Goal: Information Seeking & Learning: Learn about a topic

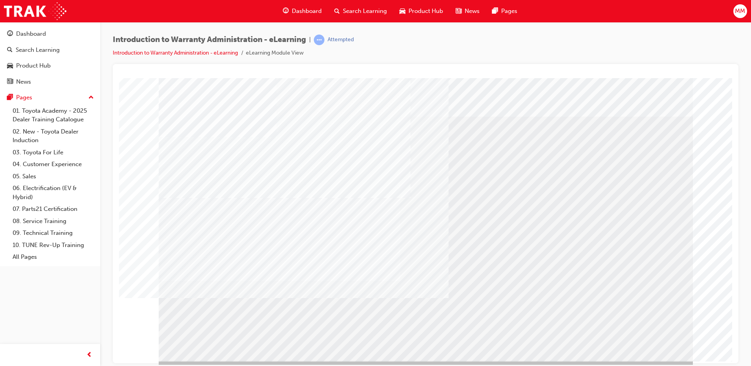
drag, startPoint x: 427, startPoint y: 340, endPoint x: 478, endPoint y: 340, distance: 51.5
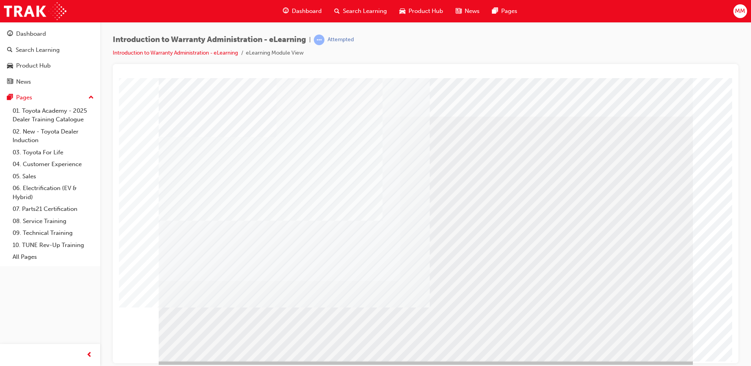
drag, startPoint x: 646, startPoint y: 334, endPoint x: 645, endPoint y: 340, distance: 6.0
click at [646, 336] on div at bounding box center [426, 219] width 534 height 283
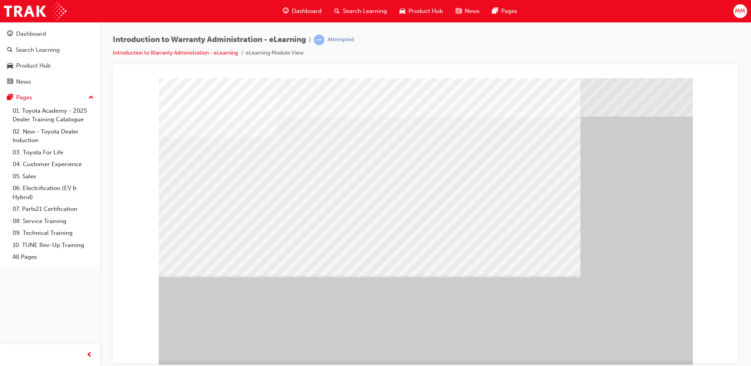
drag, startPoint x: 396, startPoint y: 183, endPoint x: 517, endPoint y: 230, distance: 129.5
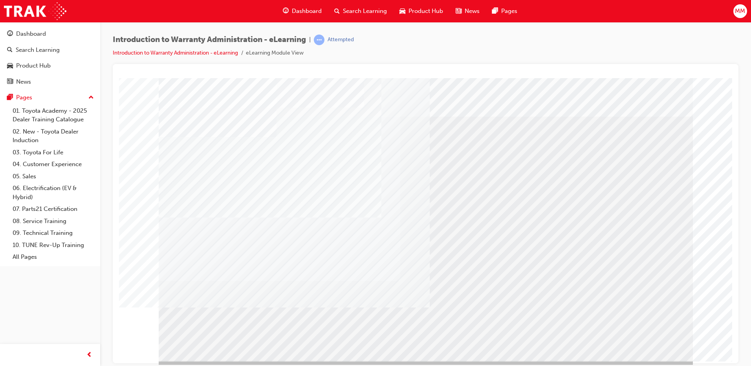
drag, startPoint x: 654, startPoint y: 344, endPoint x: 716, endPoint y: 314, distance: 69.3
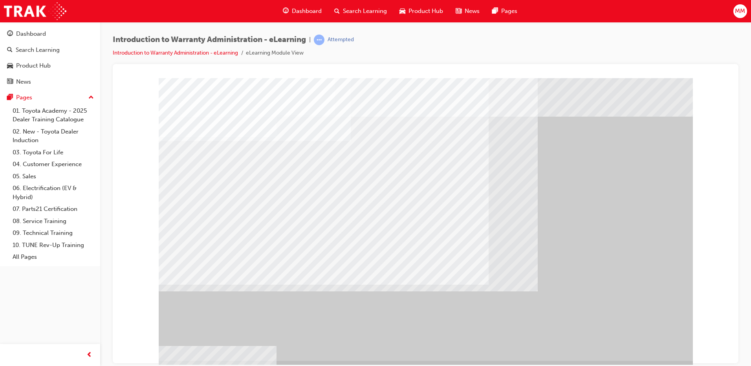
drag, startPoint x: 432, startPoint y: 193, endPoint x: 395, endPoint y: 197, distance: 36.8
drag, startPoint x: 400, startPoint y: 194, endPoint x: 408, endPoint y: 197, distance: 8.2
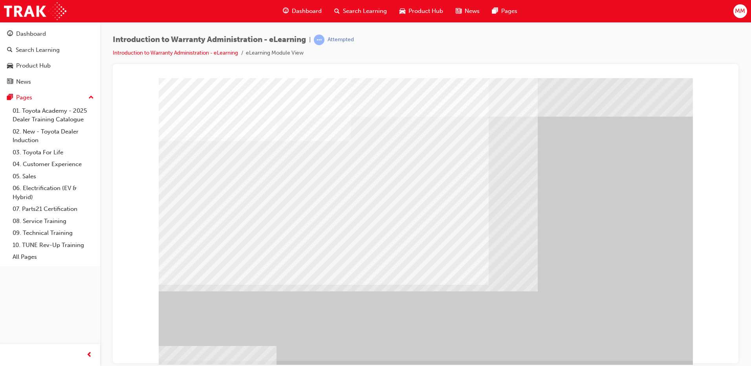
drag, startPoint x: 646, startPoint y: 345, endPoint x: 654, endPoint y: 339, distance: 10.1
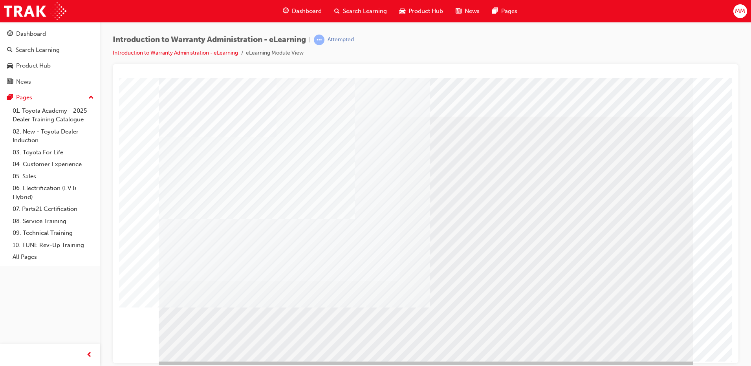
drag, startPoint x: 431, startPoint y: 342, endPoint x: 727, endPoint y: 309, distance: 298.5
drag, startPoint x: 641, startPoint y: 340, endPoint x: 729, endPoint y: 316, distance: 91.1
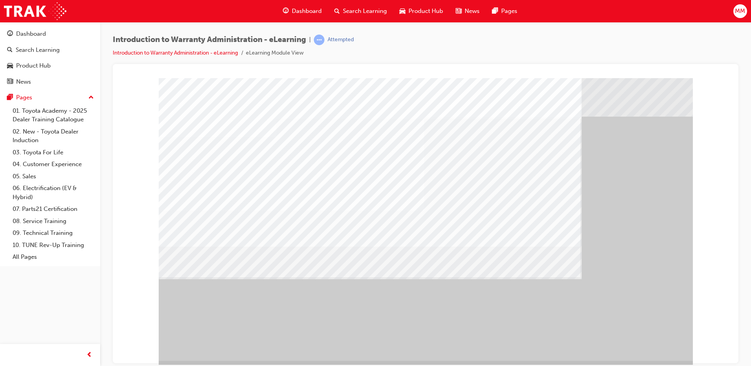
drag, startPoint x: 655, startPoint y: 341, endPoint x: 660, endPoint y: 332, distance: 10.2
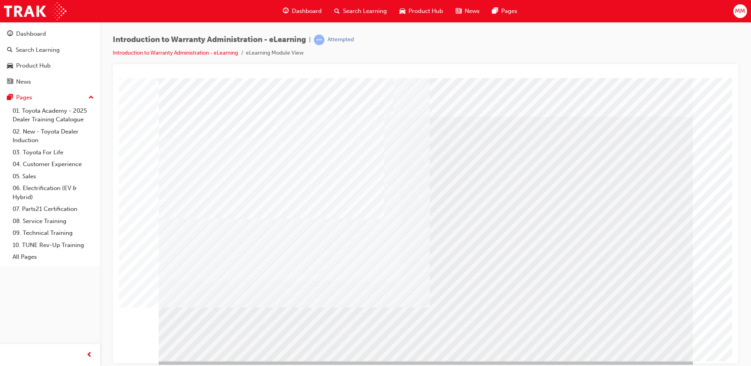
drag, startPoint x: 415, startPoint y: 345, endPoint x: 505, endPoint y: 353, distance: 90.4
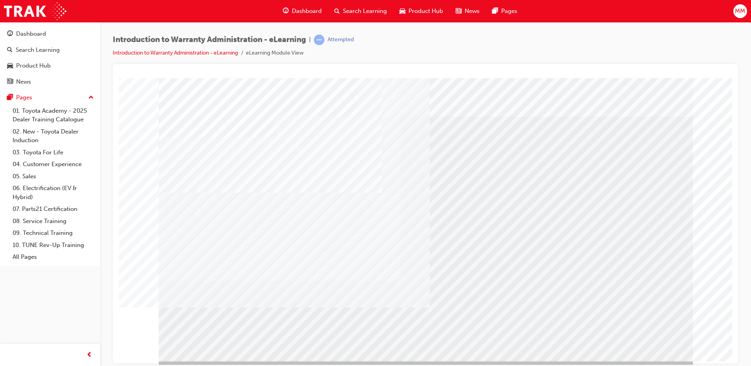
drag, startPoint x: 663, startPoint y: 339, endPoint x: 679, endPoint y: 337, distance: 15.8
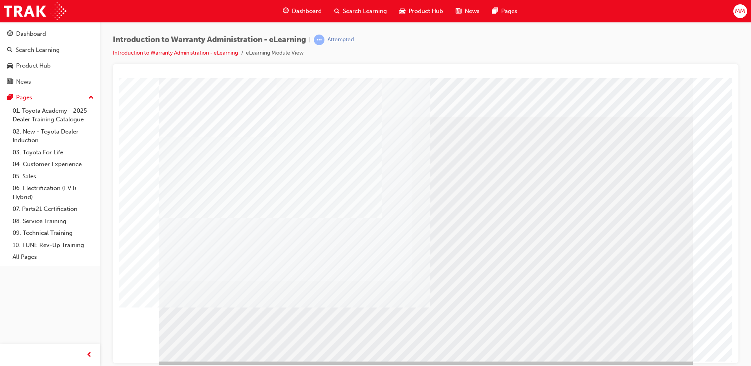
drag, startPoint x: 658, startPoint y: 346, endPoint x: 663, endPoint y: 341, distance: 7.0
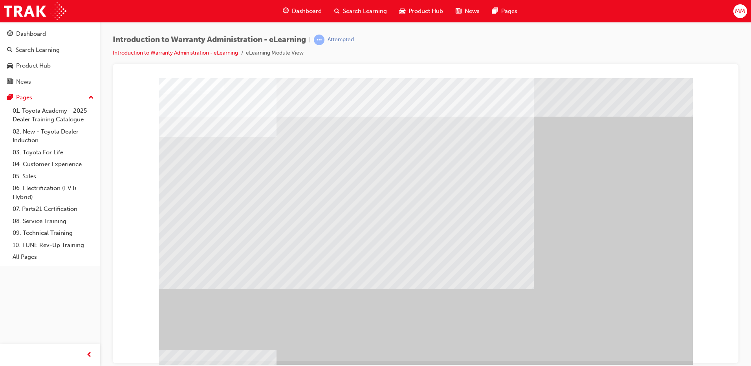
drag, startPoint x: 283, startPoint y: 239, endPoint x: 306, endPoint y: 243, distance: 23.8
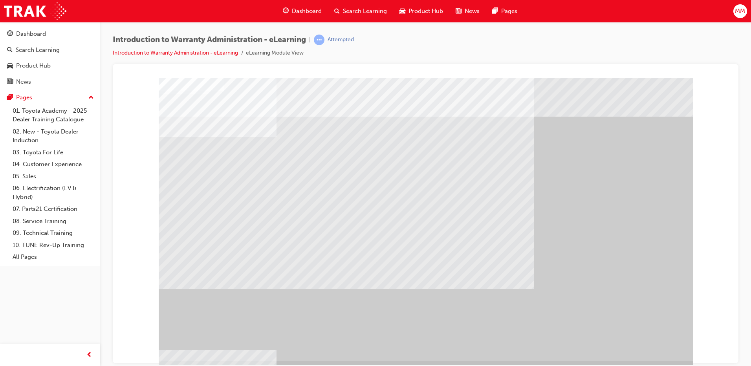
drag, startPoint x: 342, startPoint y: 248, endPoint x: 331, endPoint y: 252, distance: 11.3
drag, startPoint x: 652, startPoint y: 354, endPoint x: 656, endPoint y: 344, distance: 10.8
click at [653, 354] on div "" at bounding box center [426, 219] width 534 height 283
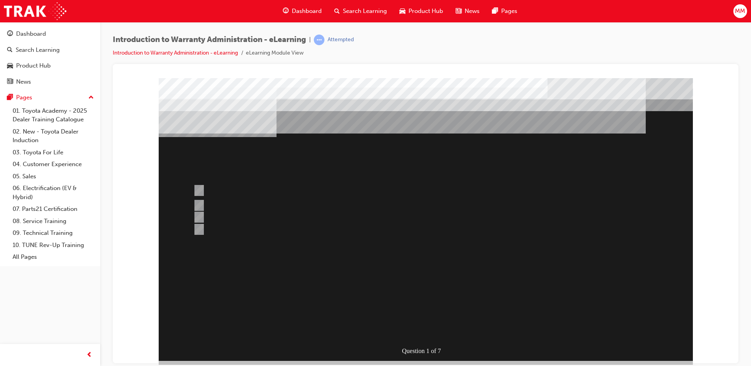
click at [429, 326] on div at bounding box center [426, 219] width 534 height 283
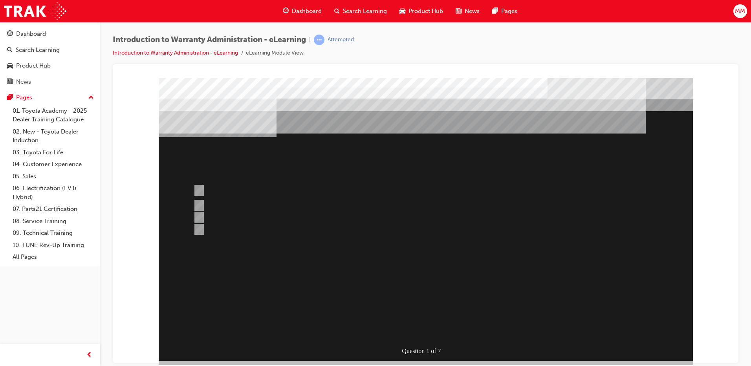
click at [429, 326] on div at bounding box center [426, 219] width 534 height 283
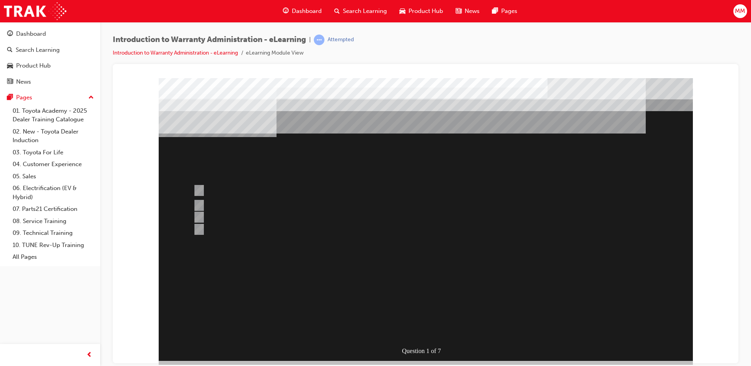
click at [314, 184] on div at bounding box center [426, 219] width 534 height 283
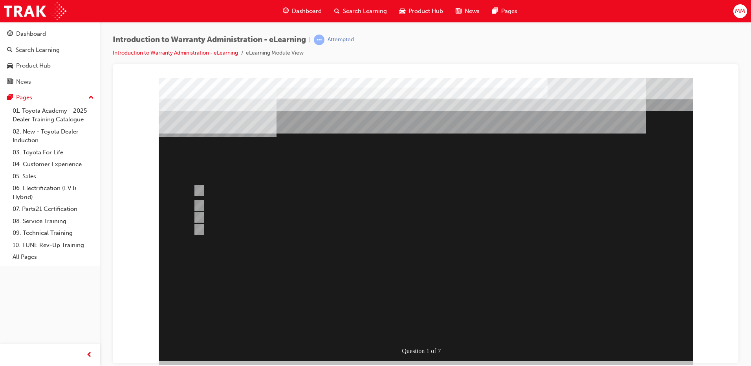
click at [432, 332] on div at bounding box center [426, 219] width 534 height 283
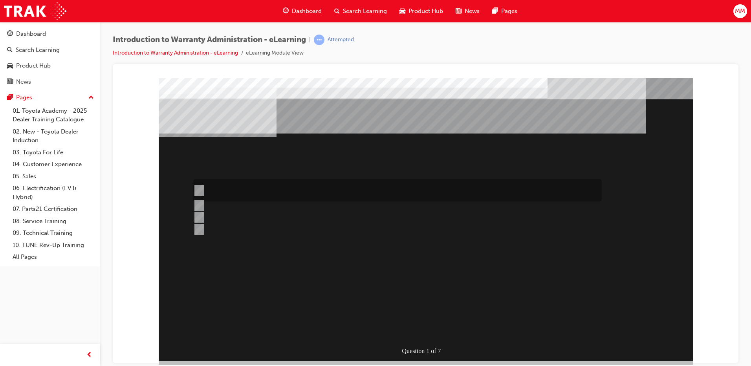
click at [202, 188] on input "The Dealer submits a request for an exchange via an Audio Exchange Form or an e…" at bounding box center [197, 190] width 9 height 9
radio input "true"
click at [211, 188] on div at bounding box center [395, 190] width 409 height 22
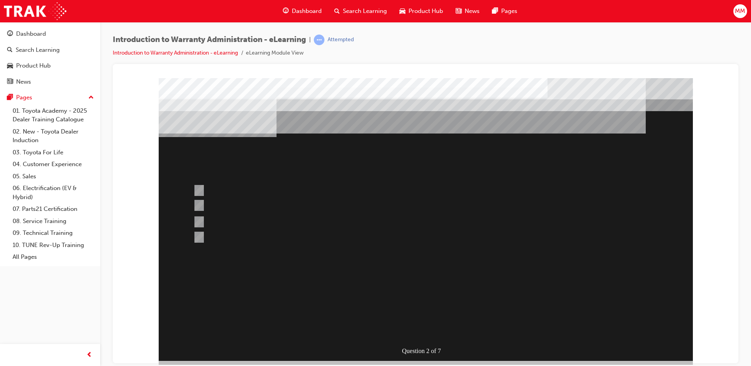
click at [204, 219] on div at bounding box center [426, 219] width 534 height 283
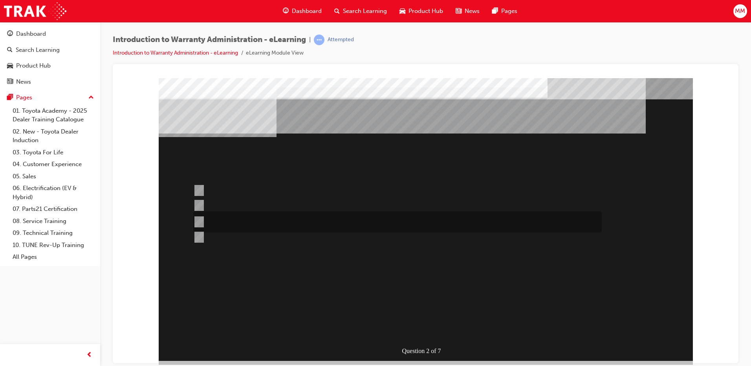
click at [201, 220] on input "This is dependant on whether or not the condition is a result of a lack of, or …" at bounding box center [197, 222] width 9 height 9
radio input "true"
click at [209, 225] on div at bounding box center [395, 222] width 409 height 22
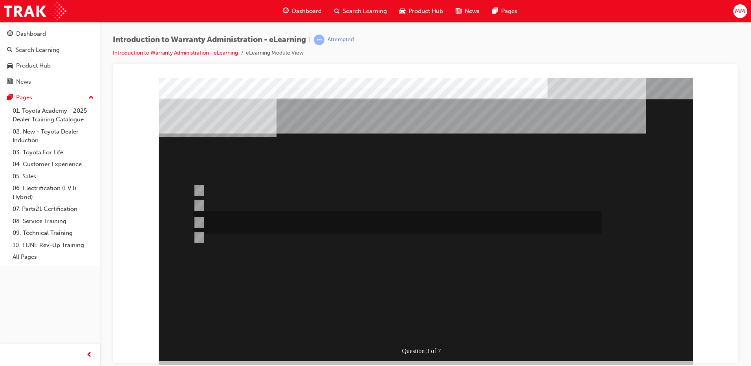
radio input "true"
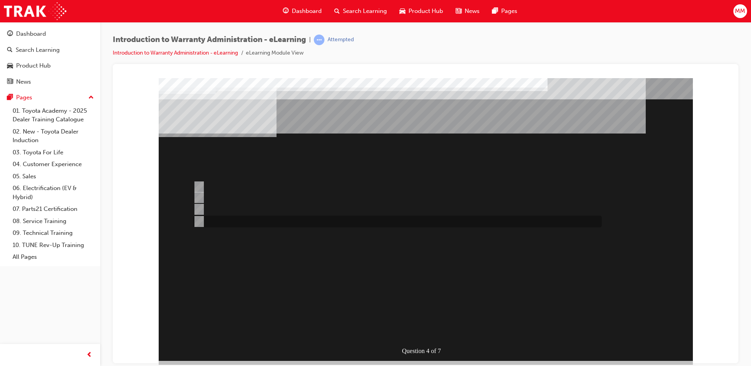
click at [211, 218] on div at bounding box center [395, 222] width 409 height 12
radio input "true"
click at [198, 202] on input "Multiple Claims can be input via WiNpaq." at bounding box center [197, 197] width 9 height 9
radio input "true"
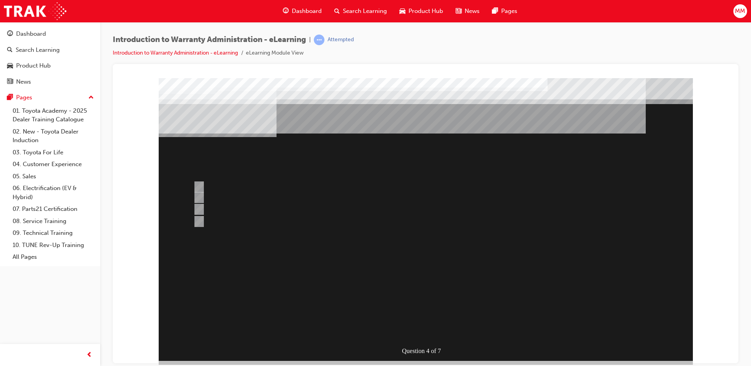
click at [208, 210] on div at bounding box center [426, 219] width 534 height 283
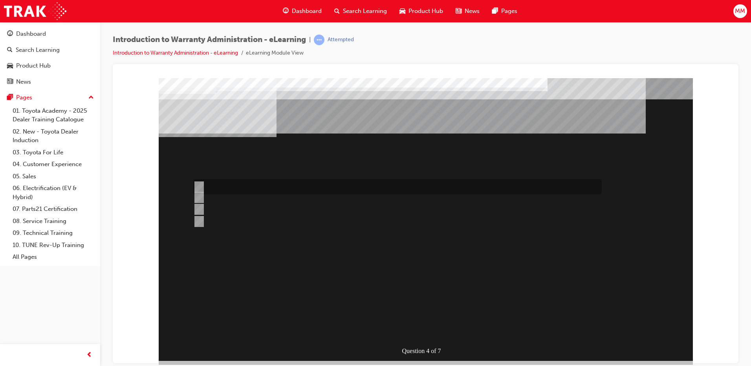
click at [207, 183] on div at bounding box center [395, 186] width 409 height 15
radio input "true"
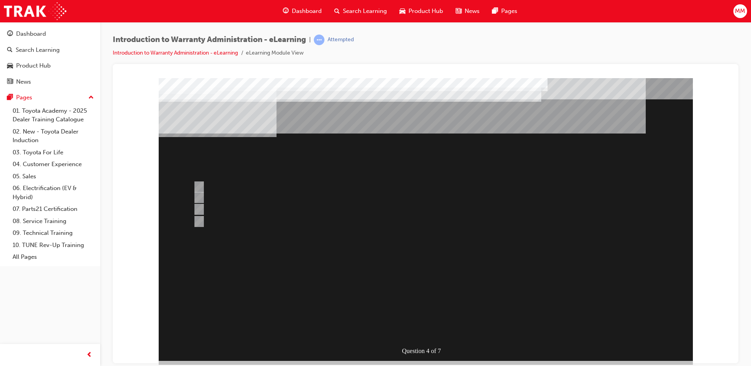
click at [199, 197] on div at bounding box center [426, 219] width 534 height 283
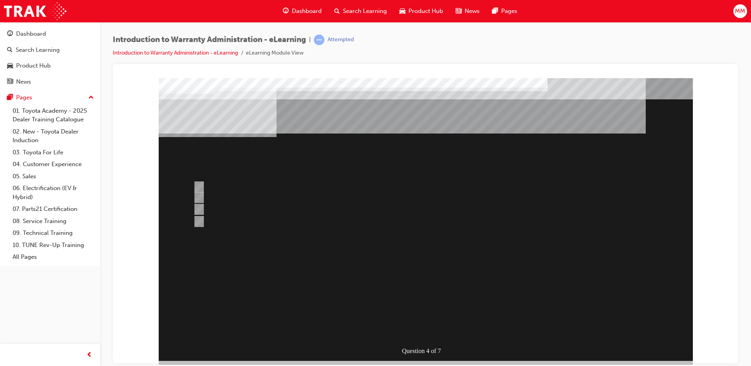
drag, startPoint x: 191, startPoint y: 200, endPoint x: 206, endPoint y: 199, distance: 15.0
click at [191, 200] on div at bounding box center [395, 198] width 409 height 12
click at [201, 206] on div "Question 4 of 7" at bounding box center [426, 219] width 534 height 283
click at [202, 190] on div at bounding box center [395, 186] width 409 height 15
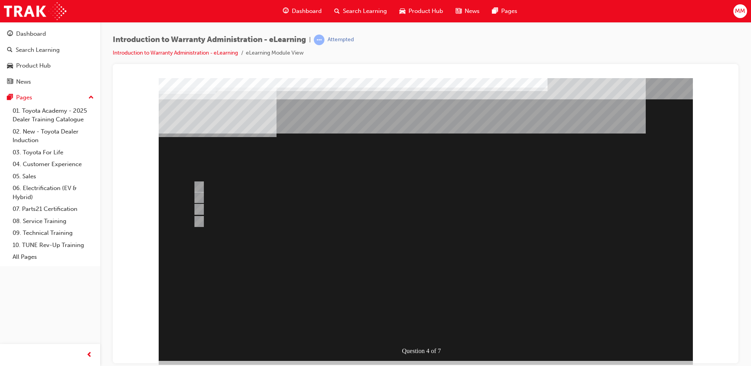
click at [198, 192] on div at bounding box center [395, 198] width 409 height 12
click at [369, 241] on div "Question 5 of 7" at bounding box center [426, 219] width 534 height 283
click at [212, 207] on div at bounding box center [395, 210] width 409 height 12
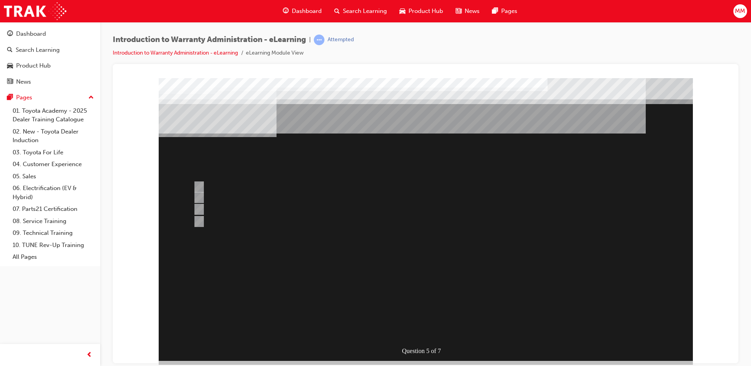
click at [198, 219] on div at bounding box center [426, 219] width 534 height 283
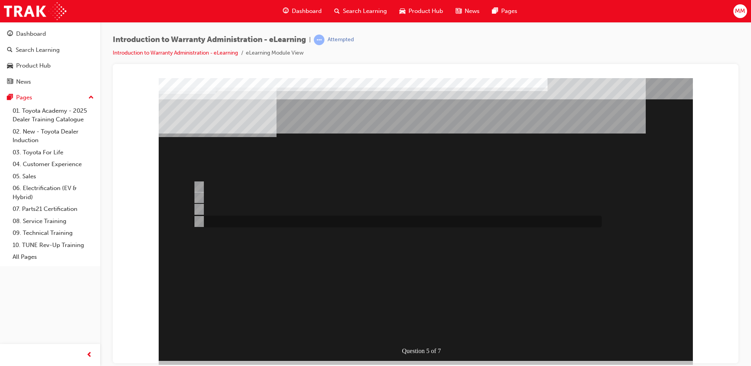
click at [212, 219] on div at bounding box center [395, 222] width 409 height 12
radio input "false"
radio input "true"
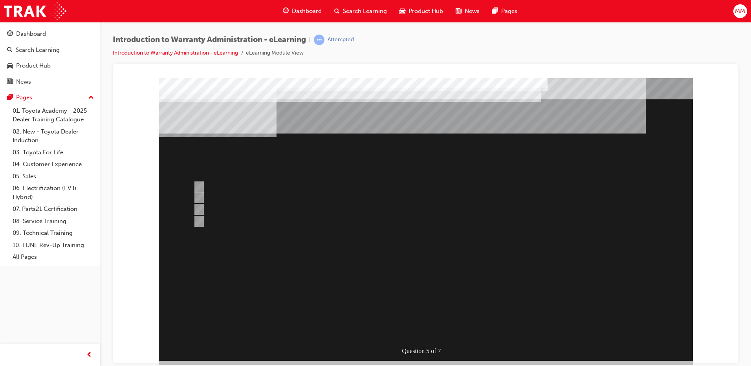
click at [197, 186] on div at bounding box center [426, 219] width 534 height 283
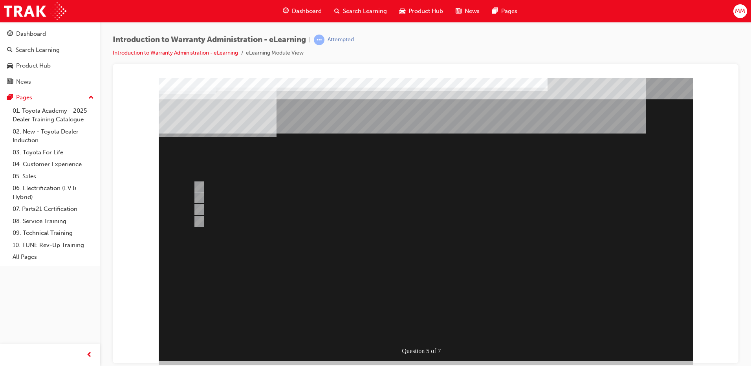
click at [202, 208] on div at bounding box center [395, 210] width 409 height 12
click at [197, 189] on input "The Prior Authorisation Request & Documentation Guide." at bounding box center [197, 187] width 9 height 9
radio input "true"
click at [201, 187] on input "The Prior Authorisation Request & Documentation Guide." at bounding box center [197, 187] width 9 height 9
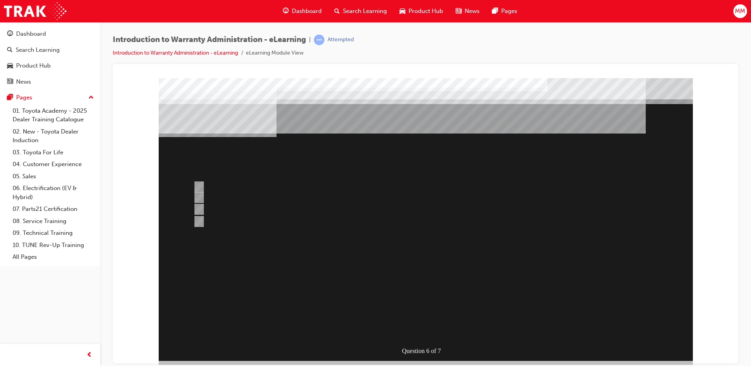
click at [202, 206] on div at bounding box center [426, 219] width 534 height 283
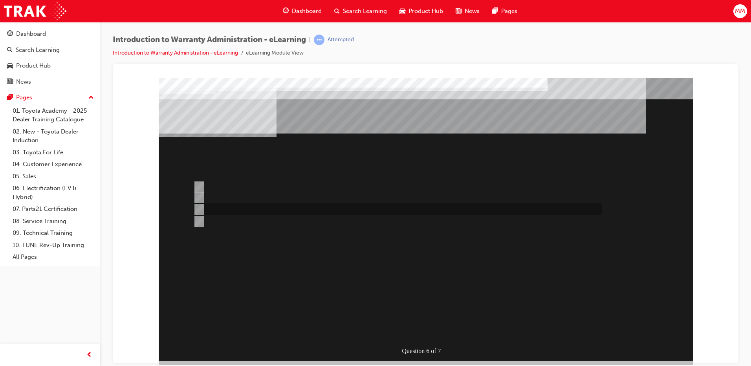
click at [201, 208] on input "The WiNpaq Dealer Reference Manual." at bounding box center [197, 209] width 9 height 9
radio input "true"
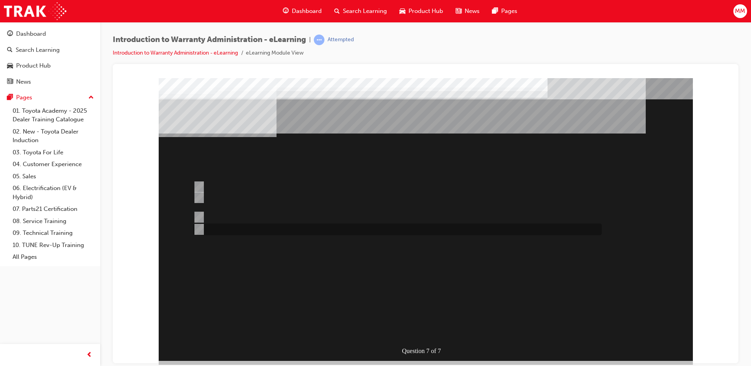
click at [204, 226] on div at bounding box center [395, 230] width 409 height 12
radio input "true"
click at [228, 190] on div at bounding box center [395, 186] width 409 height 15
radio input "true"
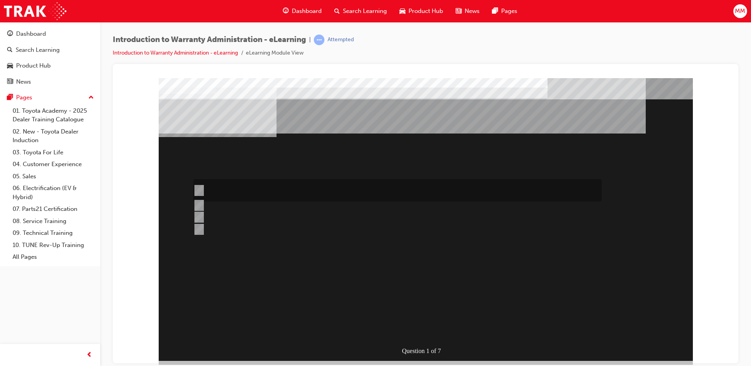
click at [239, 190] on div at bounding box center [395, 190] width 409 height 22
radio input "true"
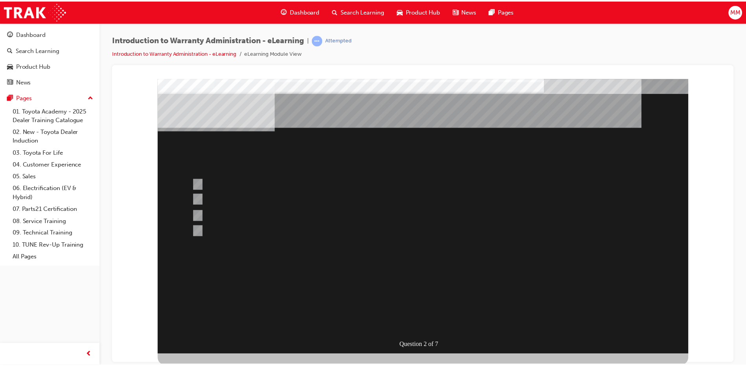
scroll to position [8, 0]
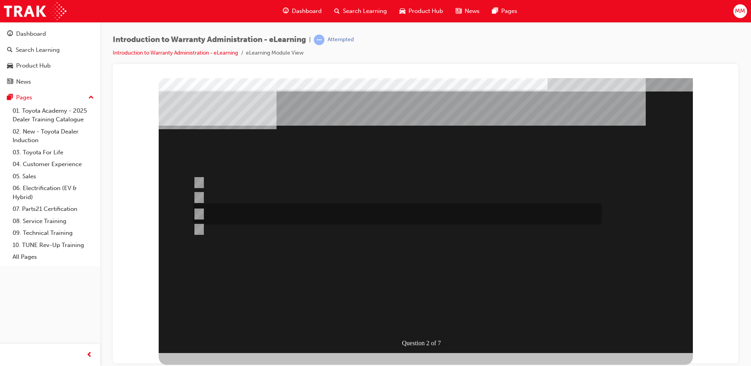
click at [211, 210] on div at bounding box center [395, 214] width 409 height 21
radio input "true"
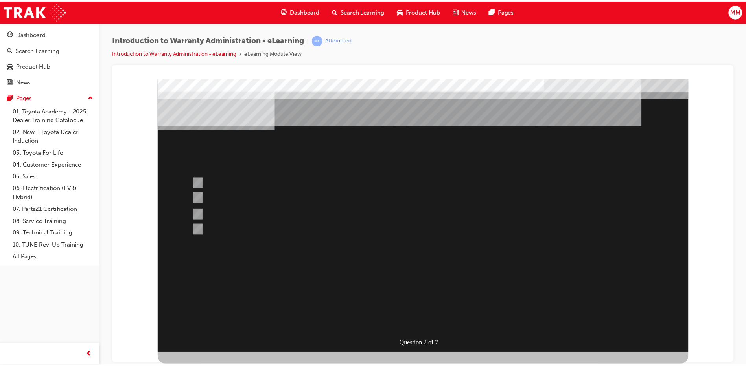
scroll to position [0, 0]
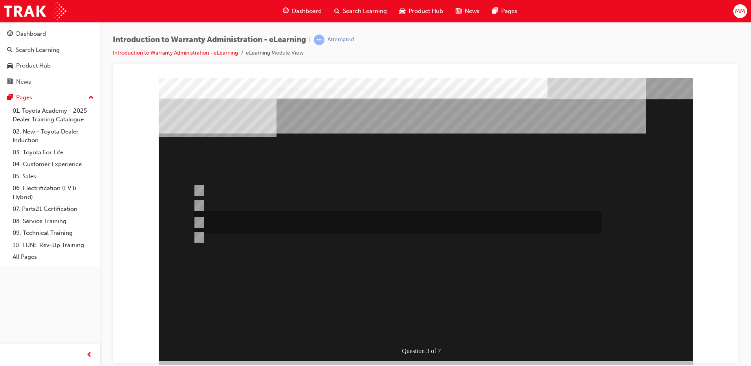
click at [264, 226] on div at bounding box center [395, 222] width 409 height 22
radio input "true"
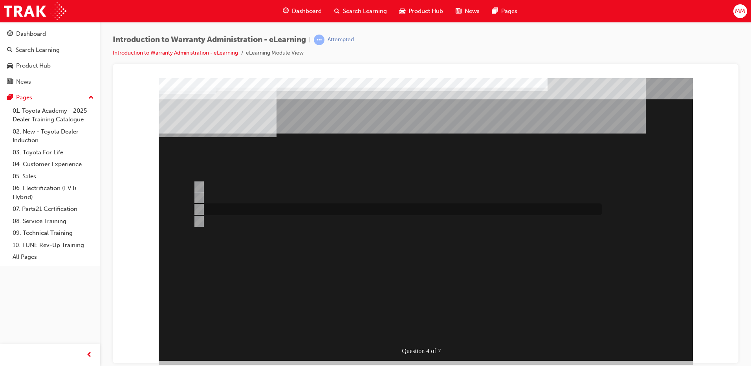
click at [420, 207] on div at bounding box center [395, 210] width 409 height 12
radio input "true"
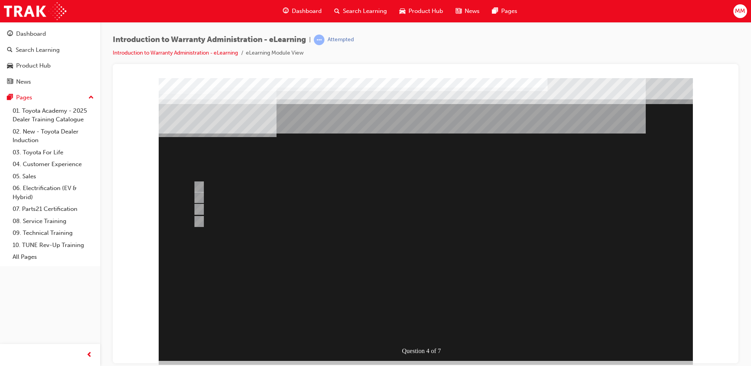
click at [204, 219] on div at bounding box center [426, 219] width 534 height 283
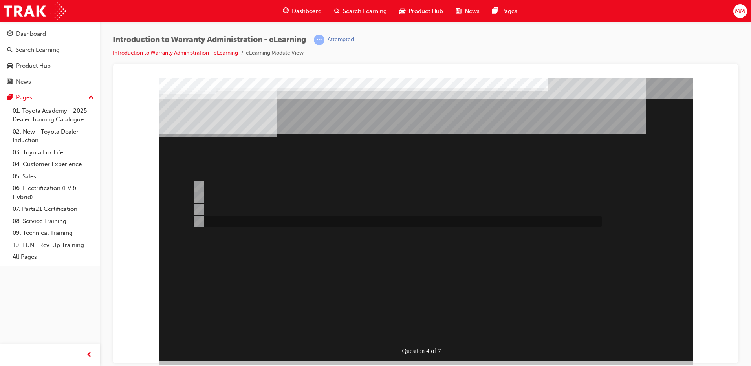
click at [198, 221] on input "Outstanding CSE (Customer Service Exercise) Reports can be run using WiNpaq." at bounding box center [197, 221] width 9 height 9
radio input "true"
click at [213, 189] on div at bounding box center [395, 186] width 409 height 15
radio input "true"
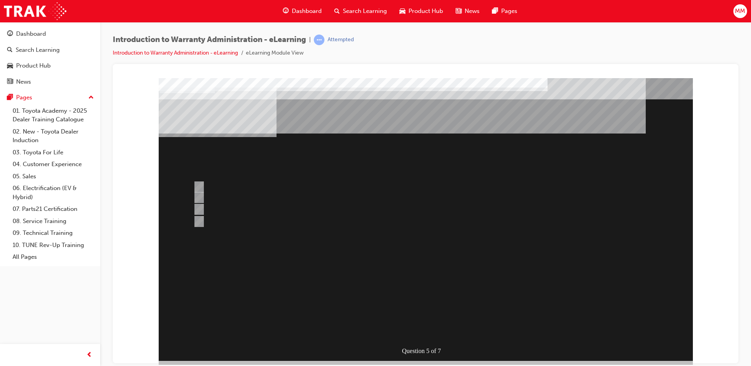
click at [282, 184] on div at bounding box center [395, 186] width 409 height 15
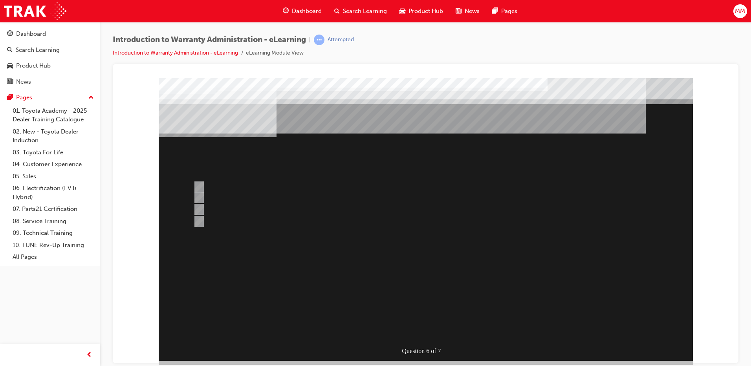
click at [219, 197] on div at bounding box center [426, 219] width 534 height 283
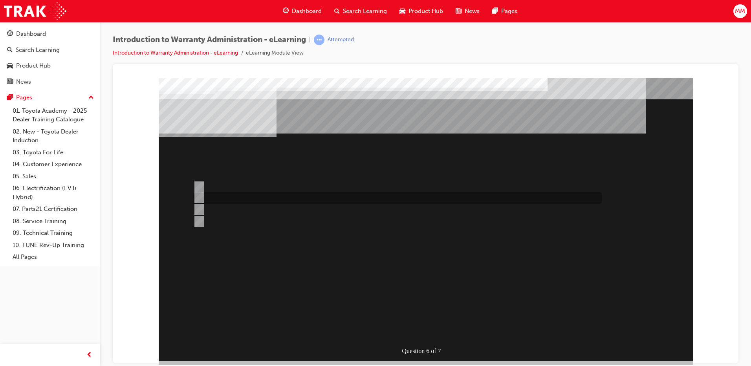
click at [209, 197] on div at bounding box center [395, 198] width 409 height 12
radio input "false"
radio input "true"
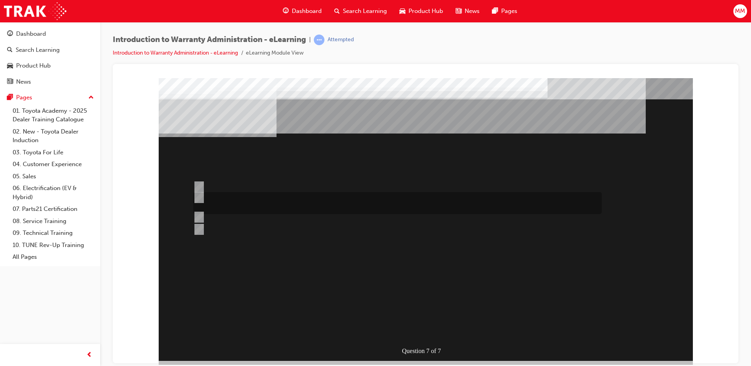
click at [206, 198] on div at bounding box center [395, 203] width 409 height 22
radio input "true"
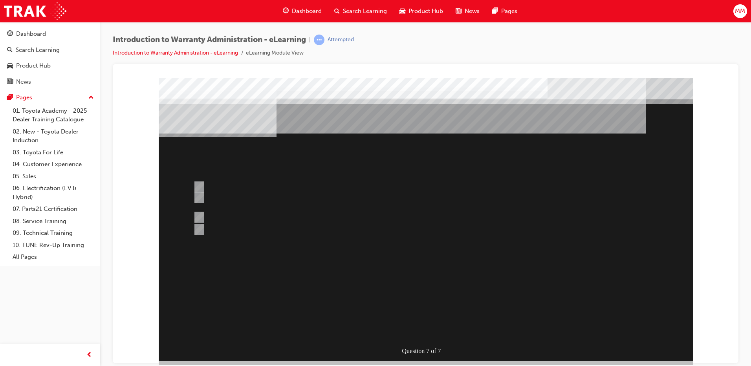
click at [206, 184] on div at bounding box center [426, 219] width 534 height 283
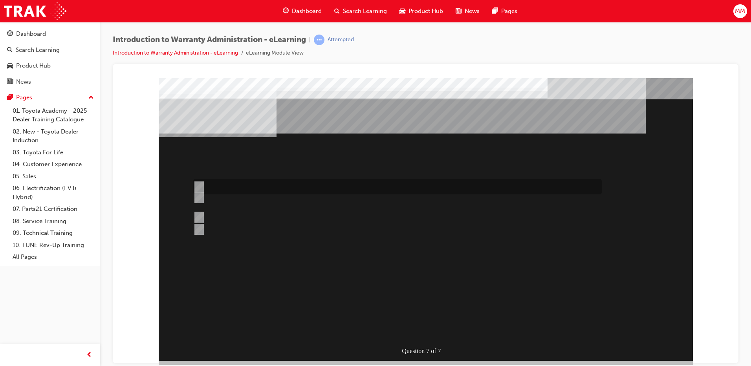
click at [200, 184] on input "The WPPM is to be used as a guide only and Dealers can adjudicate independently." at bounding box center [197, 187] width 9 height 9
radio input "true"
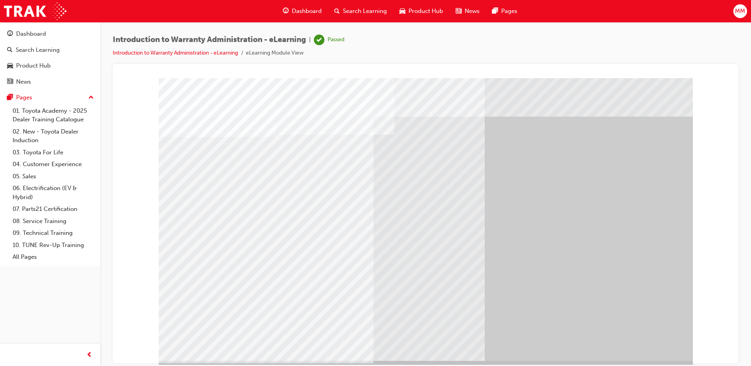
click at [37, 102] on div "Pages" at bounding box center [50, 98] width 86 height 10
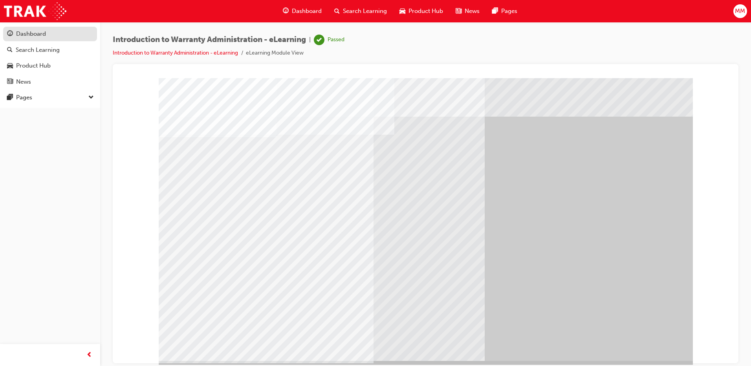
click at [39, 31] on div "Dashboard" at bounding box center [31, 33] width 30 height 9
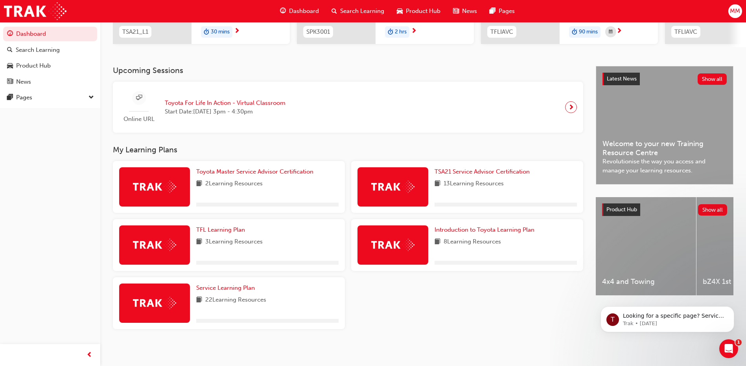
scroll to position [139, 0]
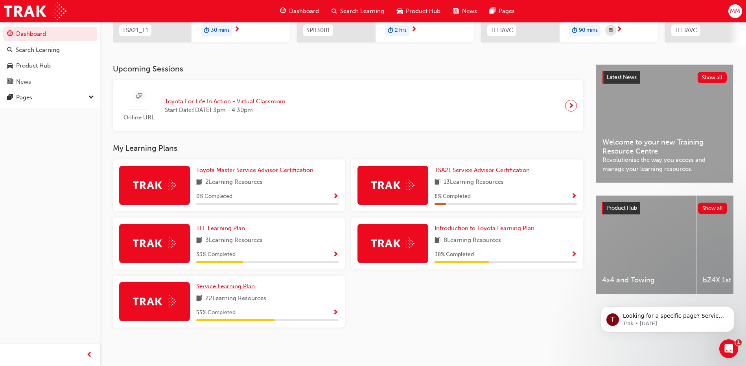
click at [242, 290] on span "Service Learning Plan" at bounding box center [225, 286] width 59 height 7
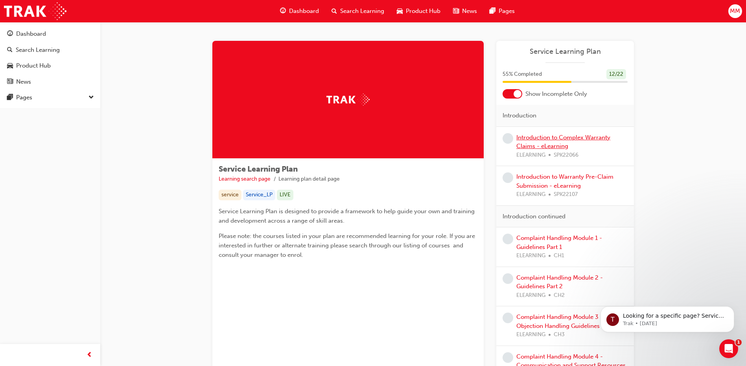
click at [560, 140] on link "Introduction to Complex Warranty Claims - eLearning" at bounding box center [563, 142] width 94 height 16
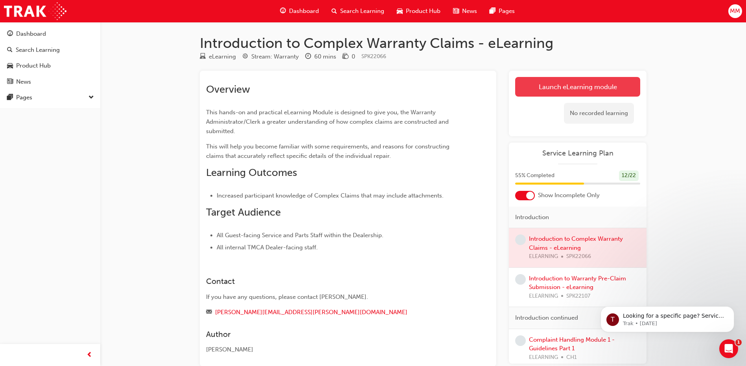
click at [579, 90] on link "Launch eLearning module" at bounding box center [577, 87] width 125 height 20
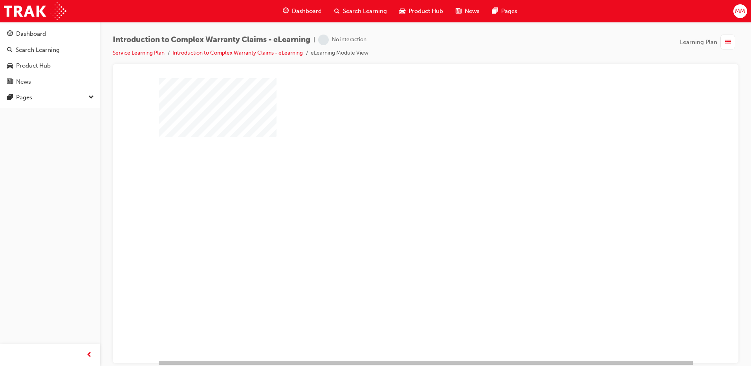
click at [403, 197] on div "play" at bounding box center [403, 197] width 0 height 0
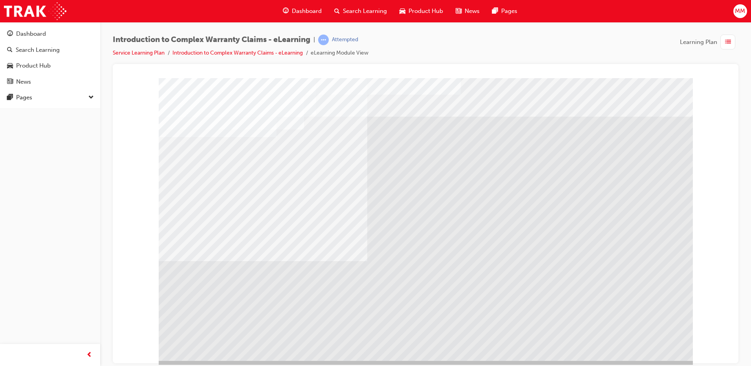
drag, startPoint x: 205, startPoint y: 194, endPoint x: 205, endPoint y: 251, distance: 57.0
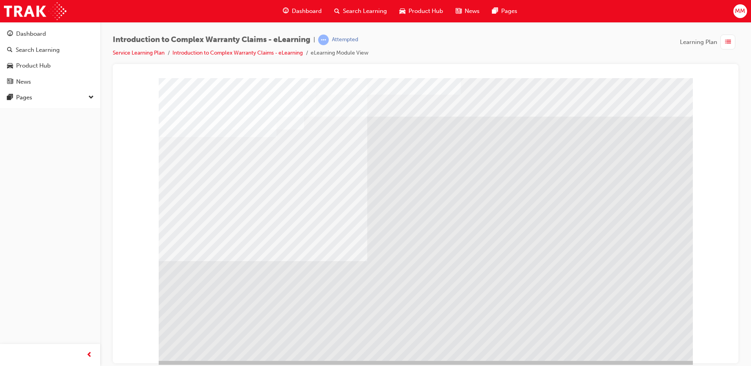
drag, startPoint x: 205, startPoint y: 251, endPoint x: 202, endPoint y: 266, distance: 15.6
drag, startPoint x: 201, startPoint y: 272, endPoint x: 194, endPoint y: 278, distance: 9.2
click at [200, 275] on div "colour" at bounding box center [426, 219] width 534 height 283
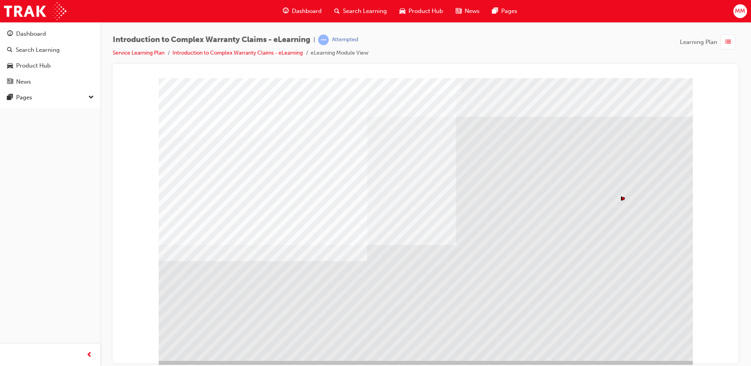
drag, startPoint x: 192, startPoint y: 261, endPoint x: 195, endPoint y: 236, distance: 25.8
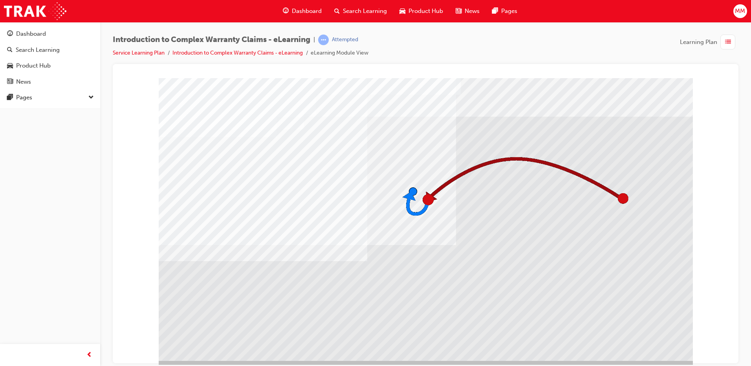
drag, startPoint x: 195, startPoint y: 236, endPoint x: 184, endPoint y: 207, distance: 30.9
drag, startPoint x: 184, startPoint y: 207, endPoint x: 198, endPoint y: 183, distance: 27.8
click at [193, 194] on div "colour" at bounding box center [426, 219] width 534 height 283
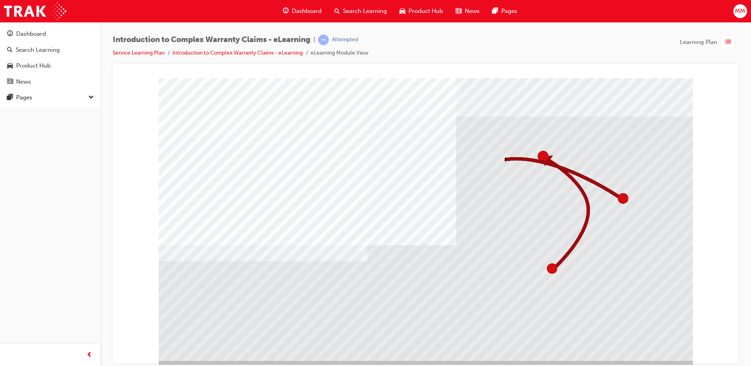
drag, startPoint x: 198, startPoint y: 183, endPoint x: 204, endPoint y: 179, distance: 7.4
click at [202, 180] on div "colour" at bounding box center [426, 219] width 534 height 283
drag, startPoint x: 205, startPoint y: 176, endPoint x: 261, endPoint y: 224, distance: 73.8
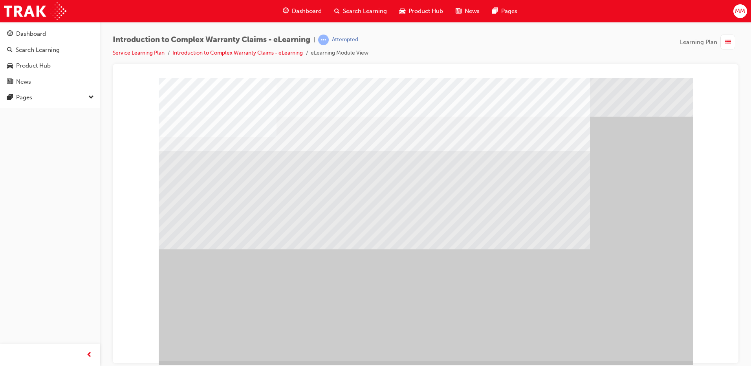
drag, startPoint x: 264, startPoint y: 172, endPoint x: 302, endPoint y: 180, distance: 38.6
drag, startPoint x: 373, startPoint y: 195, endPoint x: 436, endPoint y: 222, distance: 68.5
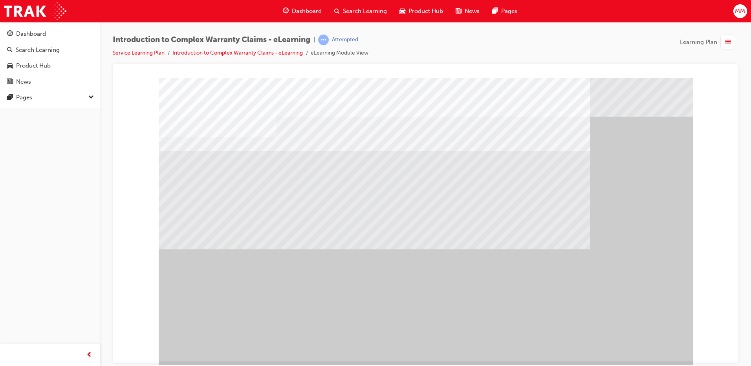
drag, startPoint x: 551, startPoint y: 187, endPoint x: 547, endPoint y: 244, distance: 56.4
drag, startPoint x: 547, startPoint y: 244, endPoint x: 404, endPoint y: 244, distance: 142.7
click at [509, 251] on div at bounding box center [426, 219] width 534 height 283
drag, startPoint x: 404, startPoint y: 244, endPoint x: 330, endPoint y: 253, distance: 74.5
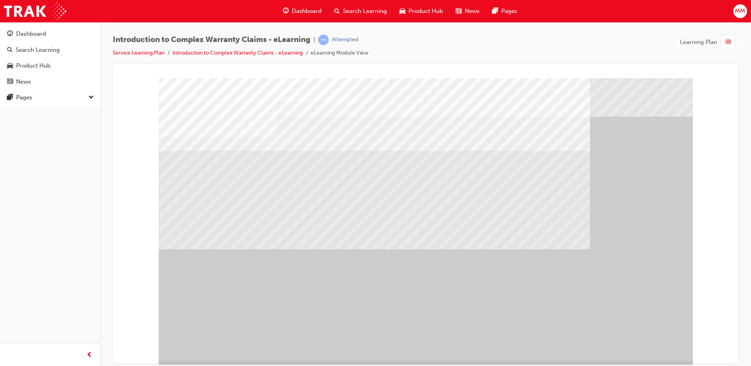
click at [351, 253] on div at bounding box center [426, 219] width 534 height 283
click at [299, 296] on div at bounding box center [426, 219] width 534 height 283
drag, startPoint x: 326, startPoint y: 310, endPoint x: 387, endPoint y: 307, distance: 61.0
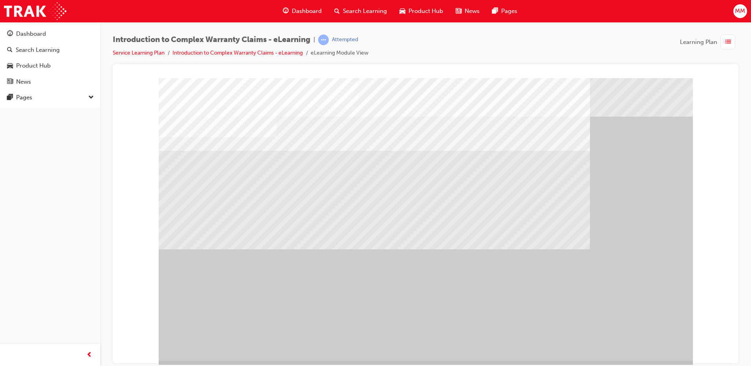
drag, startPoint x: 484, startPoint y: 261, endPoint x: 497, endPoint y: 257, distance: 13.9
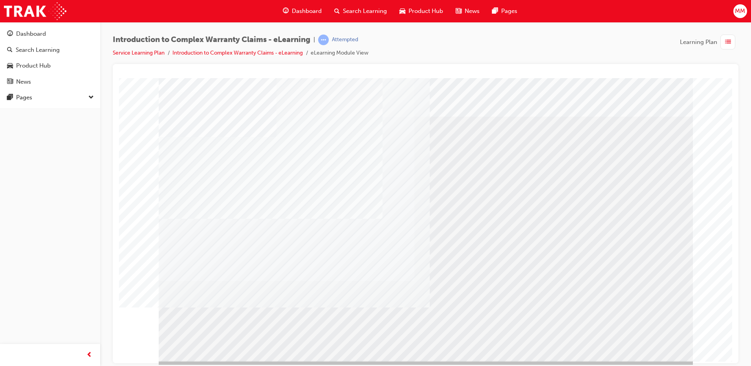
click at [656, 344] on div "" at bounding box center [426, 219] width 534 height 283
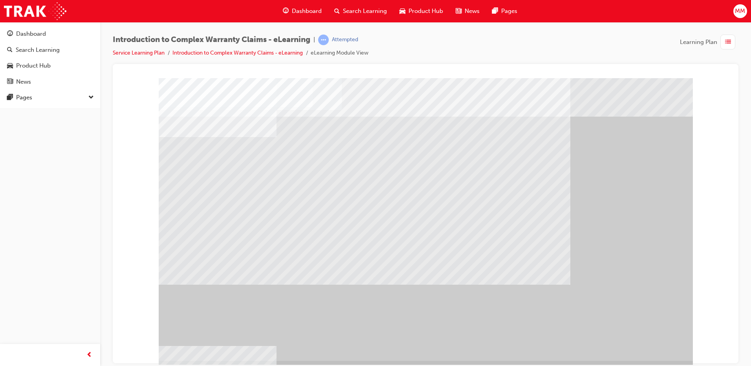
drag, startPoint x: 274, startPoint y: 295, endPoint x: 275, endPoint y: 304, distance: 9.6
click at [274, 301] on div at bounding box center [426, 219] width 534 height 283
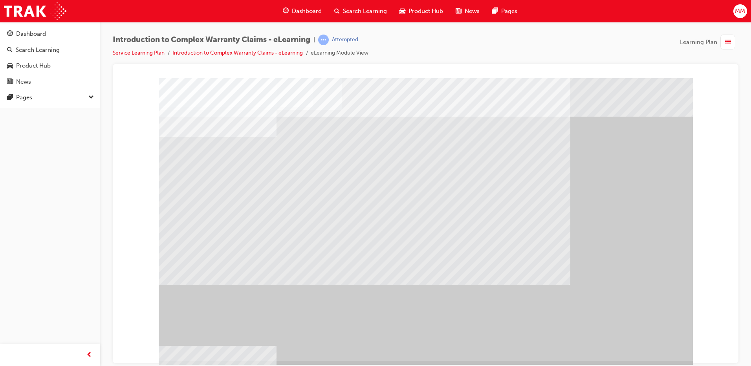
drag, startPoint x: 262, startPoint y: 174, endPoint x: 270, endPoint y: 184, distance: 12.6
drag, startPoint x: 299, startPoint y: 224, endPoint x: 329, endPoint y: 296, distance: 78.5
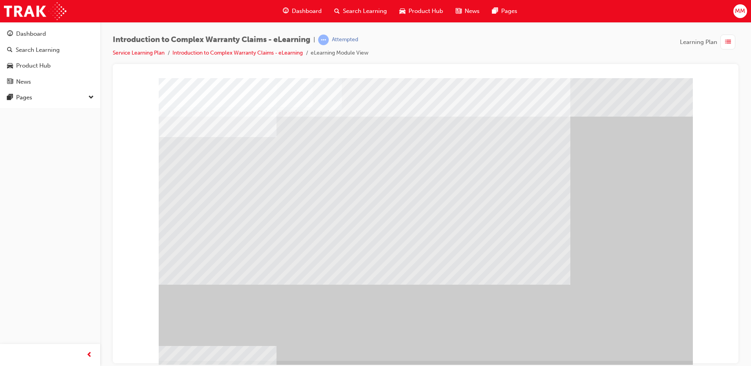
click at [346, 305] on div at bounding box center [426, 219] width 534 height 283
drag, startPoint x: 458, startPoint y: 318, endPoint x: 469, endPoint y: 309, distance: 14.0
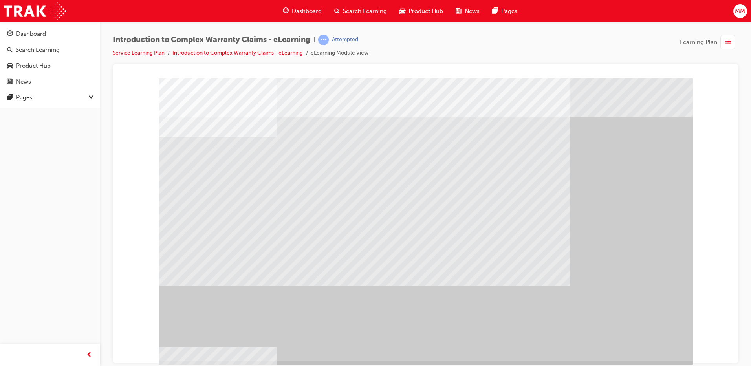
drag, startPoint x: 309, startPoint y: 166, endPoint x: 303, endPoint y: 182, distance: 16.9
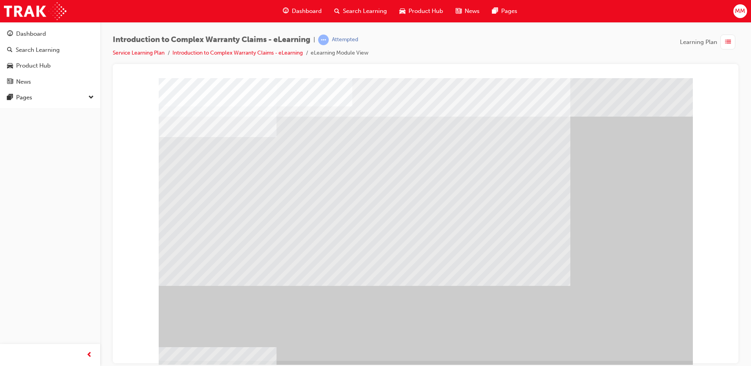
drag, startPoint x: 303, startPoint y: 184, endPoint x: 380, endPoint y: 225, distance: 88.3
click at [318, 197] on div at bounding box center [426, 219] width 534 height 283
click at [412, 239] on div at bounding box center [426, 219] width 534 height 283
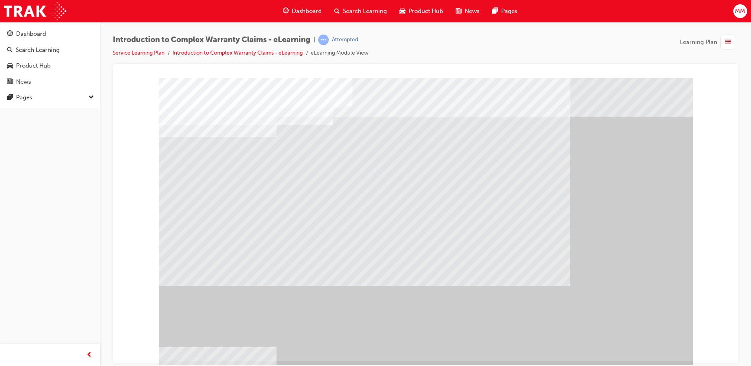
drag, startPoint x: 383, startPoint y: 268, endPoint x: 370, endPoint y: 269, distance: 13.0
click at [370, 269] on div at bounding box center [426, 219] width 534 height 283
drag, startPoint x: 411, startPoint y: 314, endPoint x: 376, endPoint y: 314, distance: 35.4
click at [403, 314] on div at bounding box center [426, 219] width 534 height 283
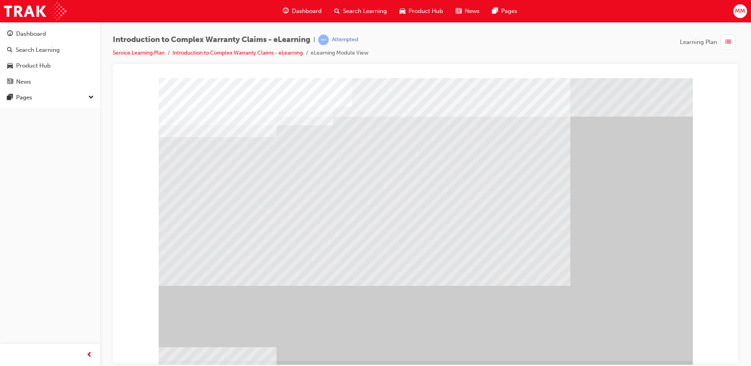
drag, startPoint x: 376, startPoint y: 314, endPoint x: 407, endPoint y: 311, distance: 31.6
click at [527, 261] on div at bounding box center [426, 219] width 534 height 283
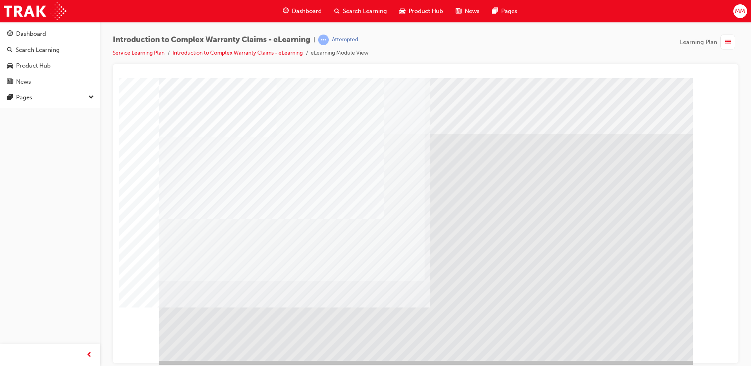
click at [637, 339] on div "" at bounding box center [426, 219] width 534 height 283
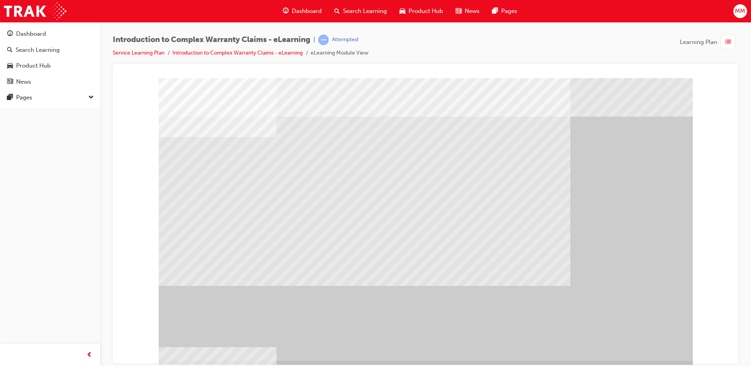
drag, startPoint x: 317, startPoint y: 196, endPoint x: 331, endPoint y: 238, distance: 44.2
drag, startPoint x: 342, startPoint y: 273, endPoint x: 378, endPoint y: 284, distance: 37.4
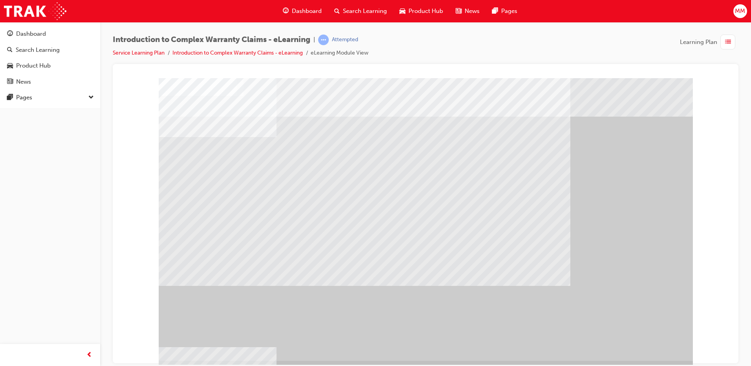
drag, startPoint x: 417, startPoint y: 290, endPoint x: 480, endPoint y: 266, distance: 66.8
drag, startPoint x: 480, startPoint y: 266, endPoint x: 353, endPoint y: 176, distance: 155.8
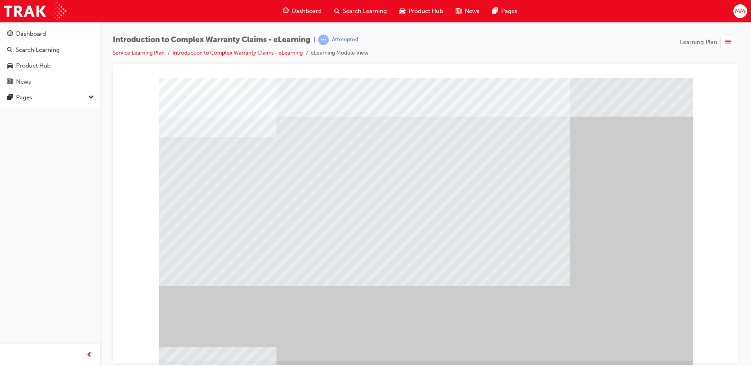
click at [340, 170] on div at bounding box center [426, 219] width 534 height 283
drag, startPoint x: 312, startPoint y: 172, endPoint x: 435, endPoint y: 259, distance: 150.8
click at [435, 259] on div at bounding box center [426, 219] width 534 height 283
drag, startPoint x: 448, startPoint y: 262, endPoint x: 488, endPoint y: 271, distance: 40.7
click at [459, 264] on div at bounding box center [426, 219] width 534 height 283
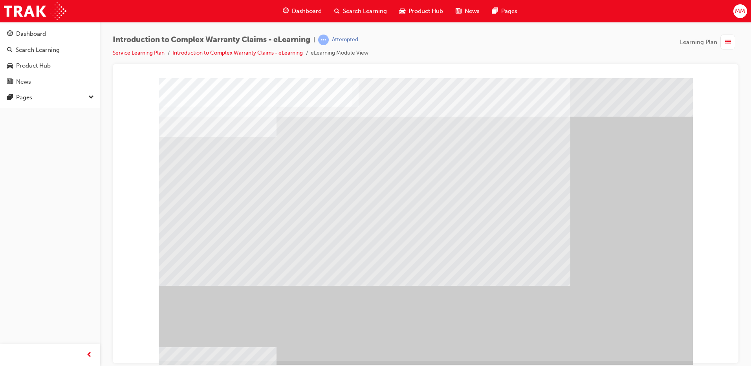
drag
click at [502, 273] on div at bounding box center [426, 219] width 534 height 283
click at [378, 309] on div at bounding box center [426, 219] width 534 height 283
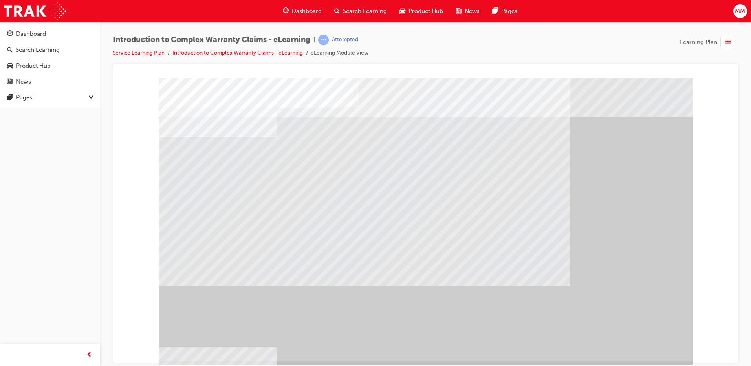
click at [432, 316] on div at bounding box center [426, 219] width 534 height 283
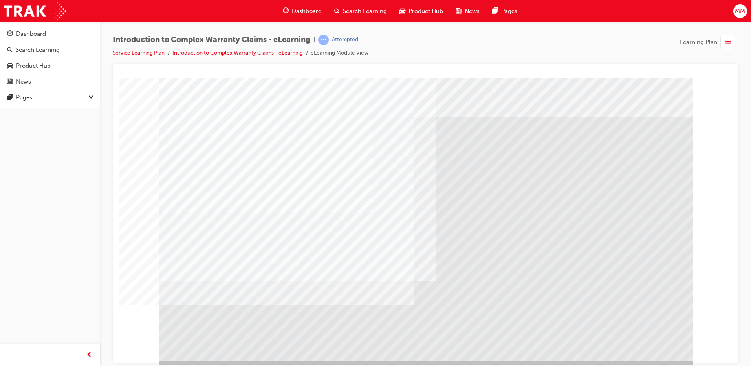
click at [626, 338] on div "" at bounding box center [426, 219] width 534 height 283
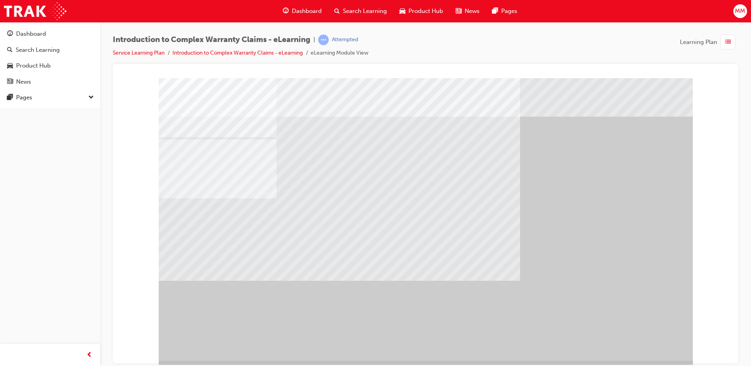
click at [626, 338] on div "" at bounding box center [426, 219] width 534 height 283
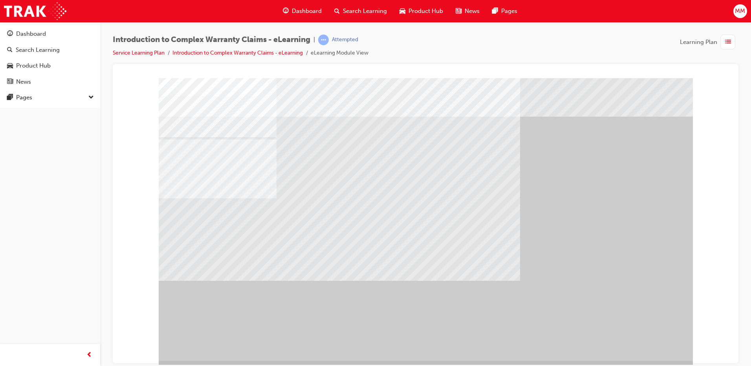
click at [303, 284] on div at bounding box center [426, 219] width 534 height 283
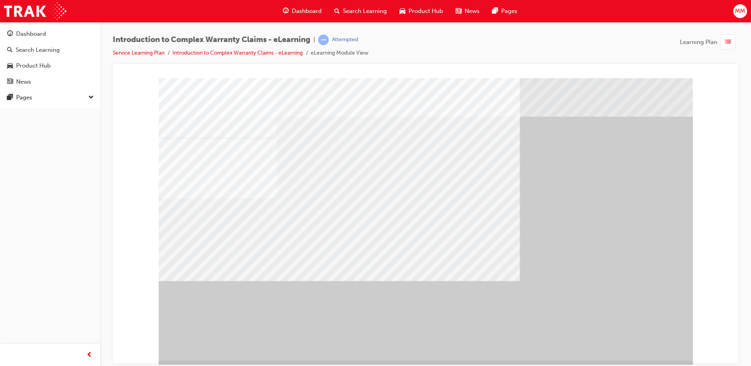
click at [243, 190] on div "" at bounding box center [426, 219] width 534 height 283
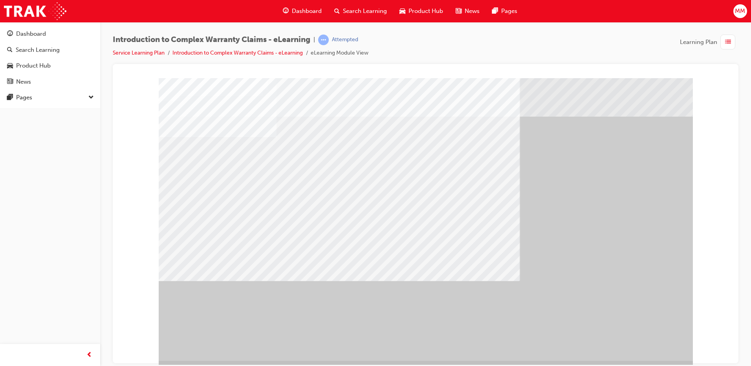
click at [303, 212] on div at bounding box center [426, 219] width 534 height 283
click at [641, 277] on div at bounding box center [426, 219] width 534 height 283
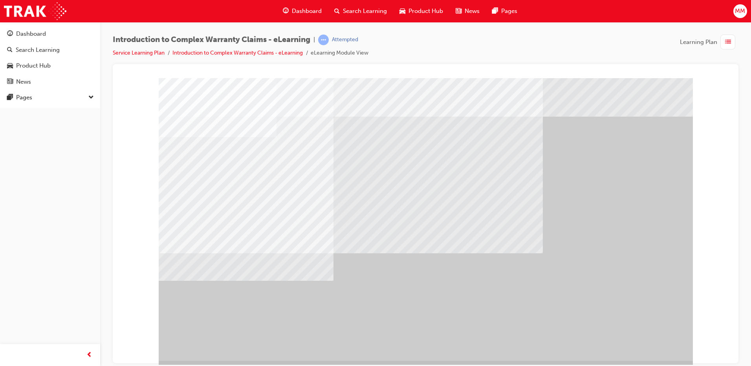
click at [646, 343] on div "" at bounding box center [426, 219] width 534 height 283
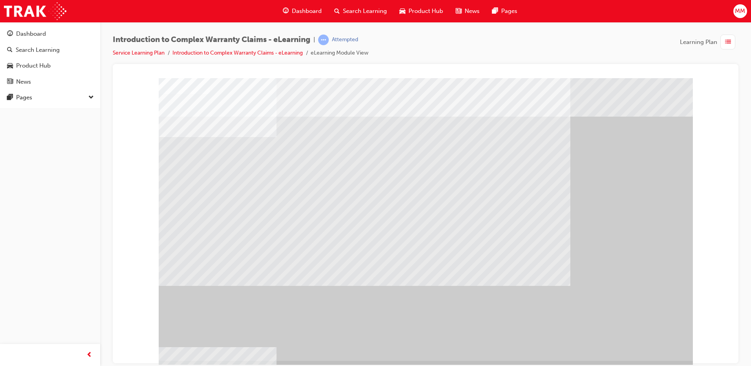
click at [646, 343] on div "" at bounding box center [426, 219] width 534 height 283
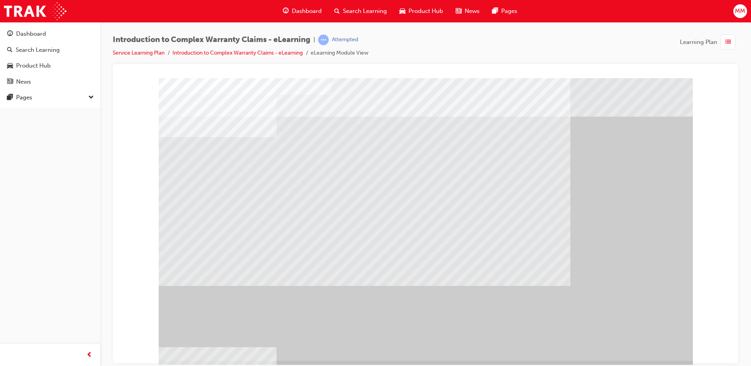
click at [335, 182] on div at bounding box center [426, 219] width 534 height 283
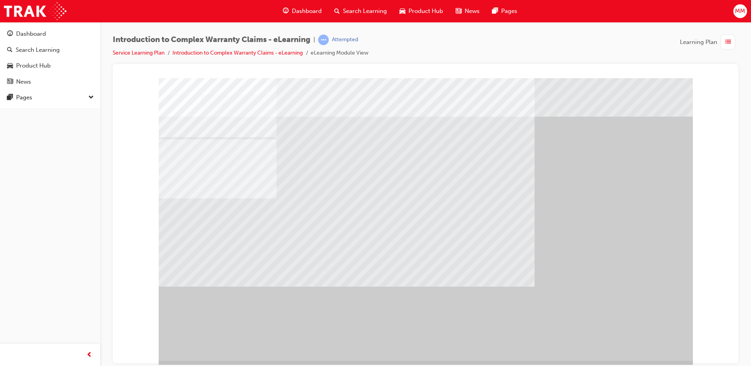
click at [426, 186] on div at bounding box center [426, 219] width 534 height 283
click at [424, 183] on div at bounding box center [426, 219] width 534 height 283
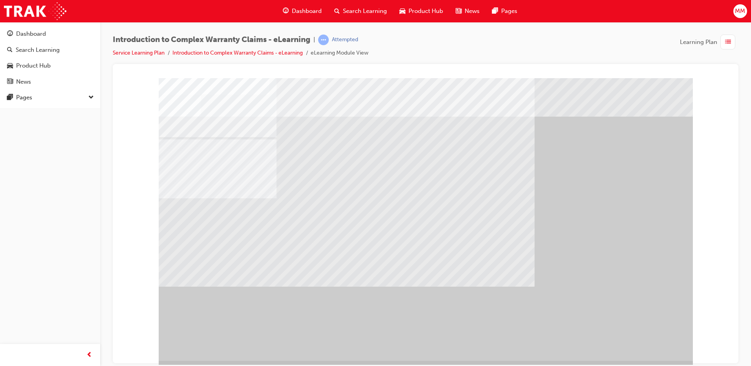
click at [471, 190] on div at bounding box center [426, 219] width 534 height 283
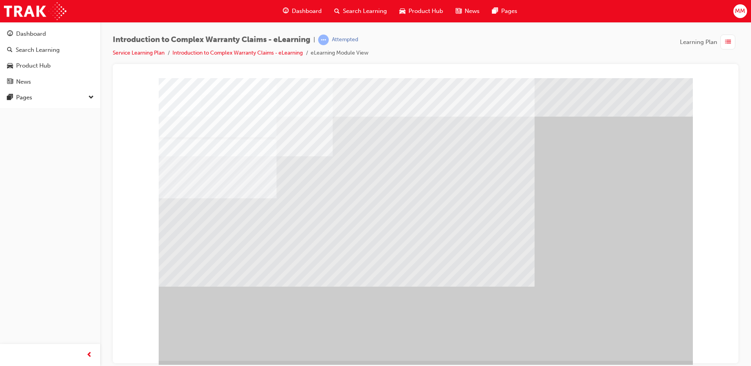
click at [391, 199] on div at bounding box center [426, 219] width 534 height 283
click at [374, 206] on div at bounding box center [426, 219] width 534 height 283
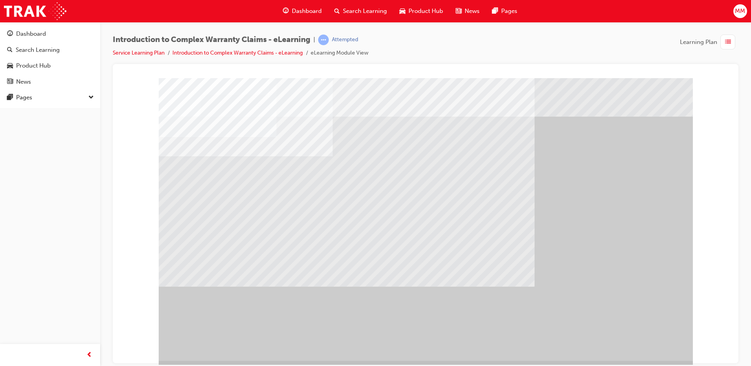
click at [392, 257] on div at bounding box center [426, 219] width 534 height 283
click at [627, 336] on div at bounding box center [426, 219] width 534 height 283
click at [647, 346] on div "" at bounding box center [426, 219] width 534 height 283
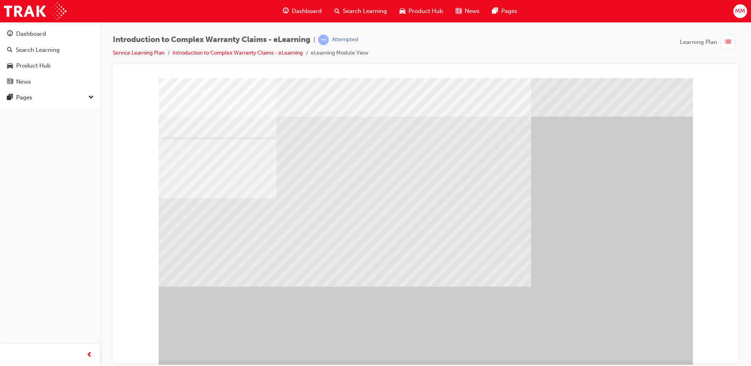
click at [560, 243] on div at bounding box center [426, 219] width 534 height 283
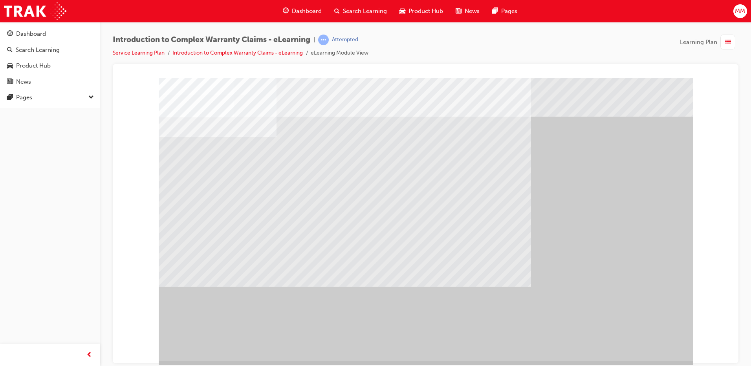
click at [654, 348] on div "" at bounding box center [426, 219] width 534 height 283
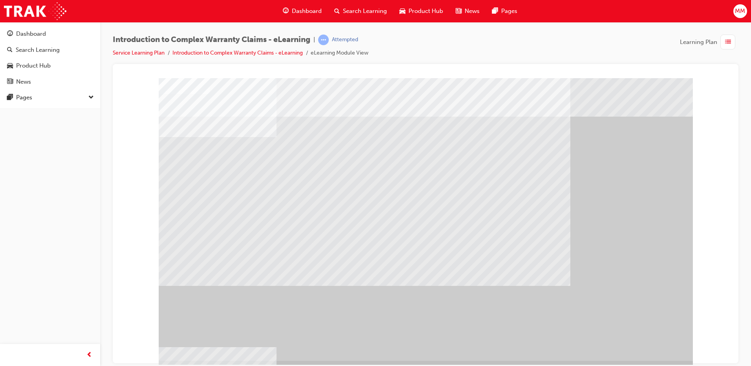
click at [323, 189] on div at bounding box center [426, 219] width 534 height 283
click at [313, 200] on div at bounding box center [426, 219] width 534 height 283
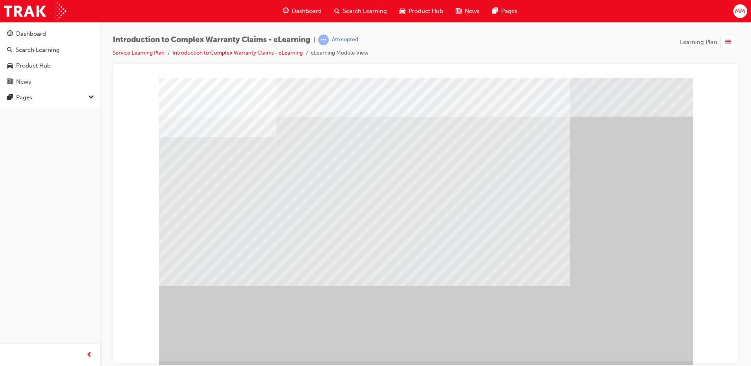
click at [640, 358] on div "" at bounding box center [426, 219] width 534 height 283
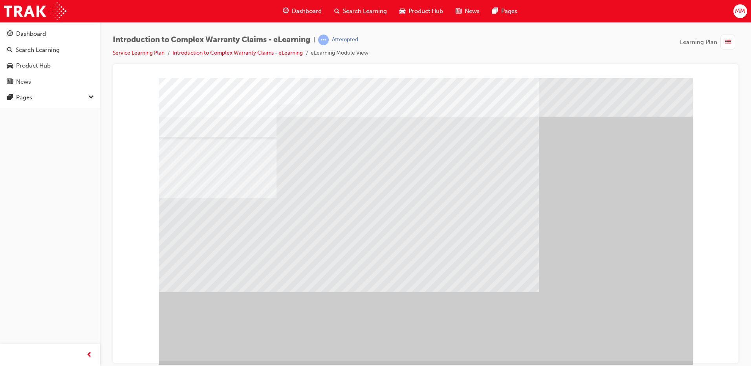
click at [274, 190] on div at bounding box center [426, 219] width 534 height 283
click at [285, 205] on div at bounding box center [426, 219] width 534 height 283
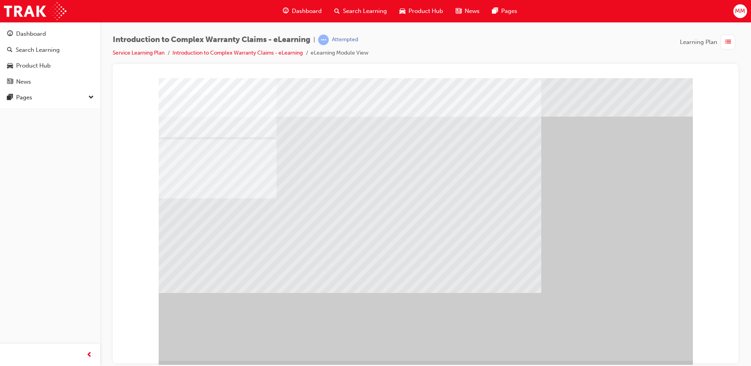
click at [391, 173] on div at bounding box center [426, 219] width 534 height 283
click at [377, 148] on div at bounding box center [426, 219] width 534 height 283
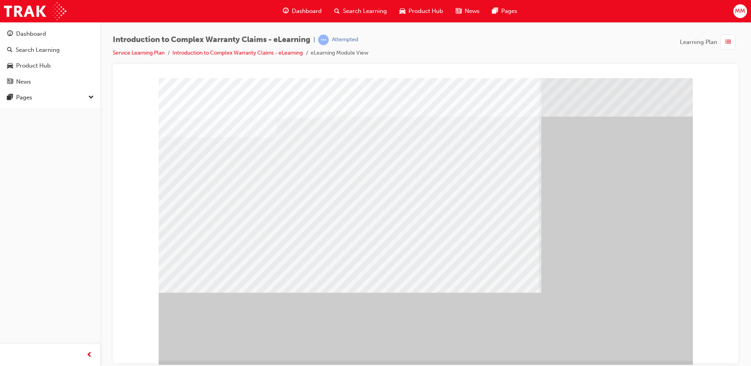
click at [375, 257] on div at bounding box center [426, 219] width 534 height 283
click at [464, 281] on div at bounding box center [426, 219] width 534 height 283
click at [647, 345] on div at bounding box center [426, 219] width 534 height 283
click at [647, 347] on div "" at bounding box center [426, 219] width 534 height 283
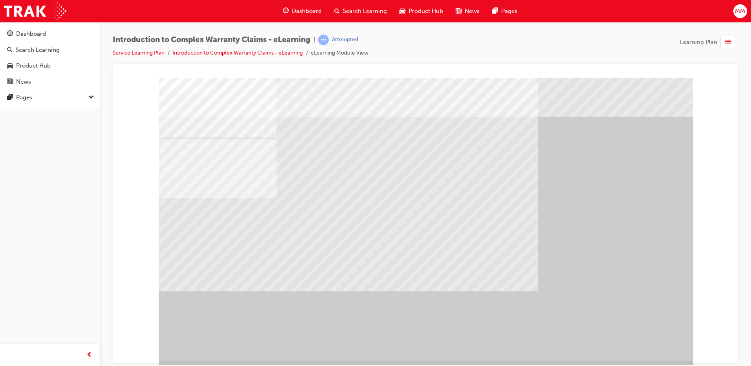
click at [435, 130] on div at bounding box center [426, 219] width 534 height 283
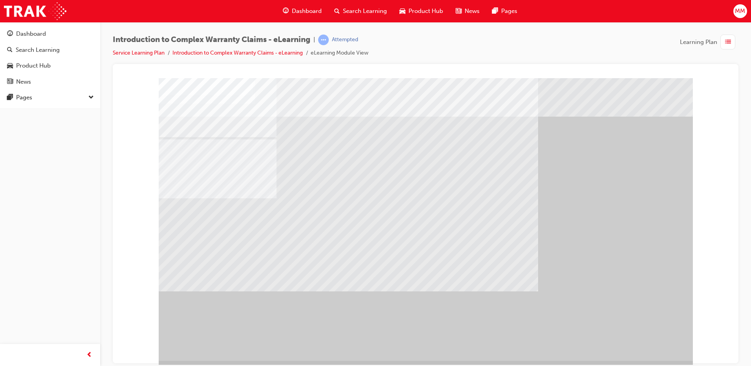
click at [339, 227] on div at bounding box center [426, 219] width 534 height 283
click at [284, 230] on div at bounding box center [426, 219] width 534 height 283
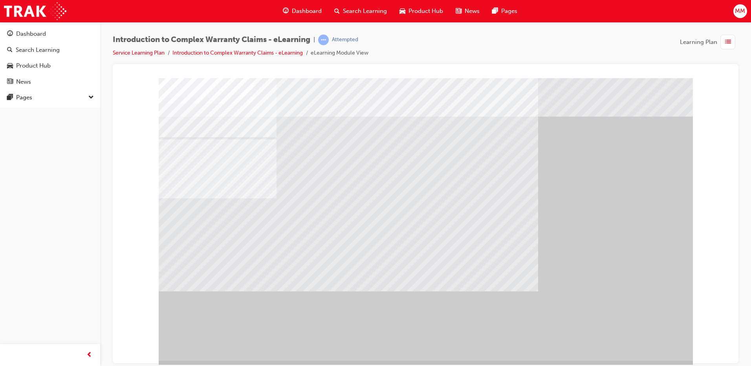
click at [287, 237] on div at bounding box center [426, 219] width 534 height 283
click at [254, 239] on div at bounding box center [426, 219] width 534 height 283
click at [396, 257] on div at bounding box center [426, 219] width 534 height 283
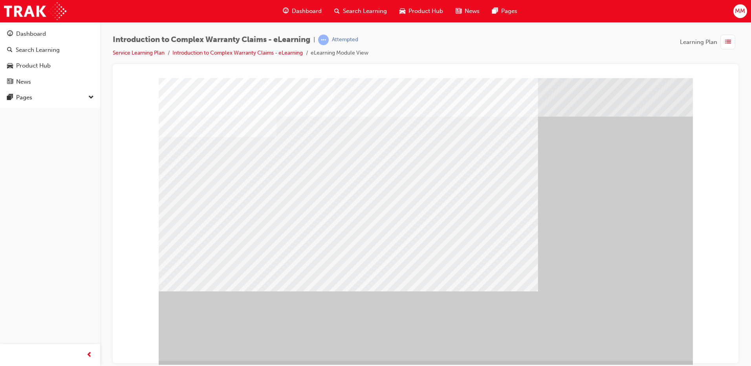
drag, startPoint x: 654, startPoint y: 354, endPoint x: 657, endPoint y: 345, distance: 9.6
click at [654, 354] on div "" at bounding box center [426, 219] width 534 height 283
click at [655, 336] on div "" at bounding box center [426, 219] width 534 height 283
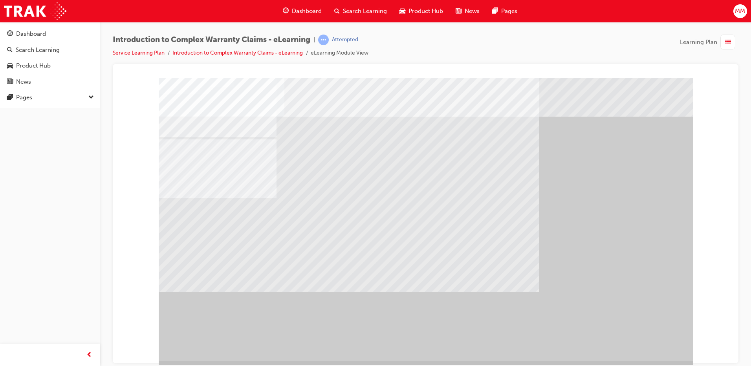
drag, startPoint x: 418, startPoint y: 266, endPoint x: 343, endPoint y: 238, distance: 80.1
drag, startPoint x: 343, startPoint y: 238, endPoint x: 332, endPoint y: 224, distance: 17.3
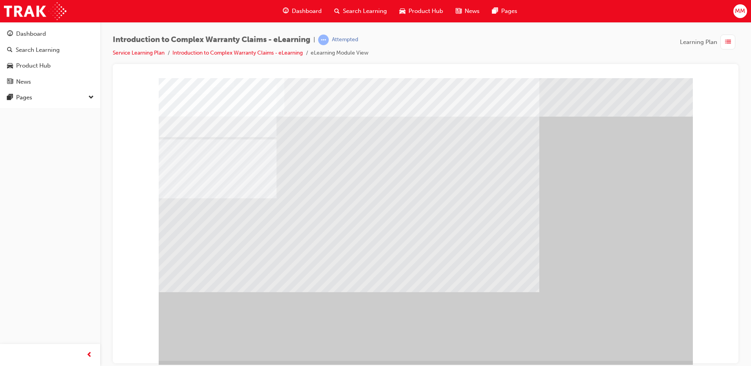
drag, startPoint x: 332, startPoint y: 224, endPoint x: 337, endPoint y: 208, distance: 17.2
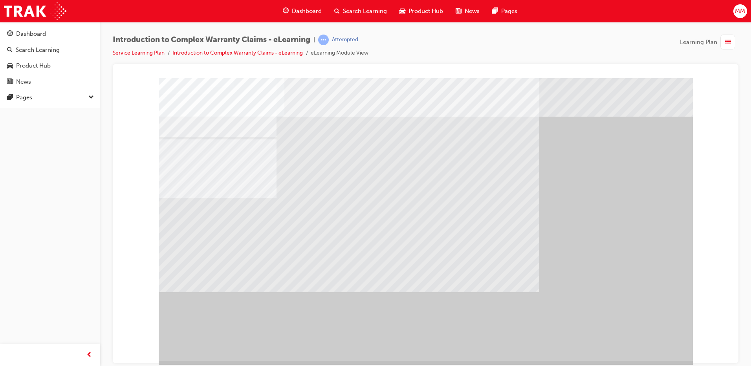
click at [302, 237] on div at bounding box center [426, 219] width 534 height 283
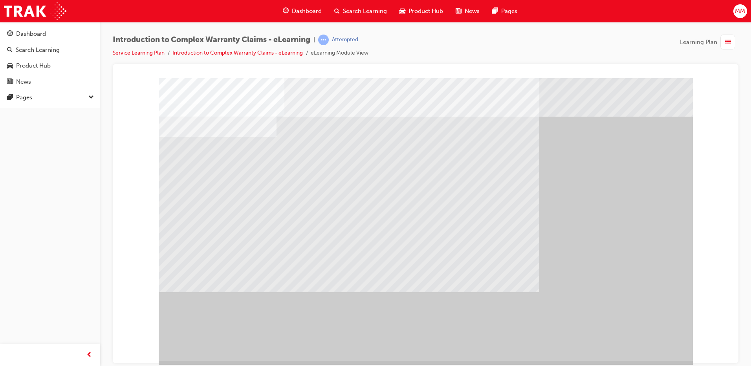
drag, startPoint x: 308, startPoint y: 165, endPoint x: 262, endPoint y: 164, distance: 46.4
drag, startPoint x: 262, startPoint y: 164, endPoint x: 556, endPoint y: 246, distance: 305.6
click at [269, 171] on div at bounding box center [426, 219] width 534 height 283
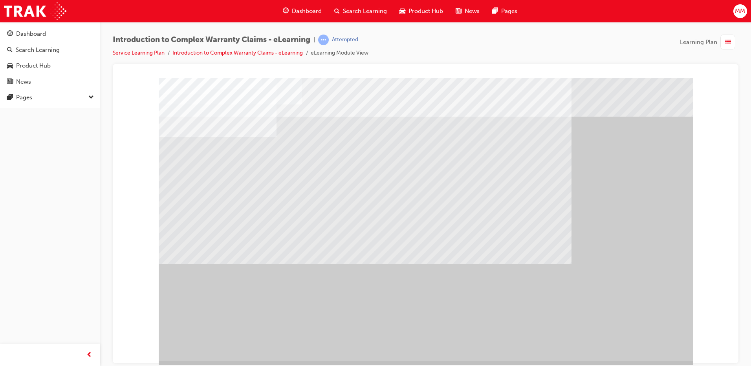
drag, startPoint x: 377, startPoint y: 200, endPoint x: 503, endPoint y: 303, distance: 163.3
drag, startPoint x: 503, startPoint y: 303, endPoint x: 616, endPoint y: 360, distance: 126.0
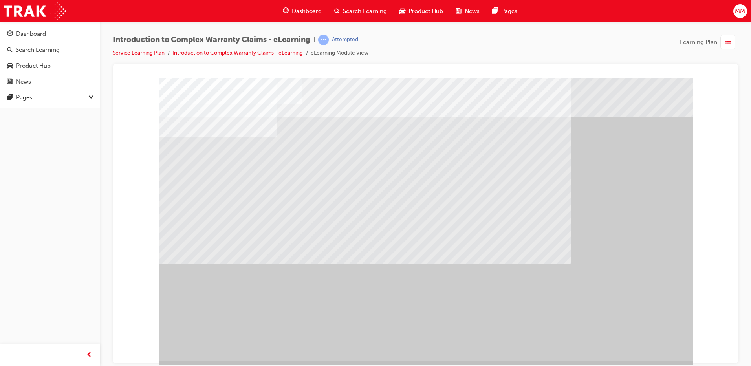
drag, startPoint x: 616, startPoint y: 360, endPoint x: 623, endPoint y: 363, distance: 8.0
click at [620, 362] on div at bounding box center [426, 225] width 534 height 295
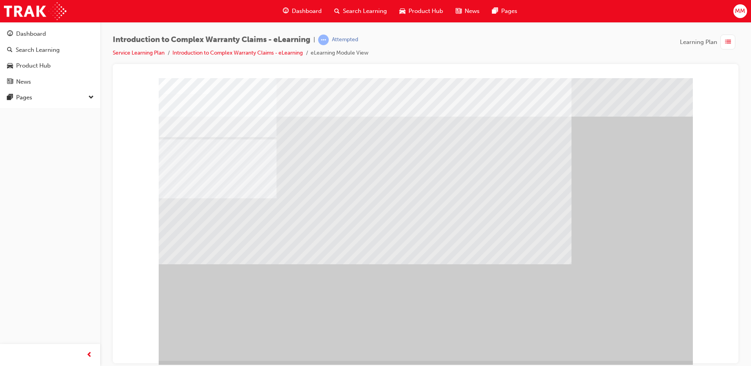
drag, startPoint x: 429, startPoint y: 265, endPoint x: 373, endPoint y: 259, distance: 56.2
drag, startPoint x: 373, startPoint y: 259, endPoint x: 285, endPoint y: 230, distance: 92.8
drag, startPoint x: 285, startPoint y: 230, endPoint x: 260, endPoint y: 156, distance: 77.9
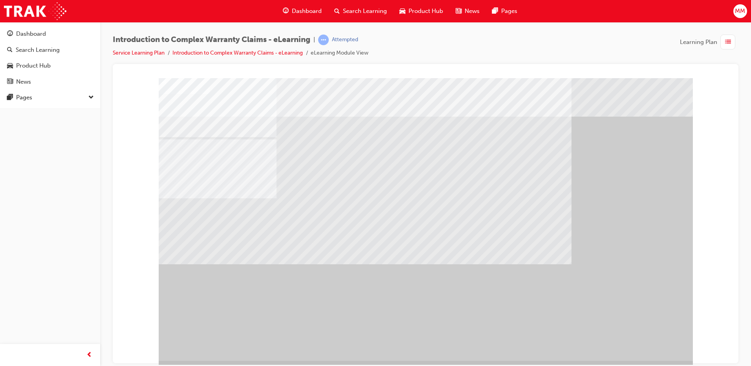
drag, startPoint x: 255, startPoint y: 150, endPoint x: 261, endPoint y: 148, distance: 6.2
drag, startPoint x: 261, startPoint y: 148, endPoint x: 273, endPoint y: 148, distance: 12.2
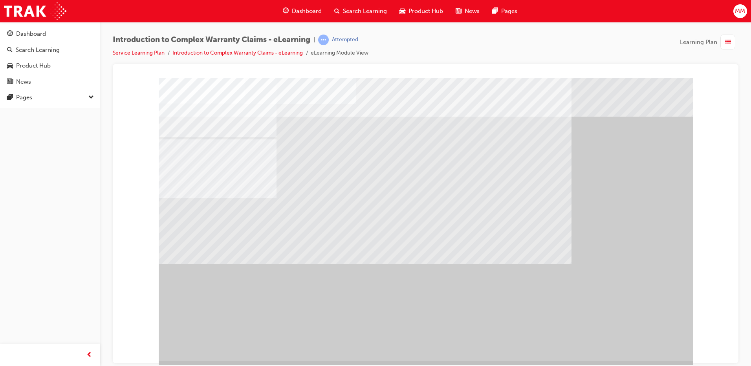
drag, startPoint x: 529, startPoint y: 250, endPoint x: 526, endPoint y: 279, distance: 28.9
click at [531, 272] on div at bounding box center [426, 219] width 534 height 283
drag, startPoint x: 346, startPoint y: 264, endPoint x: 333, endPoint y: 263, distance: 12.7
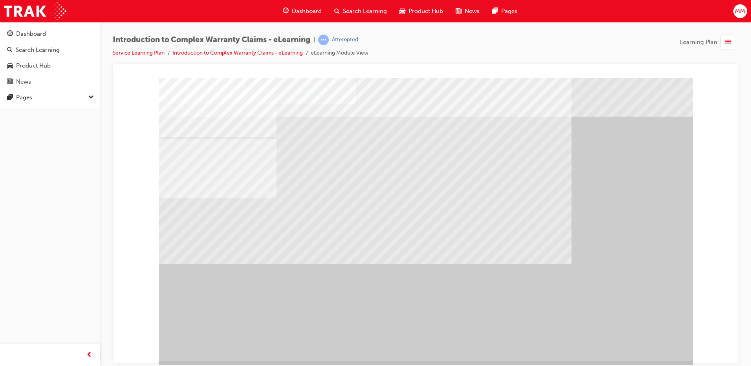
drag, startPoint x: 333, startPoint y: 263, endPoint x: 345, endPoint y: 279, distance: 20.4
click at [333, 266] on div at bounding box center [426, 219] width 534 height 283
drag, startPoint x: 345, startPoint y: 279, endPoint x: 355, endPoint y: 283, distance: 11.1
drag, startPoint x: 385, startPoint y: 292, endPoint x: 458, endPoint y: 284, distance: 73.9
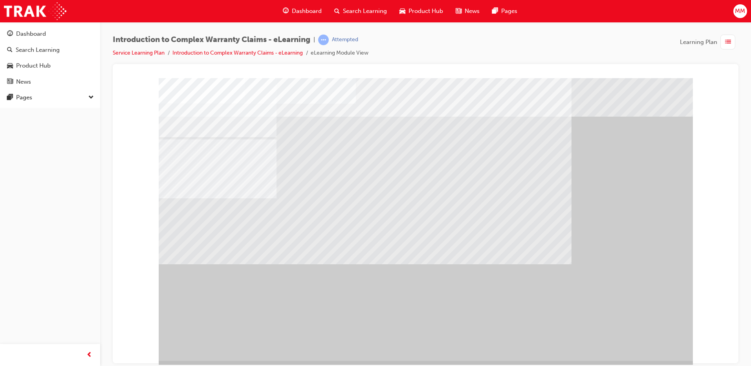
drag, startPoint x: 458, startPoint y: 284, endPoint x: 527, endPoint y: 266, distance: 70.6
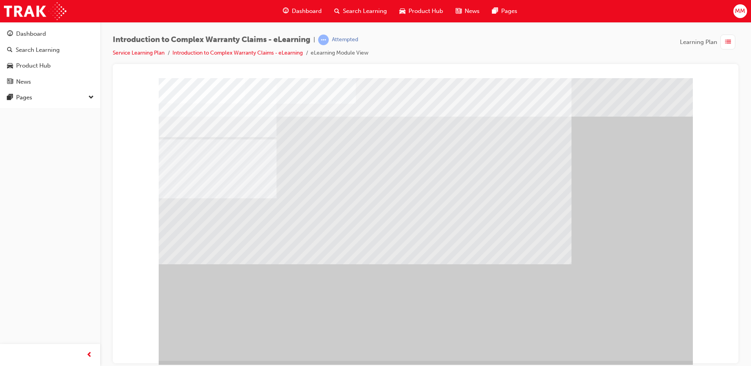
drag, startPoint x: 480, startPoint y: 188, endPoint x: 389, endPoint y: 180, distance: 91.2
drag, startPoint x: 384, startPoint y: 184, endPoint x: 341, endPoint y: 202, distance: 46.6
drag, startPoint x: 341, startPoint y: 202, endPoint x: 344, endPoint y: 229, distance: 27.3
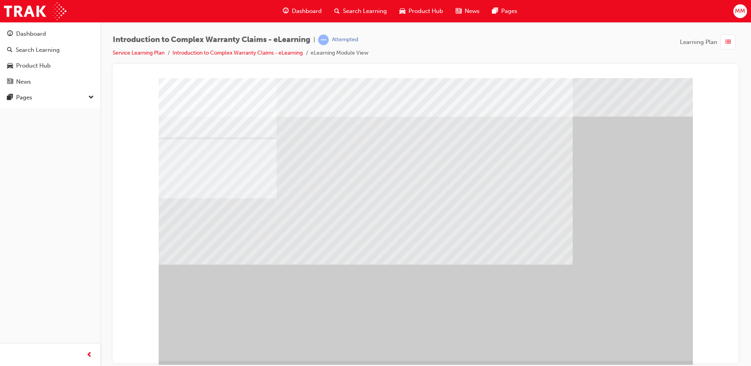
drag, startPoint x: 419, startPoint y: 225, endPoint x: 326, endPoint y: 197, distance: 96.9
drag, startPoint x: 326, startPoint y: 197, endPoint x: 285, endPoint y: 162, distance: 53.8
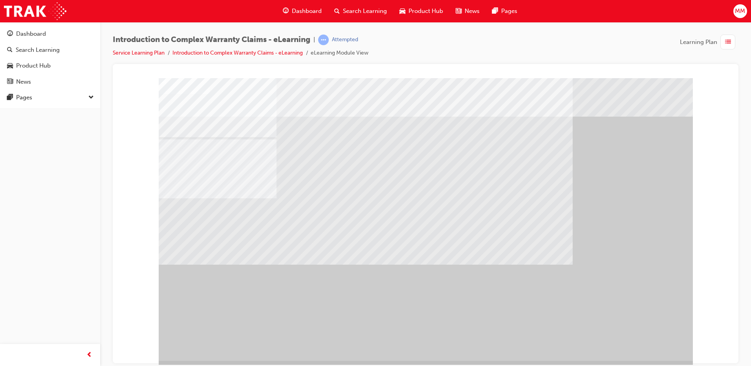
drag, startPoint x: 285, startPoint y: 162, endPoint x: 296, endPoint y: 162, distance: 11.4
drag, startPoint x: 332, startPoint y: 161, endPoint x: 379, endPoint y: 194, distance: 57.9
drag, startPoint x: 379, startPoint y: 194, endPoint x: 487, endPoint y: 250, distance: 121.5
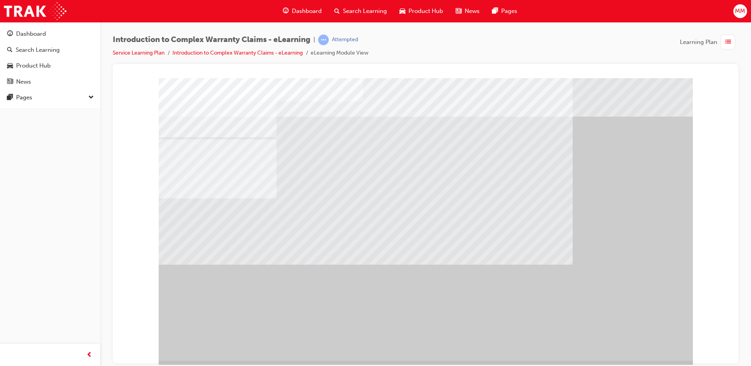
drag, startPoint x: 444, startPoint y: 276, endPoint x: 366, endPoint y: 253, distance: 80.8
drag, startPoint x: 253, startPoint y: 254, endPoint x: 285, endPoint y: 260, distance: 32.8
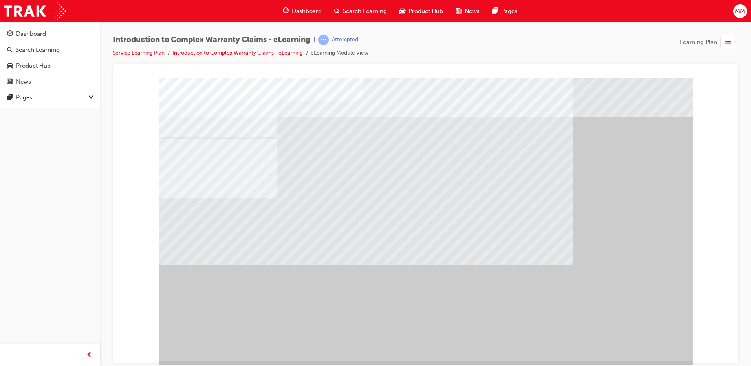
click at [483, 322] on div at bounding box center [426, 219] width 534 height 283
click at [512, 340] on div "" at bounding box center [426, 219] width 534 height 283
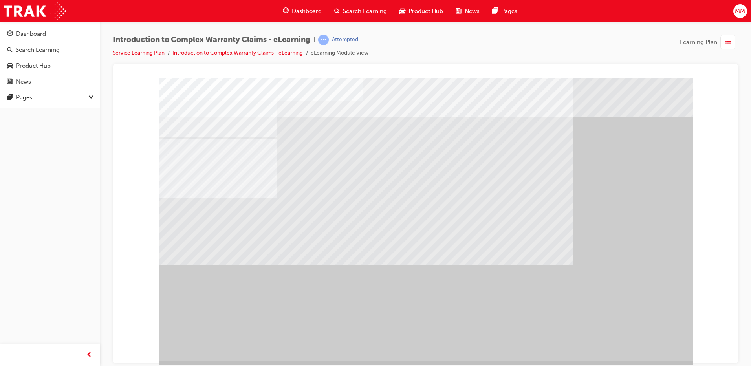
click at [481, 326] on div "" at bounding box center [426, 219] width 534 height 283
click at [360, 278] on div at bounding box center [426, 219] width 534 height 283
click at [365, 257] on div at bounding box center [426, 219] width 534 height 283
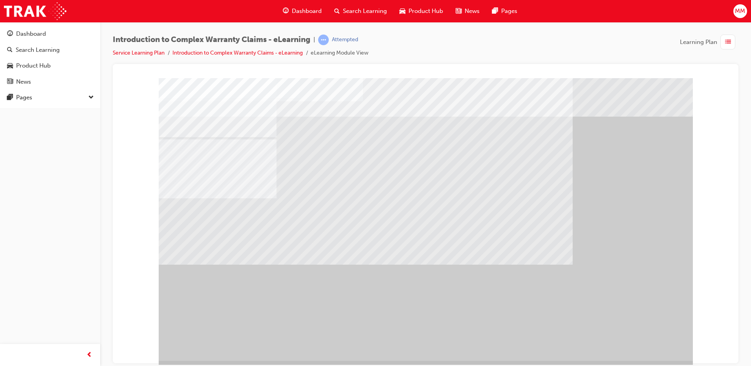
click at [464, 301] on div at bounding box center [426, 219] width 534 height 283
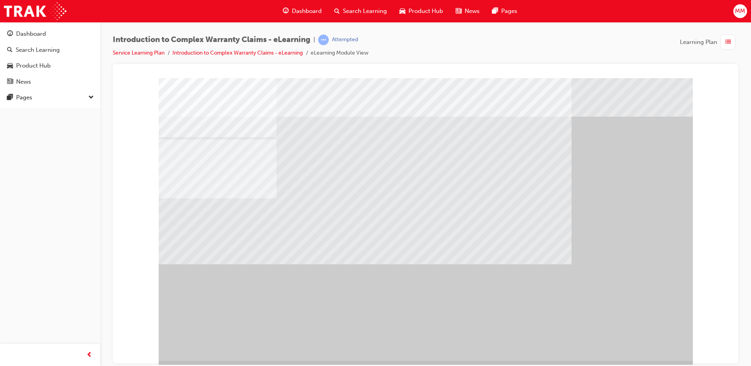
click at [500, 220] on div at bounding box center [426, 219] width 534 height 283
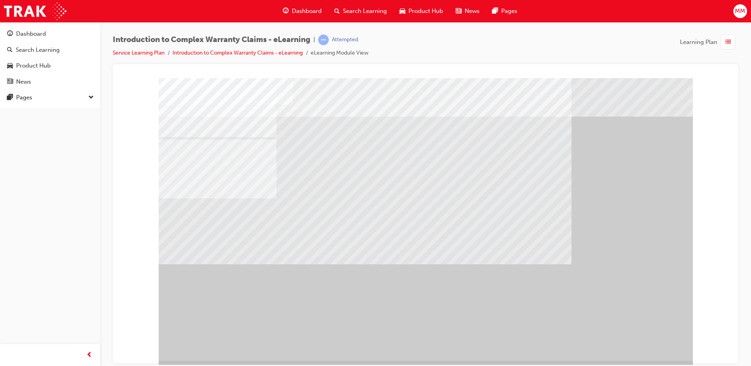
click at [499, 224] on div at bounding box center [426, 219] width 534 height 283
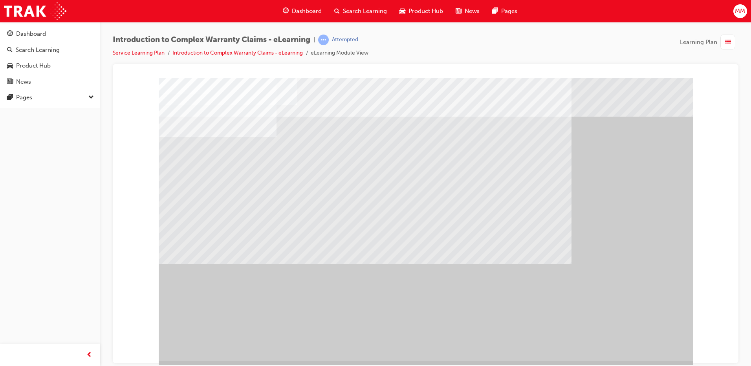
click at [656, 343] on div "" at bounding box center [426, 219] width 534 height 283
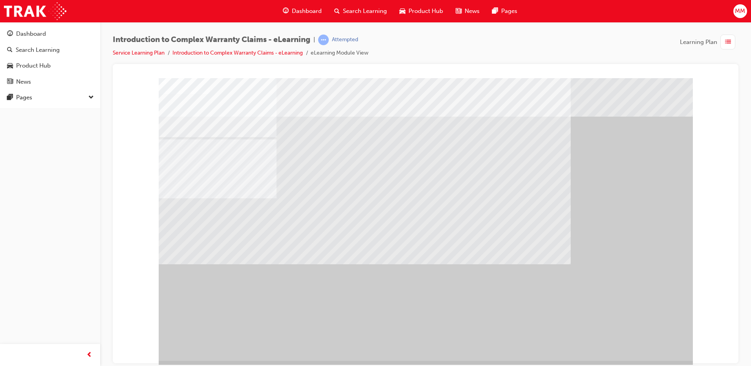
click at [645, 337] on div "" at bounding box center [426, 219] width 534 height 283
click at [645, 343] on div "" at bounding box center [426, 219] width 534 height 283
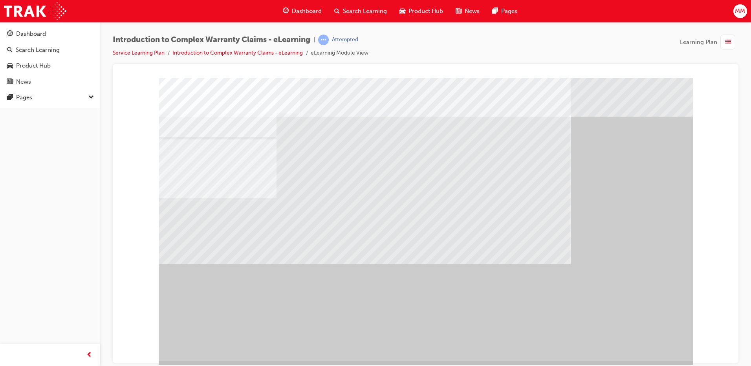
click at [399, 231] on div at bounding box center [426, 219] width 534 height 283
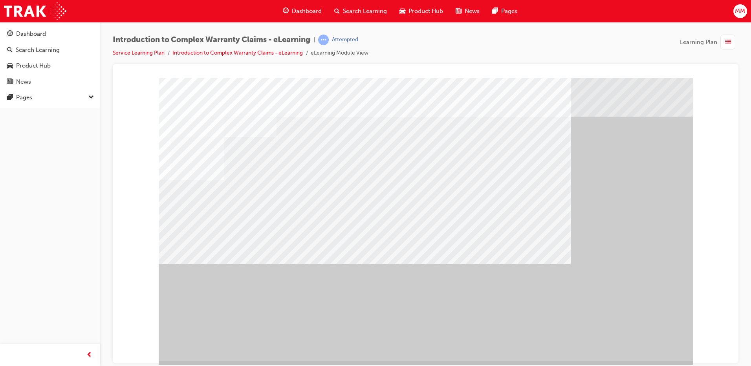
click at [537, 319] on div at bounding box center [426, 219] width 534 height 283
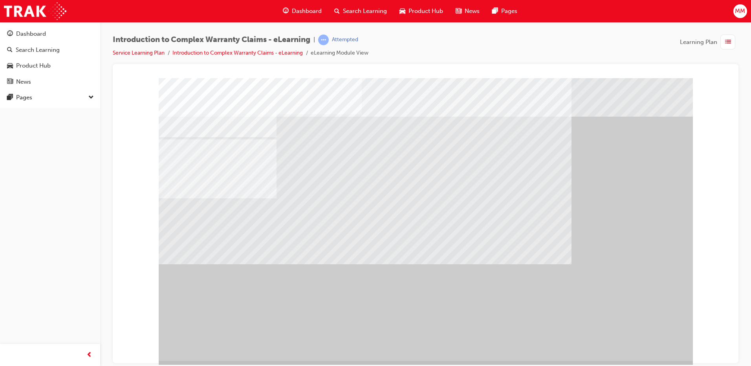
click at [454, 279] on div at bounding box center [426, 219] width 534 height 283
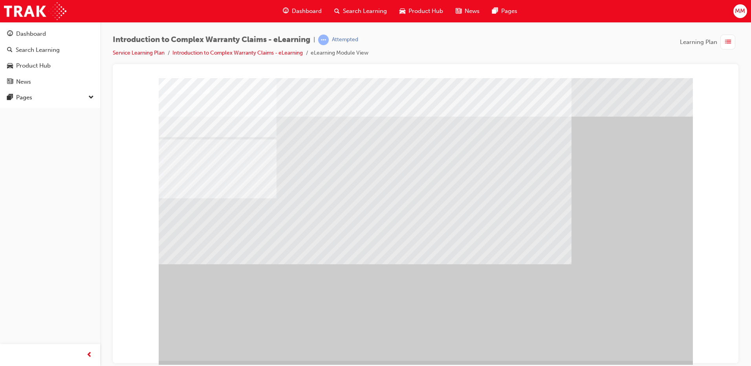
click at [542, 321] on div "" at bounding box center [426, 219] width 534 height 283
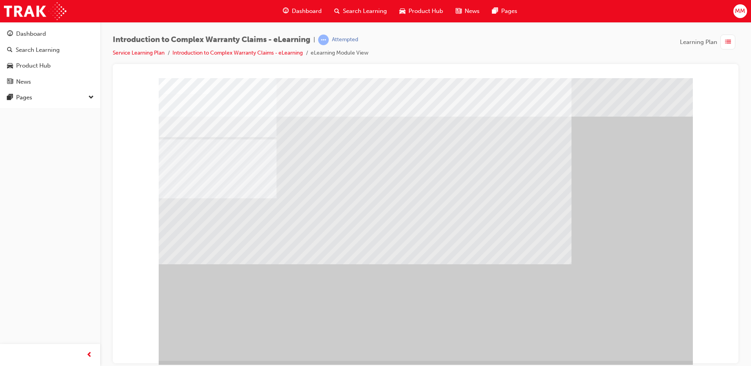
click at [417, 346] on div "" at bounding box center [426, 219] width 534 height 283
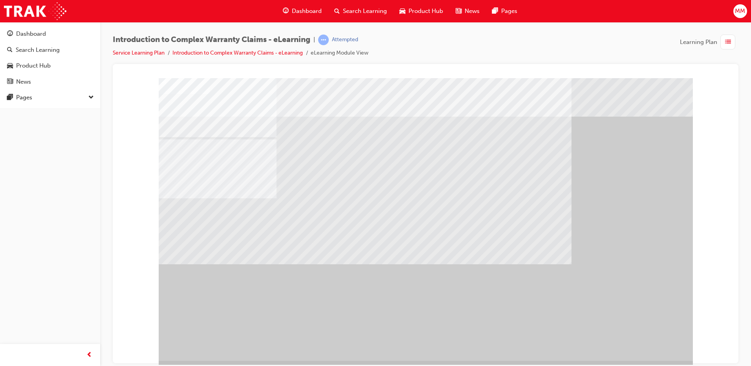
click at [546, 330] on div "" at bounding box center [426, 219] width 534 height 283
click at [532, 329] on div "" at bounding box center [426, 219] width 534 height 283
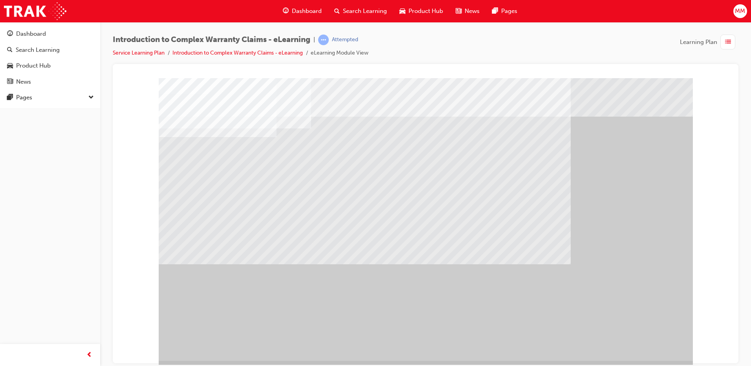
click at [640, 298] on div "" at bounding box center [426, 219] width 534 height 283
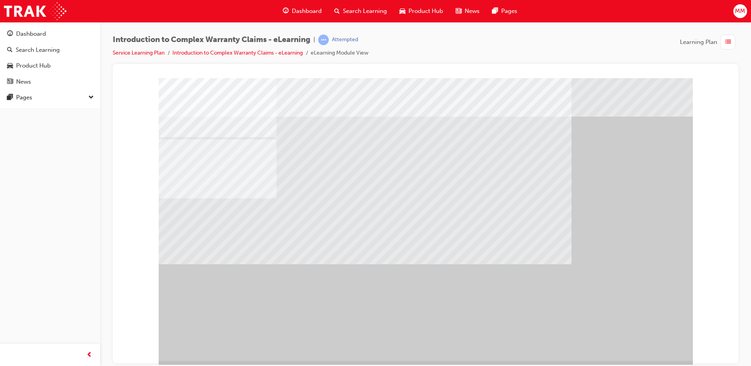
drag, startPoint x: 465, startPoint y: 248, endPoint x: 490, endPoint y: 267, distance: 31.4
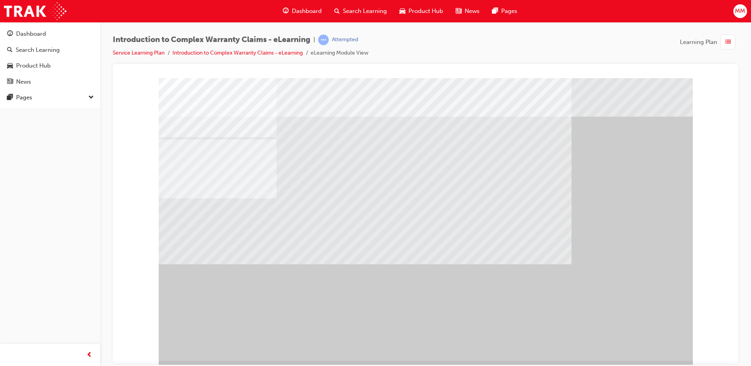
drag, startPoint x: 509, startPoint y: 276, endPoint x: 542, endPoint y: 284, distance: 34.7
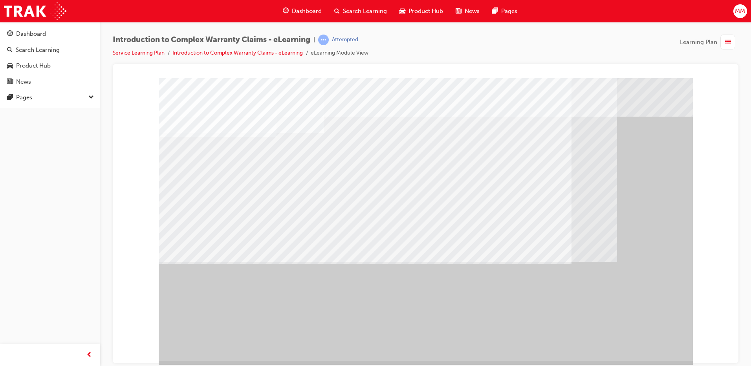
drag, startPoint x: 606, startPoint y: 192, endPoint x: 631, endPoint y: 170, distance: 33.4
click at [623, 175] on div at bounding box center [426, 219] width 534 height 283
drag, startPoint x: 631, startPoint y: 170, endPoint x: 628, endPoint y: 183, distance: 13.7
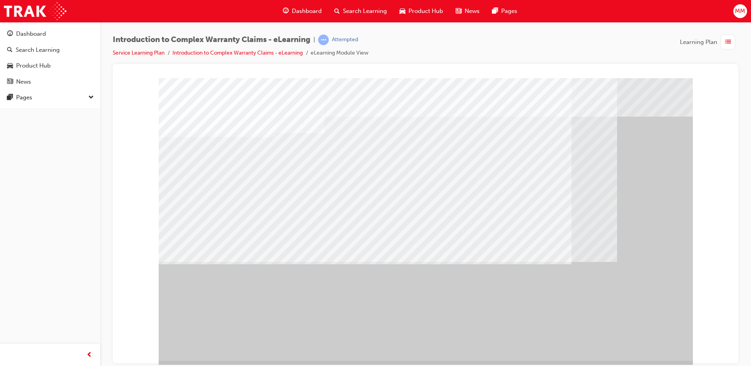
click at [468, 215] on div at bounding box center [426, 219] width 534 height 283
drag, startPoint x: 395, startPoint y: 222, endPoint x: 280, endPoint y: 242, distance: 116.9
click at [296, 242] on div at bounding box center [426, 219] width 534 height 283
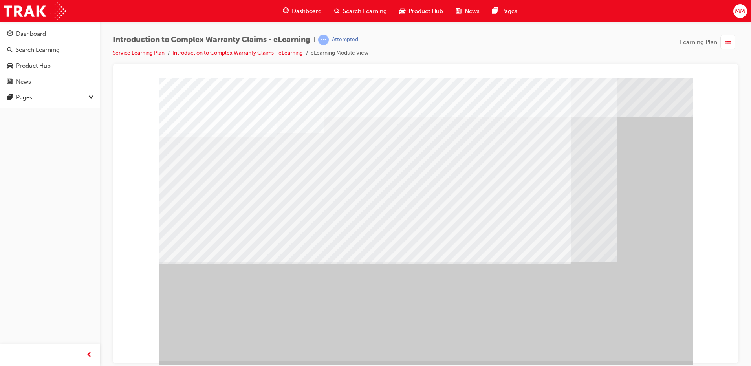
drag, startPoint x: 276, startPoint y: 241, endPoint x: 270, endPoint y: 202, distance: 39.1
drag, startPoint x: 270, startPoint y: 202, endPoint x: 275, endPoint y: 211, distance: 10.0
click at [275, 211] on div at bounding box center [426, 219] width 534 height 283
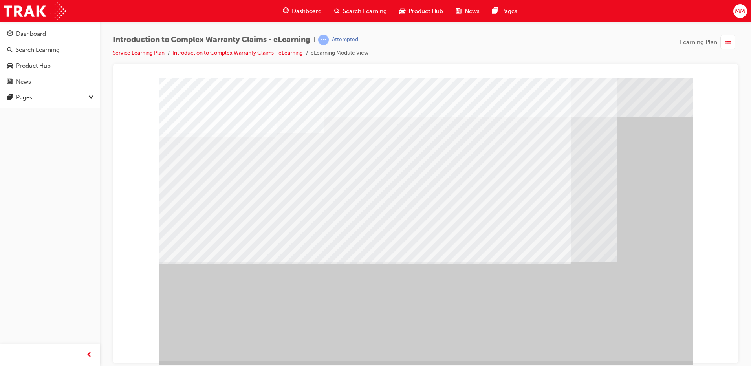
drag, startPoint x: 292, startPoint y: 230, endPoint x: 595, endPoint y: 326, distance: 317.3
click at [442, 288] on div at bounding box center [426, 219] width 534 height 283
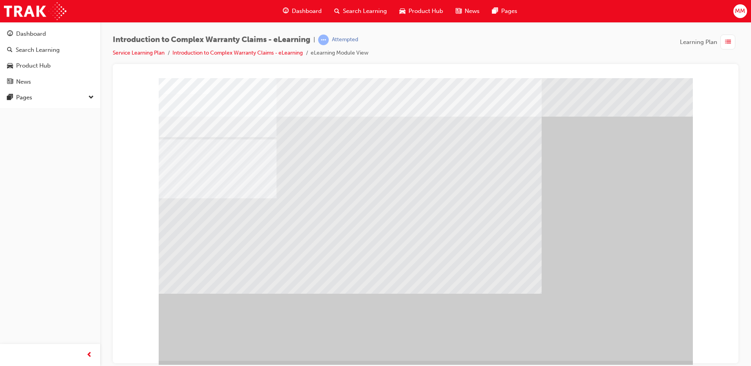
drag, startPoint x: 344, startPoint y: 246, endPoint x: 297, endPoint y: 187, distance: 76.4
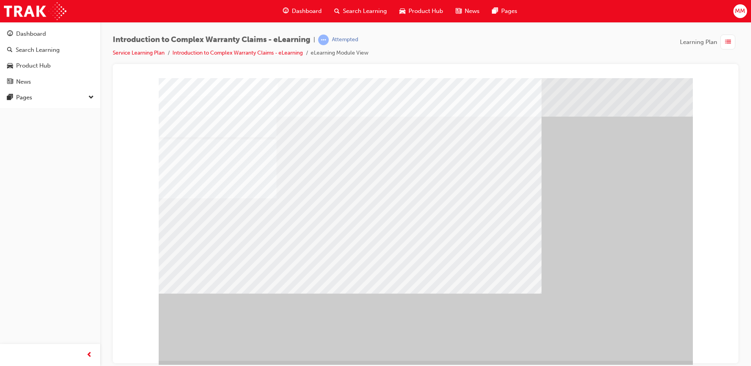
click at [333, 203] on div at bounding box center [426, 219] width 534 height 283
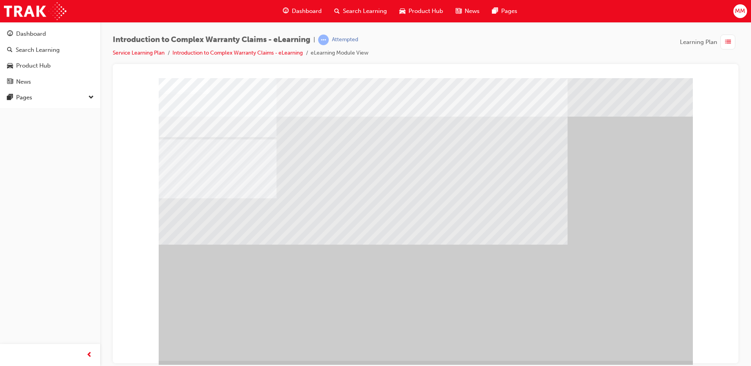
click at [322, 241] on div at bounding box center [426, 219] width 534 height 283
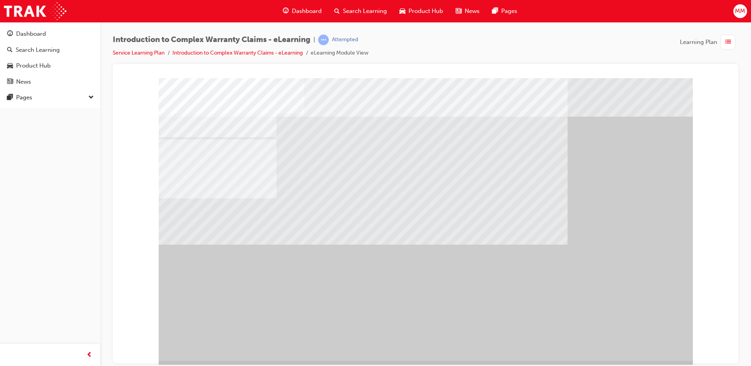
click at [358, 237] on div at bounding box center [426, 219] width 534 height 283
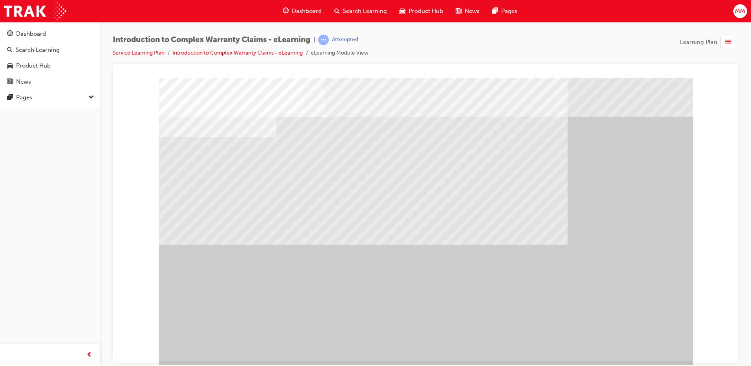
drag, startPoint x: 666, startPoint y: 331, endPoint x: 653, endPoint y: 338, distance: 14.4
click at [664, 332] on div "" at bounding box center [426, 219] width 534 height 283
click at [652, 341] on div "" at bounding box center [426, 219] width 534 height 283
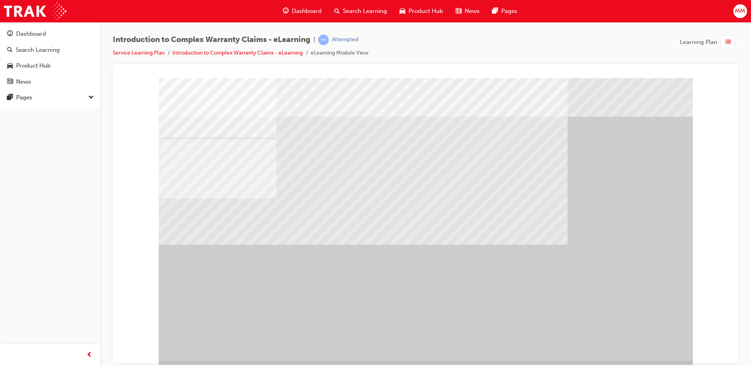
click at [644, 342] on div "" at bounding box center [426, 219] width 534 height 283
drag, startPoint x: 286, startPoint y: 279, endPoint x: 252, endPoint y: 269, distance: 35.7
click at [276, 275] on div at bounding box center [426, 219] width 534 height 283
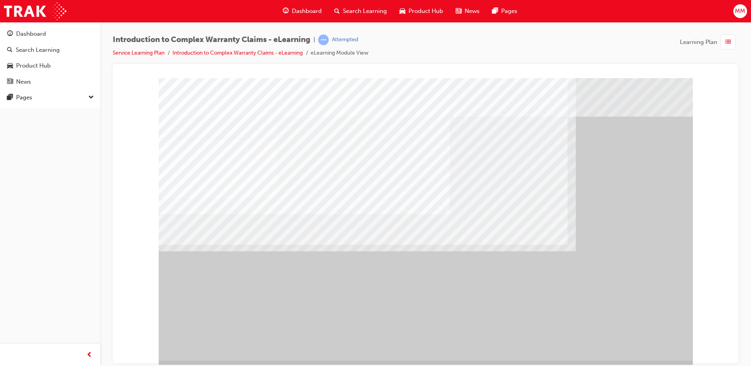
drag, startPoint x: 261, startPoint y: 272, endPoint x: 275, endPoint y: 278, distance: 15.0
click at [275, 278] on div at bounding box center [426, 219] width 534 height 283
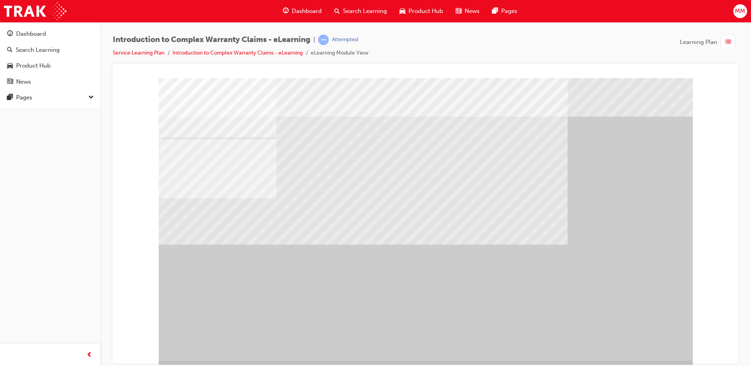
click at [649, 346] on div "" at bounding box center [426, 219] width 534 height 283
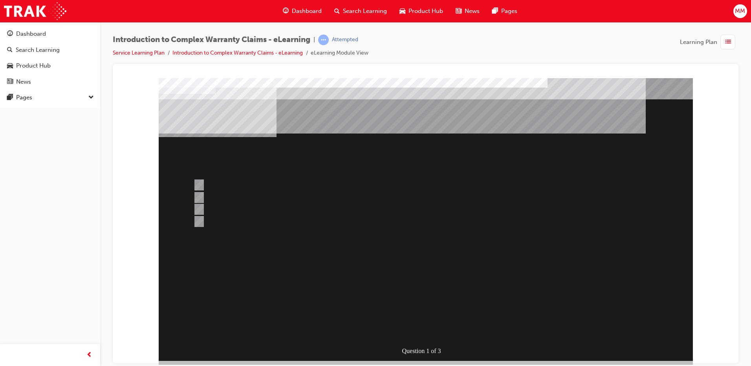
click at [637, 343] on div "Question 1 of 3" at bounding box center [426, 219] width 534 height 283
click at [329, 202] on div at bounding box center [395, 198] width 409 height 12
radio input "true"
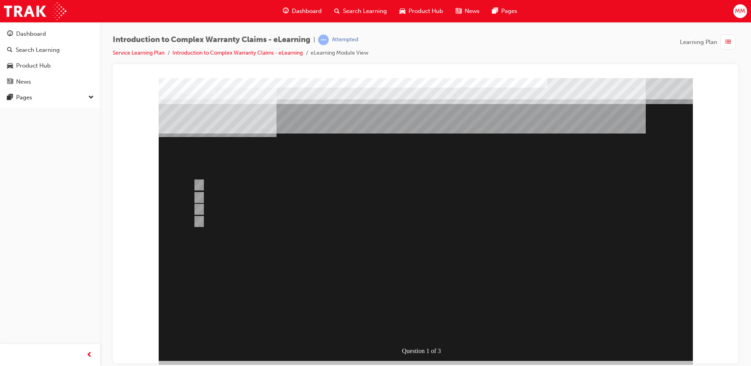
click at [210, 184] on div at bounding box center [426, 219] width 534 height 283
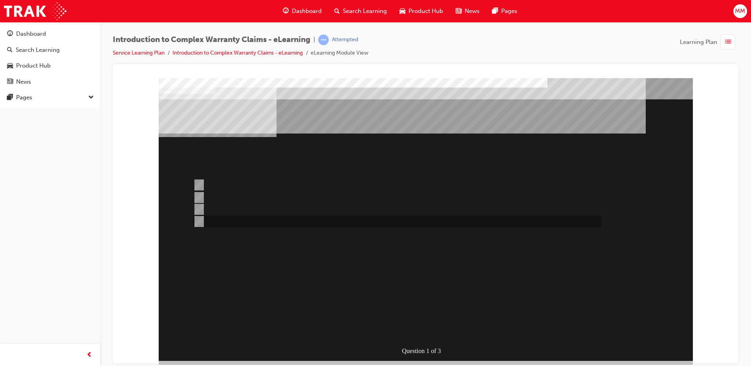
click at [201, 220] on input "WINPAQ auto-processes greater than 75% of all Warranty Claims in put by dealers." at bounding box center [197, 221] width 9 height 9
radio input "true"
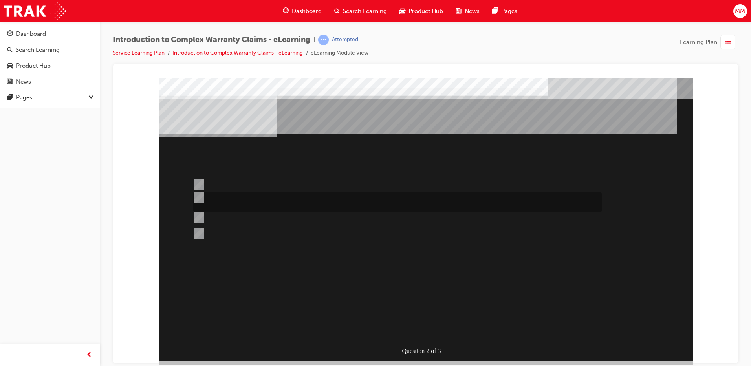
click at [207, 198] on div at bounding box center [395, 202] width 409 height 20
radio input "true"
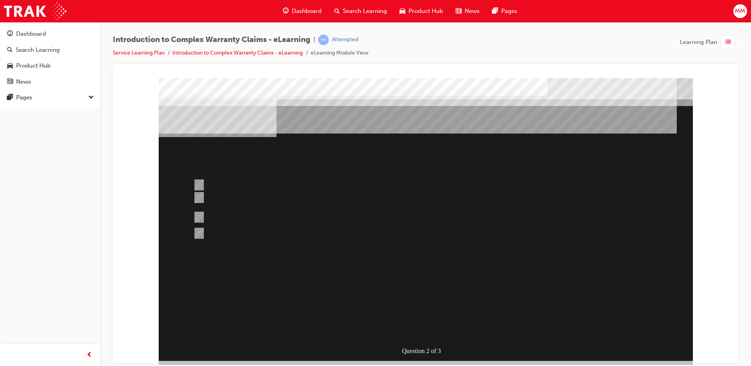
click at [425, 293] on div at bounding box center [426, 219] width 534 height 283
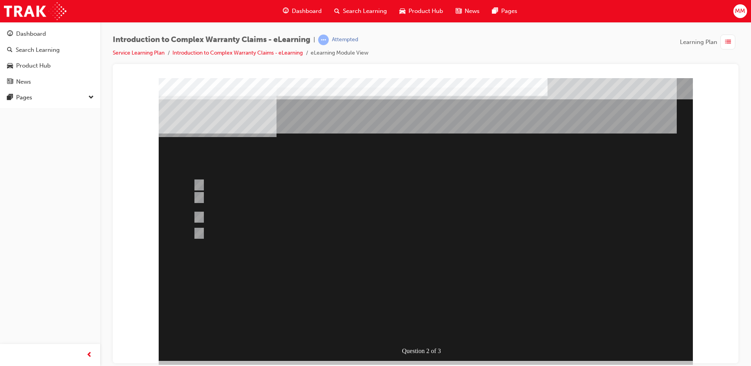
click at [261, 231] on div at bounding box center [395, 229] width 409 height 21
radio input "true"
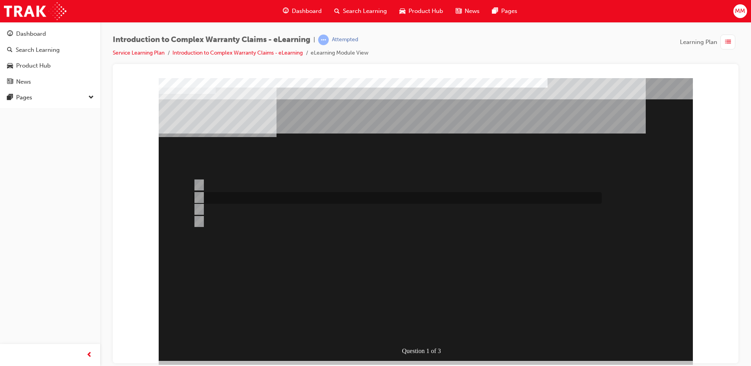
click at [222, 200] on div at bounding box center [395, 198] width 409 height 12
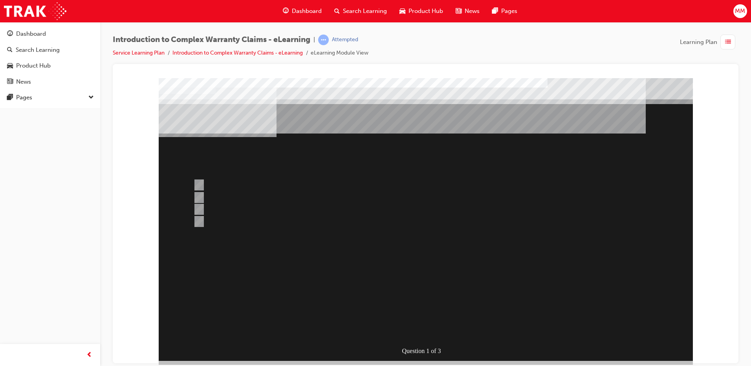
click at [195, 208] on div at bounding box center [426, 219] width 534 height 283
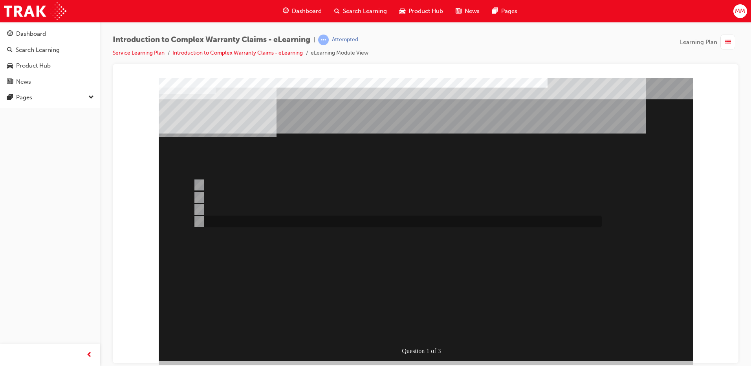
click at [203, 216] on div at bounding box center [395, 222] width 409 height 12
radio input "false"
radio input "true"
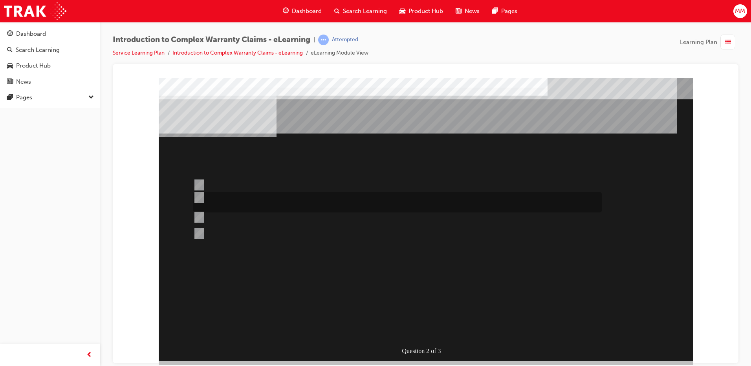
click at [231, 199] on div at bounding box center [395, 202] width 409 height 20
radio input "true"
click at [288, 231] on div at bounding box center [395, 229] width 409 height 21
radio input "true"
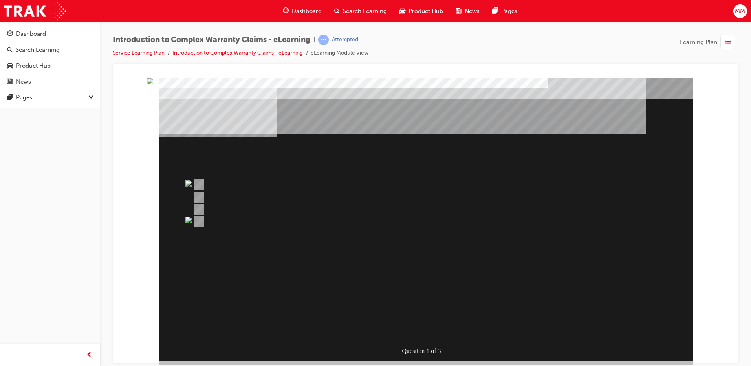
click at [153, 84] on img "" at bounding box center [150, 81] width 6 height 6
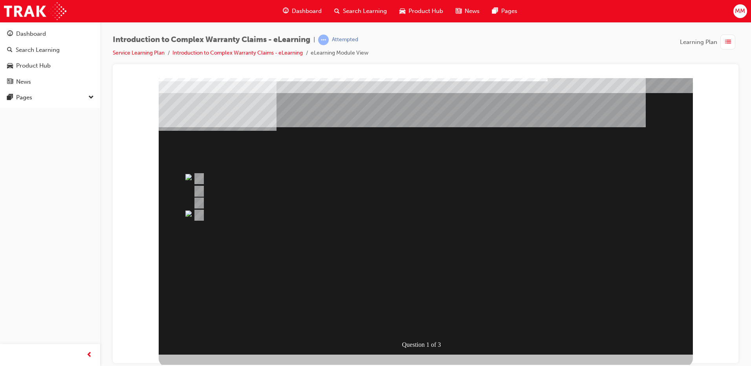
scroll to position [8, 0]
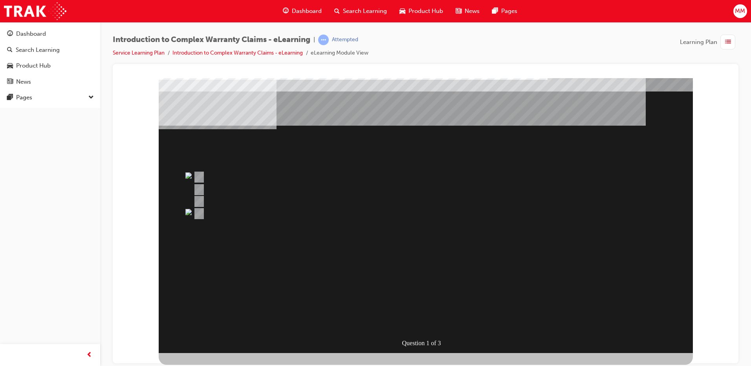
click at [192, 174] on div at bounding box center [395, 177] width 409 height 12
click at [153, 76] on img "" at bounding box center [150, 73] width 6 height 6
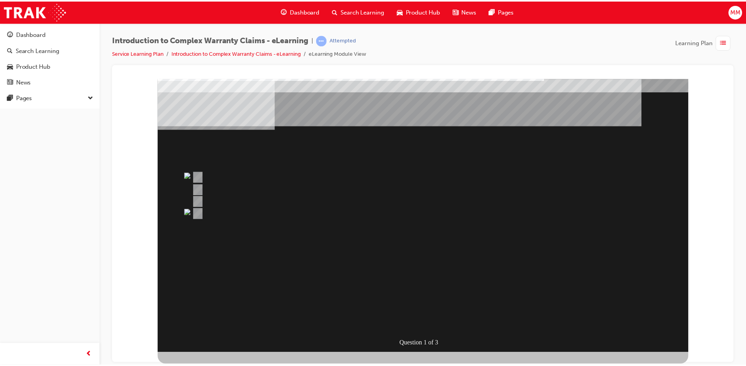
scroll to position [0, 0]
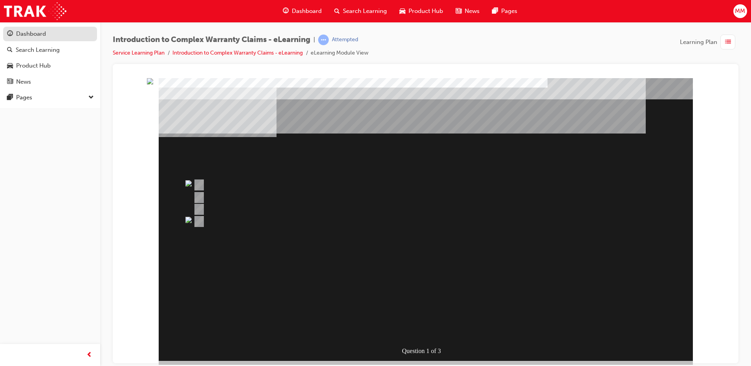
click at [53, 35] on div "Dashboard" at bounding box center [50, 34] width 86 height 10
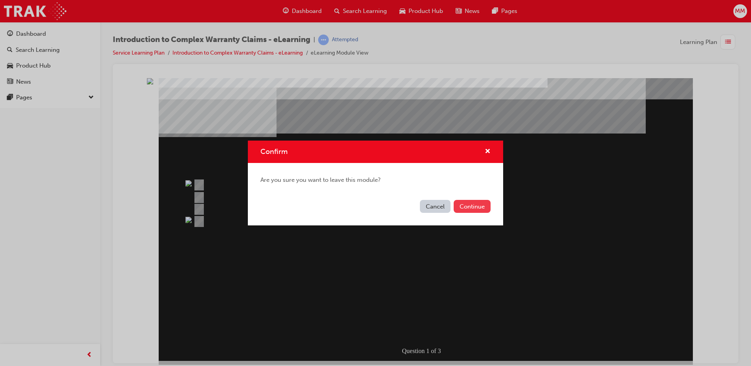
click at [474, 205] on button "Continue" at bounding box center [472, 206] width 37 height 13
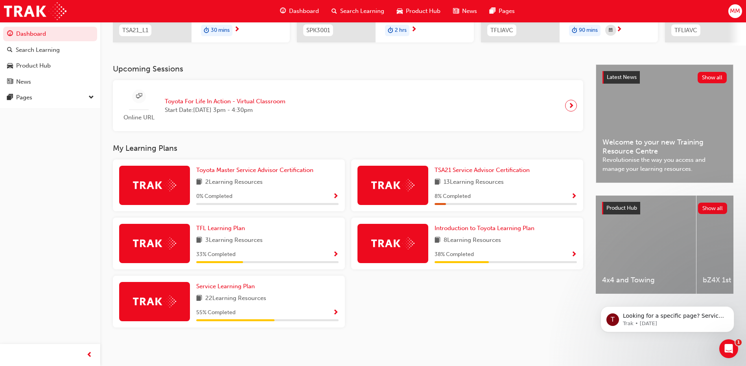
scroll to position [139, 0]
click at [231, 287] on span "Service Learning Plan" at bounding box center [225, 286] width 59 height 7
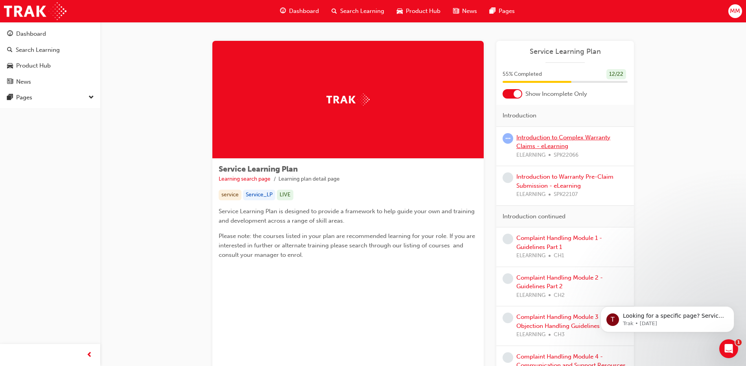
click at [552, 143] on link "Introduction to Complex Warranty Claims - eLearning" at bounding box center [563, 142] width 94 height 16
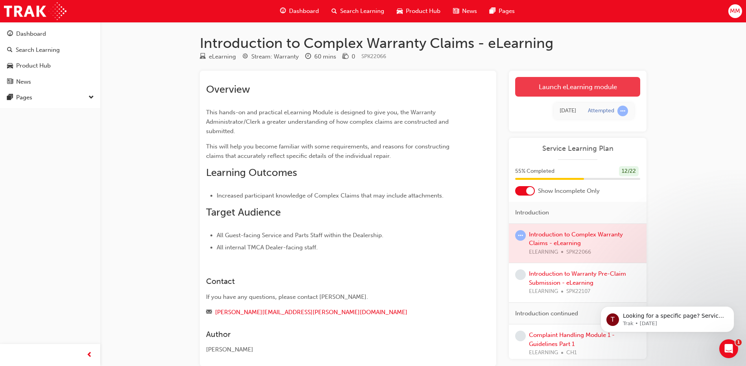
click at [565, 82] on link "Launch eLearning module" at bounding box center [577, 87] width 125 height 20
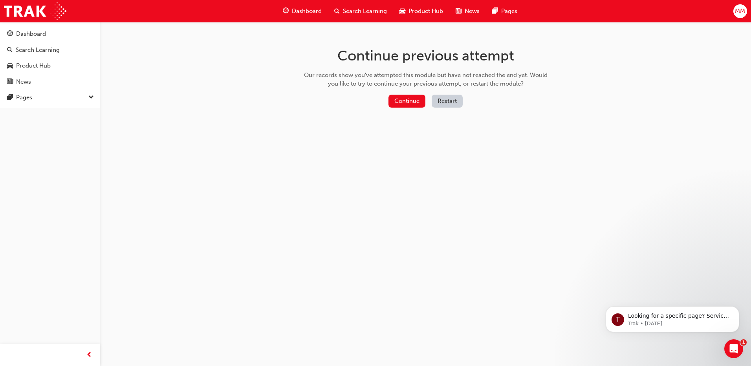
click at [442, 101] on button "Restart" at bounding box center [447, 101] width 31 height 13
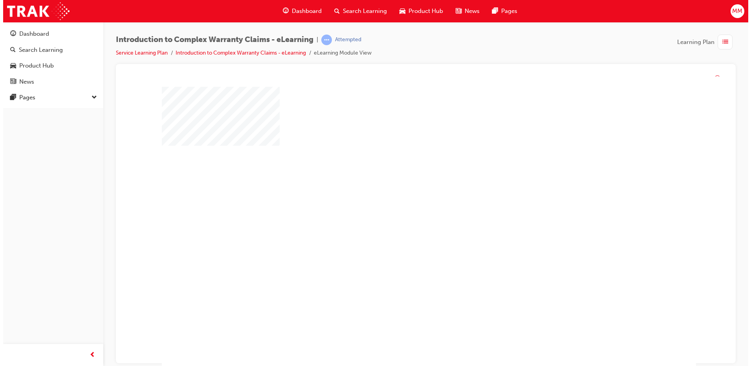
click at [406, 206] on div "play" at bounding box center [406, 206] width 0 height 0
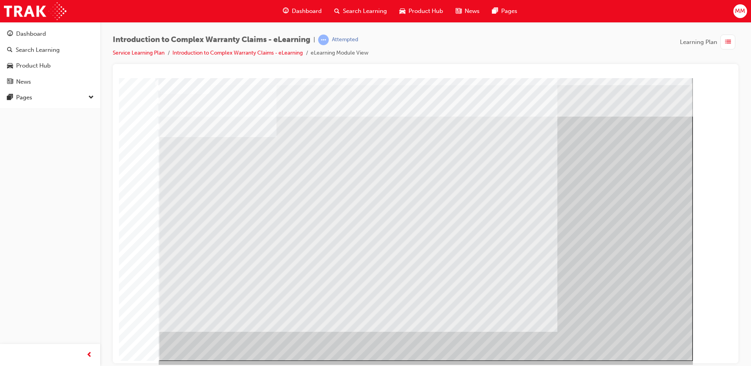
drag, startPoint x: 638, startPoint y: 318, endPoint x: 630, endPoint y: 324, distance: 9.8
drag, startPoint x: 625, startPoint y: 341, endPoint x: 630, endPoint y: 343, distance: 4.6
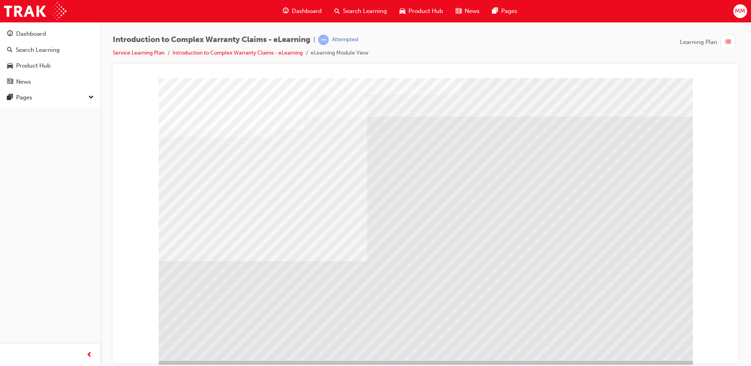
drag, startPoint x: 217, startPoint y: 260, endPoint x: 170, endPoint y: 238, distance: 51.9
drag, startPoint x: 169, startPoint y: 250, endPoint x: 199, endPoint y: 230, distance: 36.2
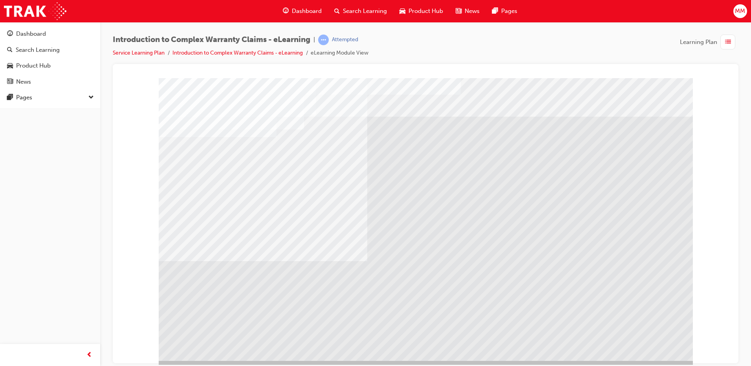
drag, startPoint x: 199, startPoint y: 230, endPoint x: 160, endPoint y: 231, distance: 39.7
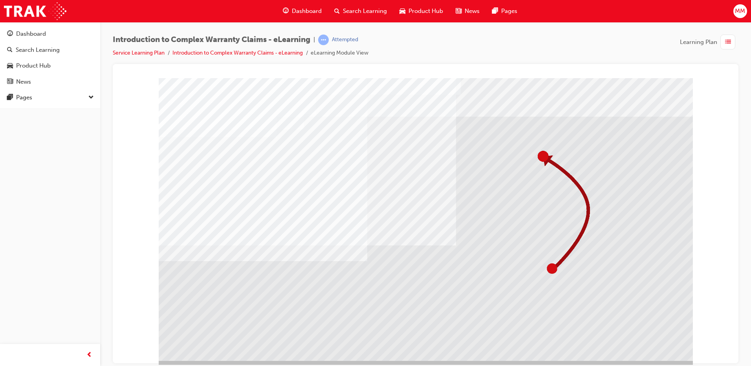
drag, startPoint x: 162, startPoint y: 236, endPoint x: 198, endPoint y: 285, distance: 61.0
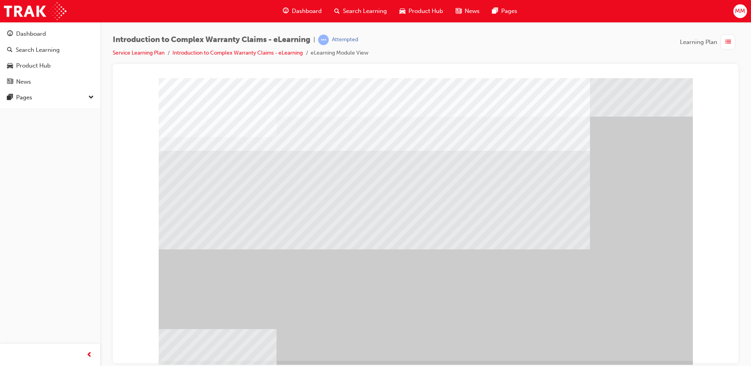
click at [635, 344] on div "" at bounding box center [426, 219] width 534 height 283
drag, startPoint x: 324, startPoint y: 241, endPoint x: 324, endPoint y: 224, distance: 16.9
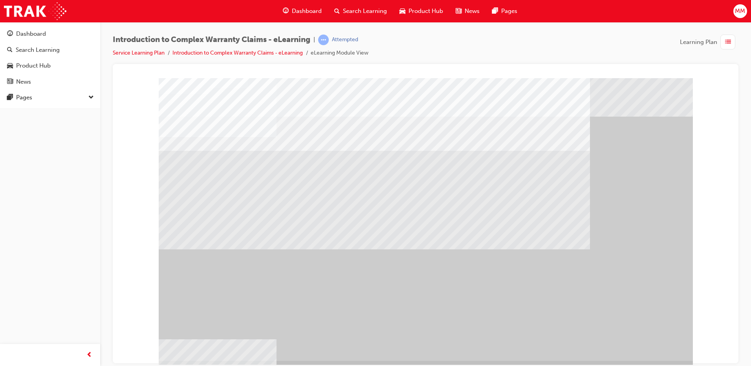
drag, startPoint x: 370, startPoint y: 166, endPoint x: 408, endPoint y: 154, distance: 40.0
drag, startPoint x: 408, startPoint y: 154, endPoint x: 224, endPoint y: 127, distance: 186.2
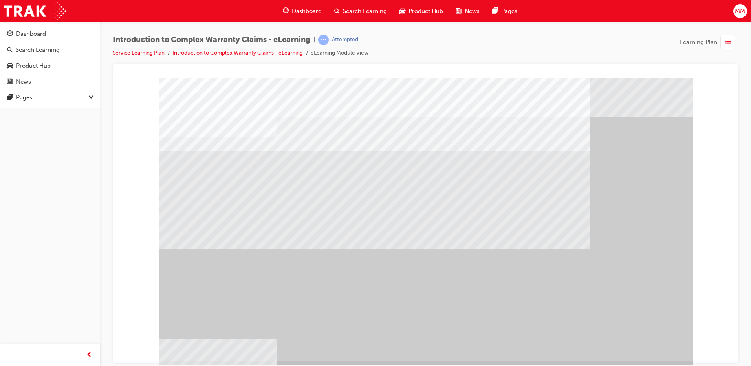
drag, startPoint x: 230, startPoint y: 150, endPoint x: 234, endPoint y: 152, distance: 4.2
drag, startPoint x: 234, startPoint y: 152, endPoint x: 277, endPoint y: 152, distance: 42.4
drag, startPoint x: 277, startPoint y: 152, endPoint x: 293, endPoint y: 158, distance: 17.2
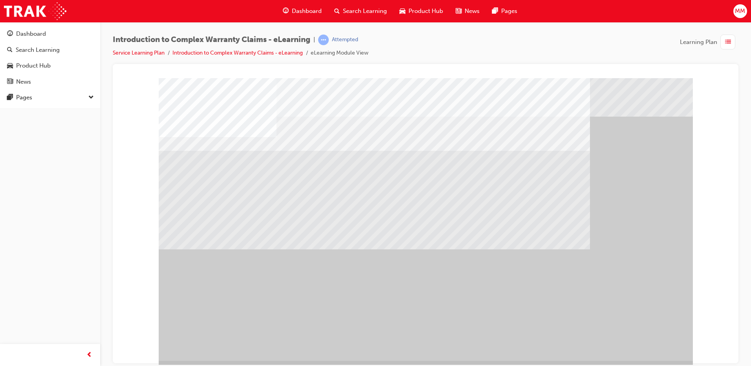
drag, startPoint x: 316, startPoint y: 165, endPoint x: 327, endPoint y: 166, distance: 10.3
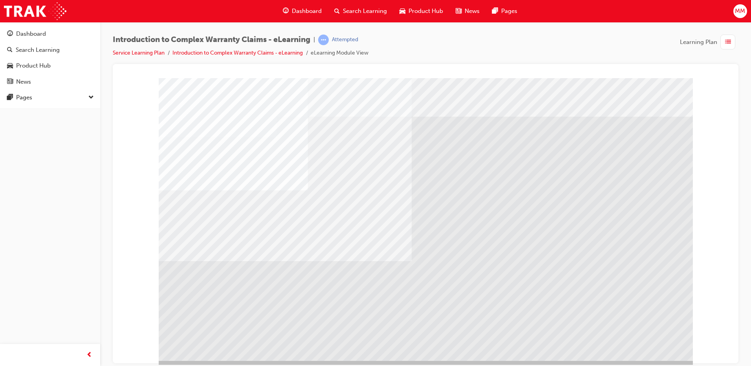
drag, startPoint x: 598, startPoint y: 316, endPoint x: 613, endPoint y: 331, distance: 22.0
click at [613, 331] on div at bounding box center [426, 219] width 534 height 283
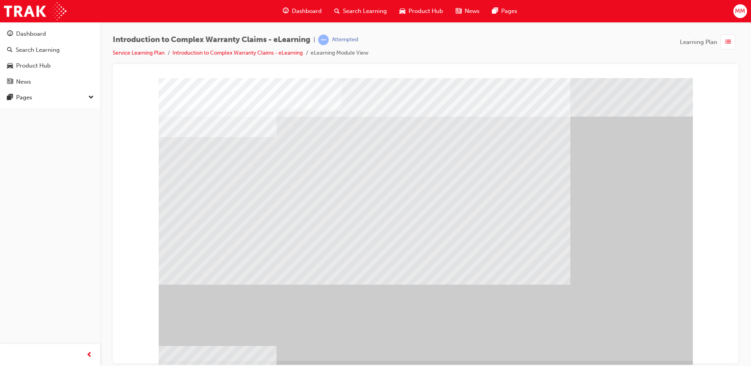
click at [632, 338] on div "" at bounding box center [426, 219] width 534 height 283
drag, startPoint x: 388, startPoint y: 261, endPoint x: 383, endPoint y: 275, distance: 14.7
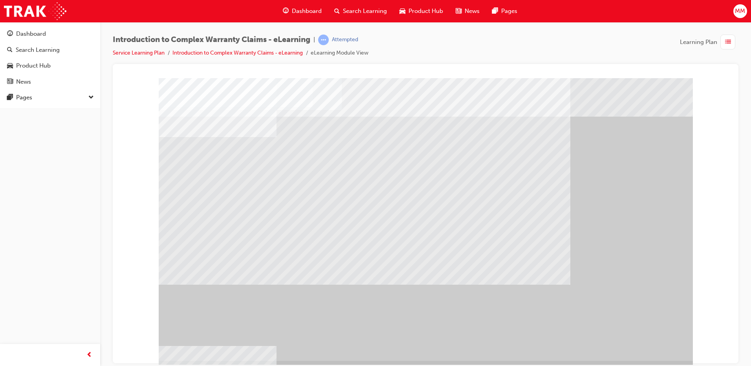
drag, startPoint x: 363, startPoint y: 320, endPoint x: 354, endPoint y: 233, distance: 87.3
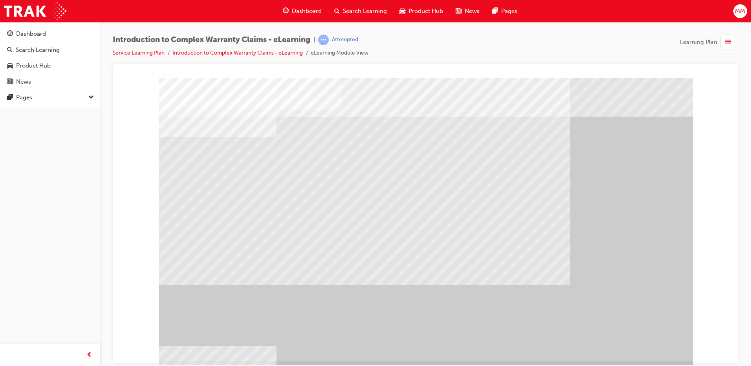
click at [633, 338] on div "" at bounding box center [426, 219] width 534 height 283
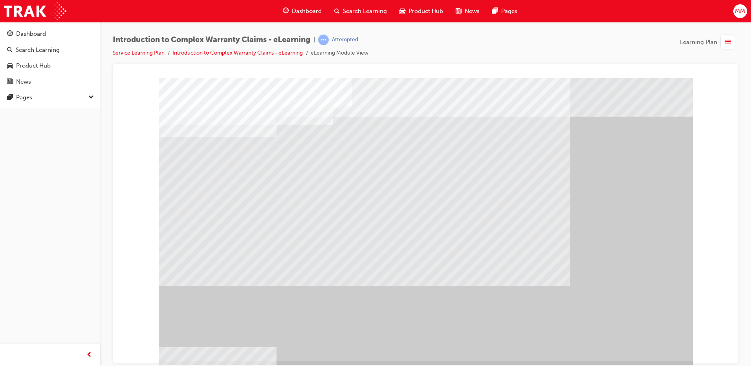
drag, startPoint x: 539, startPoint y: 256, endPoint x: 535, endPoint y: 257, distance: 4.3
drag, startPoint x: 501, startPoint y: 268, endPoint x: 584, endPoint y: 303, distance: 90.2
click at [562, 296] on div at bounding box center [426, 219] width 534 height 283
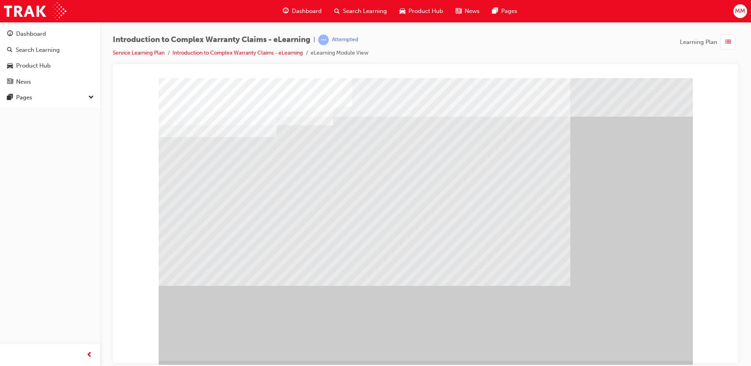
click at [693, 81] on div at bounding box center [425, 81] width 607 height 0
drag, startPoint x: 659, startPoint y: 348, endPoint x: 648, endPoint y: 343, distance: 11.6
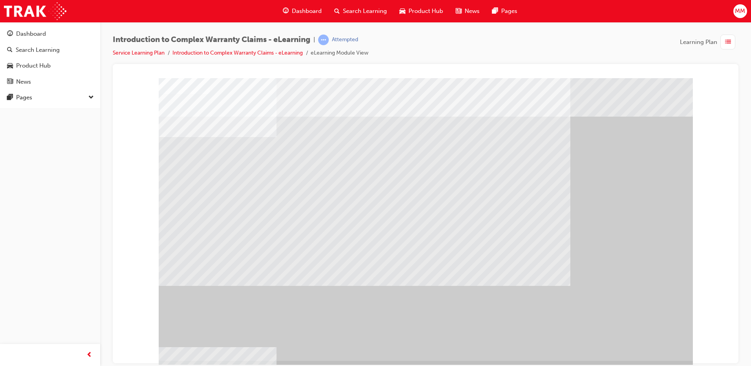
click at [647, 347] on div "" at bounding box center [426, 219] width 534 height 283
drag, startPoint x: 501, startPoint y: 303, endPoint x: 488, endPoint y: 262, distance: 43.3
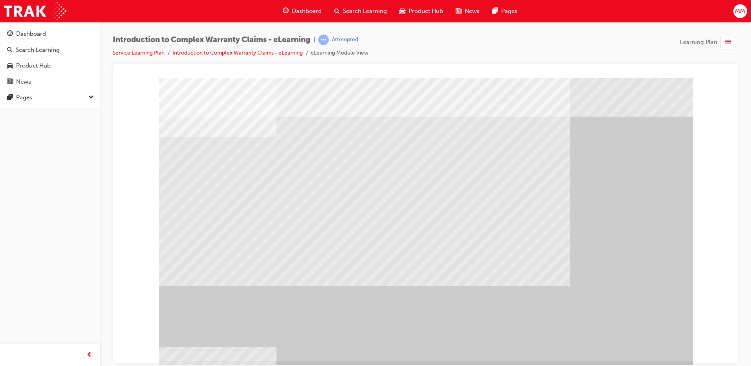
drag, startPoint x: 352, startPoint y: 206, endPoint x: 345, endPoint y: 187, distance: 19.8
drag, startPoint x: 345, startPoint y: 187, endPoint x: 344, endPoint y: 176, distance: 11.1
click at [344, 180] on div at bounding box center [426, 219] width 534 height 283
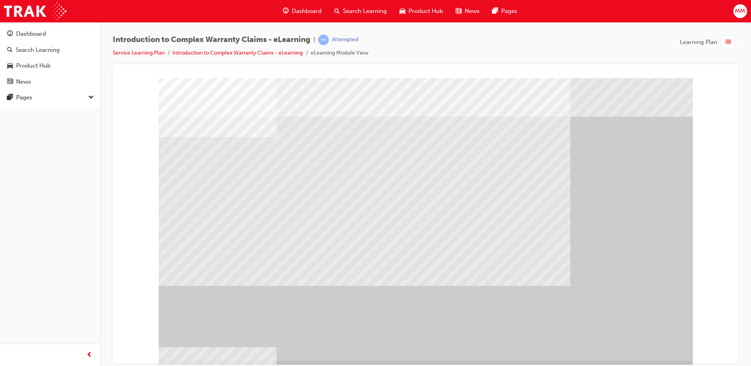
drag, startPoint x: 367, startPoint y: 193, endPoint x: 387, endPoint y: 198, distance: 20.8
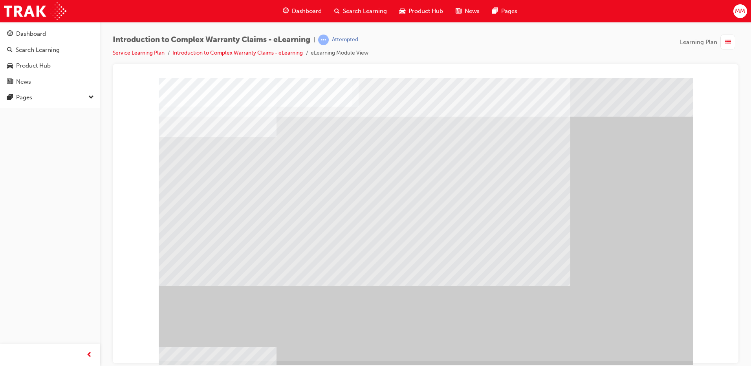
drag, startPoint x: 343, startPoint y: 208, endPoint x: 398, endPoint y: 250, distance: 69.2
drag, startPoint x: 398, startPoint y: 250, endPoint x: 484, endPoint y: 262, distance: 86.9
click at [425, 259] on div at bounding box center [426, 219] width 534 height 283
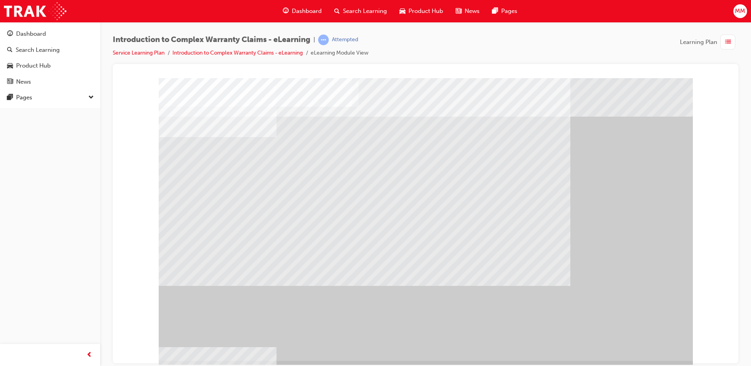
drag, startPoint x: 423, startPoint y: 264, endPoint x: 487, endPoint y: 291, distance: 69.6
click at [487, 291] on div at bounding box center [426, 219] width 534 height 283
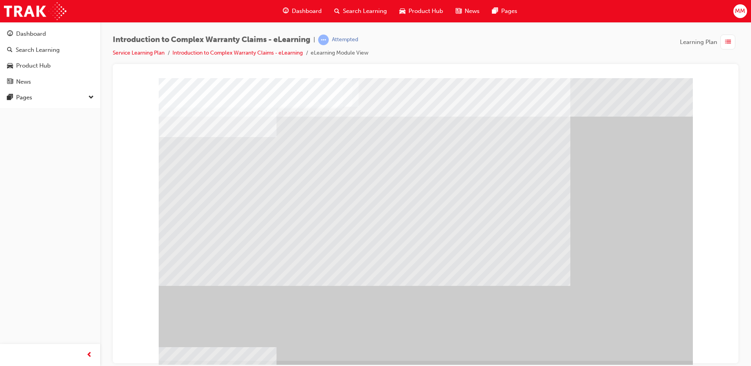
drag, startPoint x: 607, startPoint y: 332, endPoint x: 612, endPoint y: 340, distance: 9.0
click at [609, 335] on div at bounding box center [426, 219] width 534 height 283
click at [612, 340] on div "" at bounding box center [426, 219] width 534 height 283
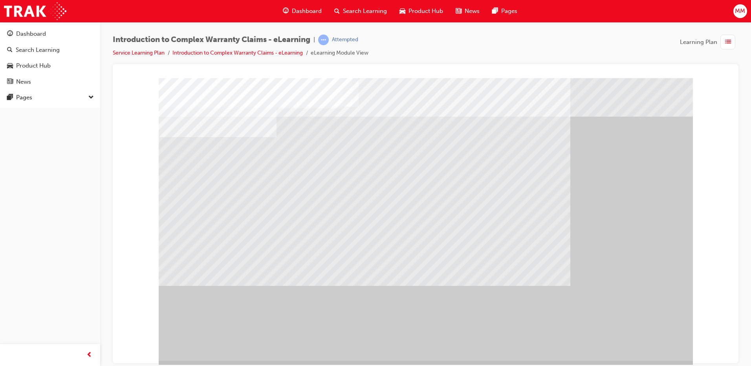
drag, startPoint x: 620, startPoint y: 339, endPoint x: 628, endPoint y: 336, distance: 8.5
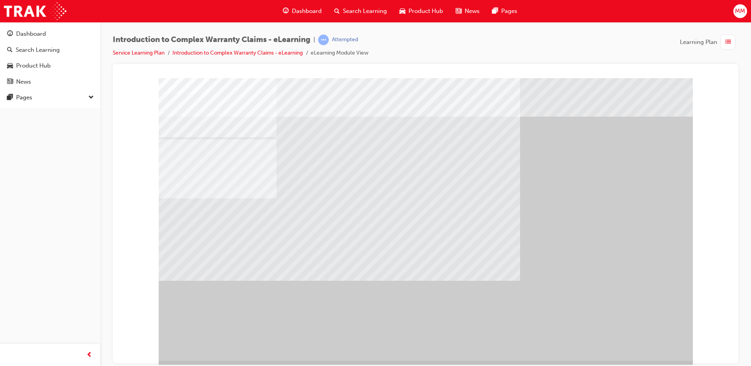
click at [630, 338] on div "" at bounding box center [426, 219] width 534 height 283
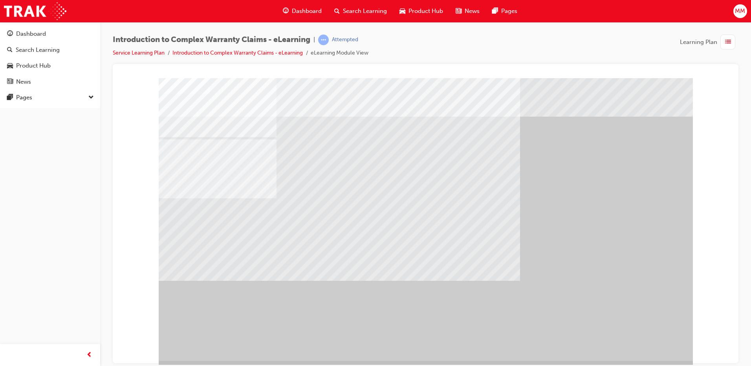
click at [630, 338] on div "" at bounding box center [426, 219] width 534 height 283
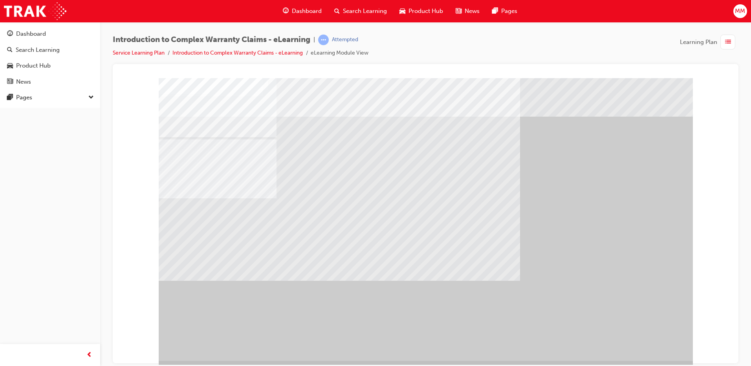
click at [630, 338] on div "" at bounding box center [426, 219] width 534 height 283
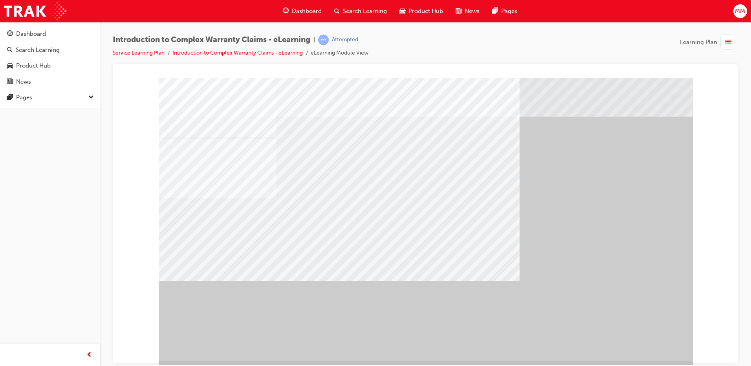
drag, startPoint x: 387, startPoint y: 214, endPoint x: 502, endPoint y: 277, distance: 131.0
drag, startPoint x: 502, startPoint y: 277, endPoint x: 582, endPoint y: 299, distance: 82.2
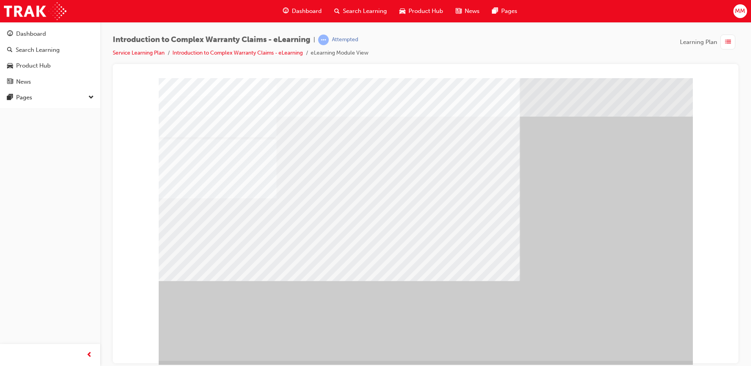
click at [622, 316] on div "" at bounding box center [426, 219] width 534 height 283
click at [637, 328] on div "" at bounding box center [426, 219] width 534 height 283
click at [637, 329] on div "" at bounding box center [426, 219] width 534 height 283
click at [637, 330] on div "" at bounding box center [426, 219] width 534 height 283
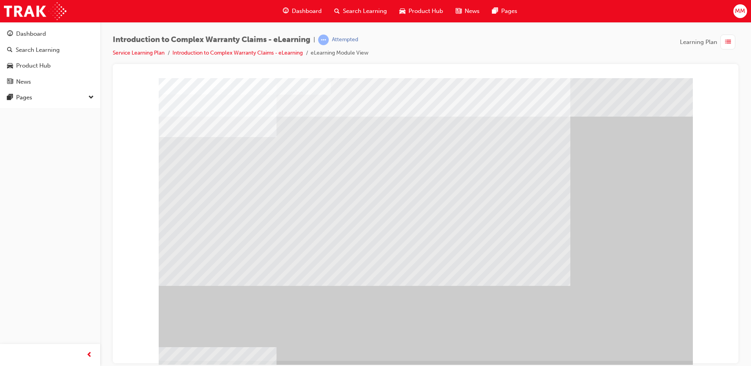
click at [648, 333] on div "" at bounding box center [426, 219] width 534 height 283
click at [648, 337] on div "" at bounding box center [426, 219] width 534 height 283
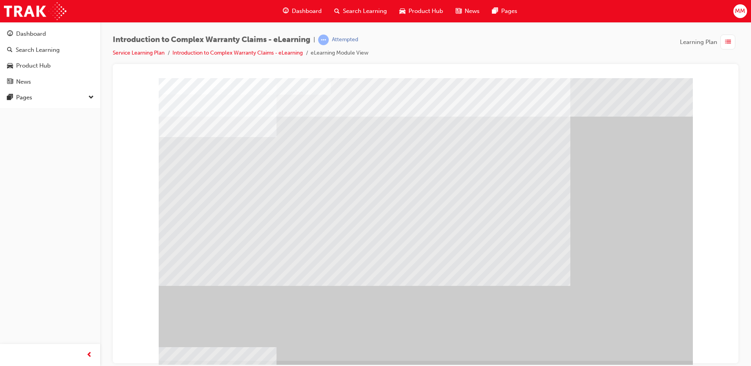
click at [650, 342] on div "" at bounding box center [426, 219] width 534 height 283
click at [652, 347] on div "" at bounding box center [426, 219] width 534 height 283
click at [652, 350] on div "" at bounding box center [426, 219] width 534 height 283
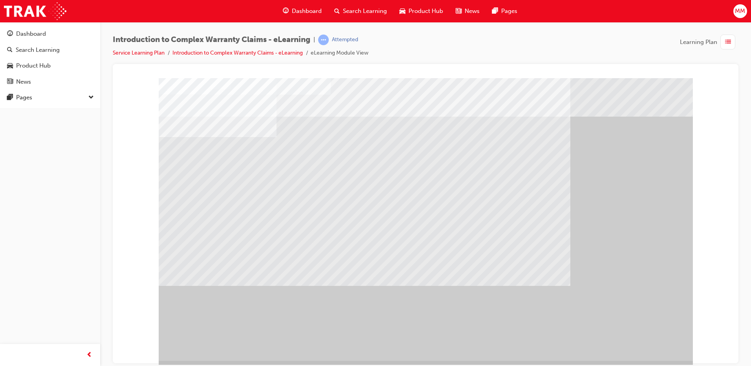
click at [297, 192] on div at bounding box center [426, 219] width 534 height 283
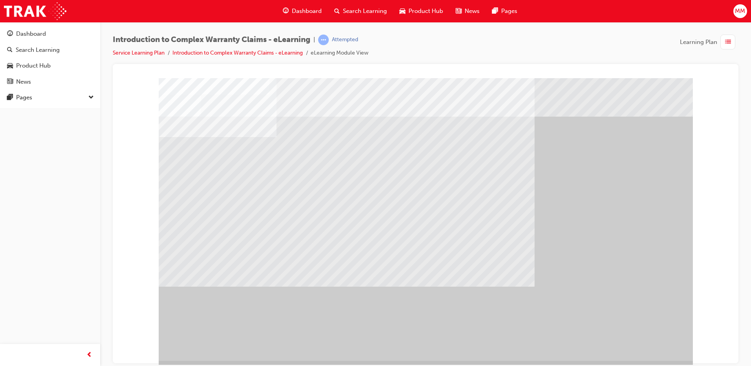
click at [642, 332] on div at bounding box center [426, 219] width 534 height 283
click at [704, 366] on html "Your version of Internet Explorer is outdated and not supported. Please upgrade…" at bounding box center [375, 183] width 751 height 366
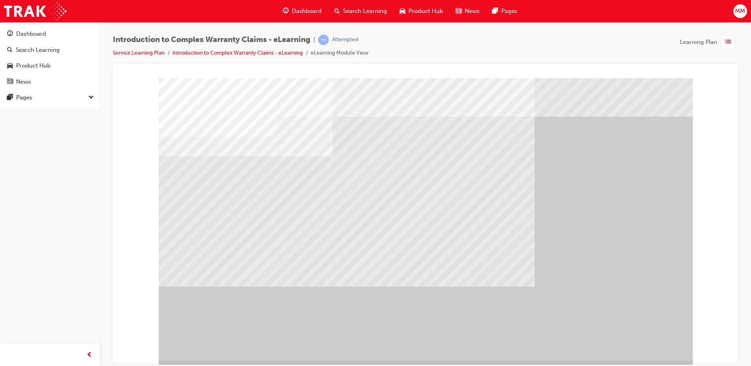
click at [651, 349] on div at bounding box center [426, 219] width 534 height 283
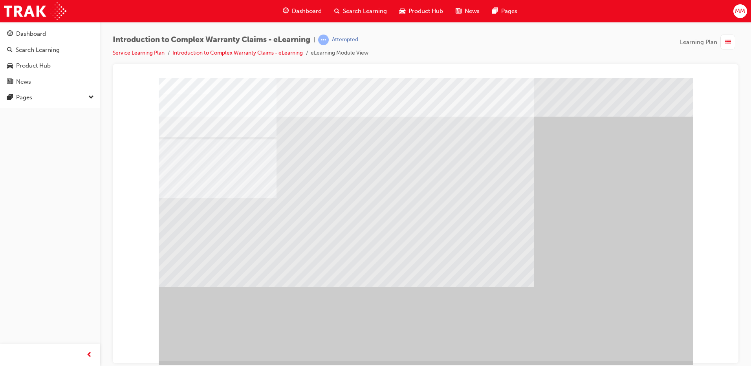
click at [645, 335] on div "" at bounding box center [426, 219] width 534 height 283
click at [648, 355] on div "" at bounding box center [426, 219] width 534 height 283
click at [649, 351] on div "" at bounding box center [426, 219] width 534 height 283
click at [647, 340] on div "" at bounding box center [426, 219] width 534 height 283
click at [477, 282] on div at bounding box center [426, 219] width 534 height 283
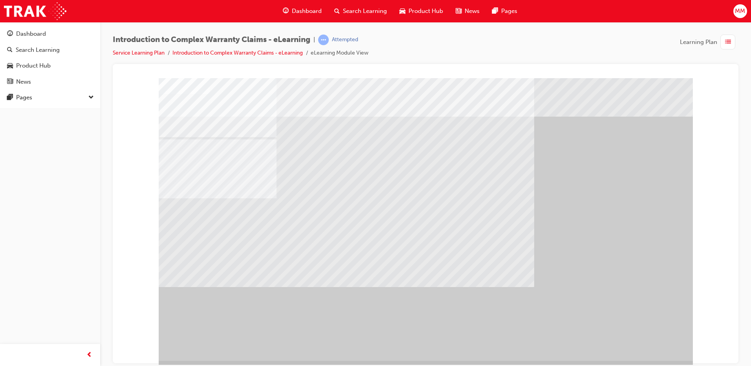
click at [436, 224] on div at bounding box center [426, 219] width 534 height 283
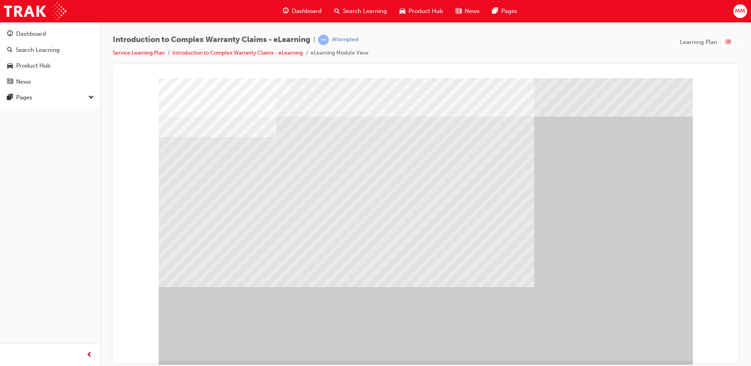
click at [658, 354] on div "" at bounding box center [426, 219] width 534 height 283
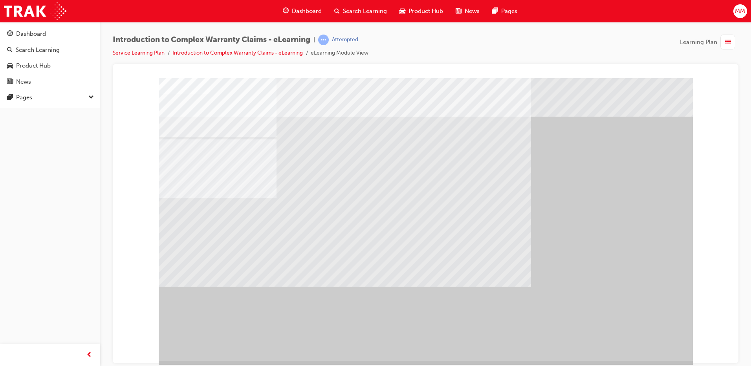
click at [638, 341] on div "" at bounding box center [426, 219] width 534 height 283
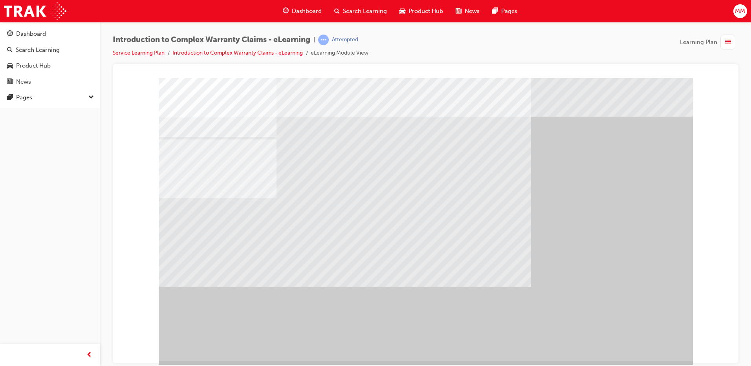
click at [508, 201] on div at bounding box center [426, 219] width 534 height 283
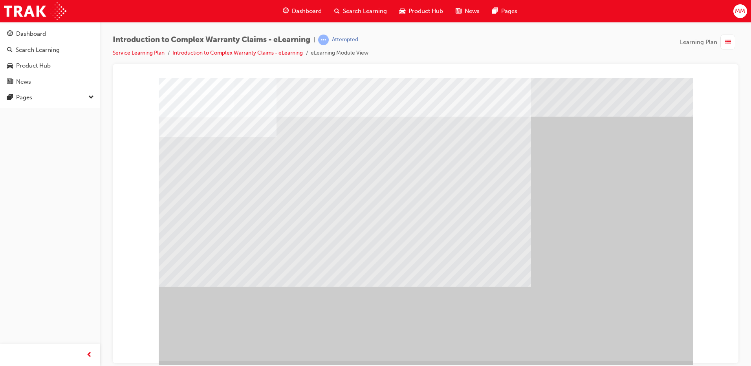
click at [604, 334] on div at bounding box center [426, 219] width 534 height 283
click at [670, 342] on div "" at bounding box center [426, 219] width 534 height 283
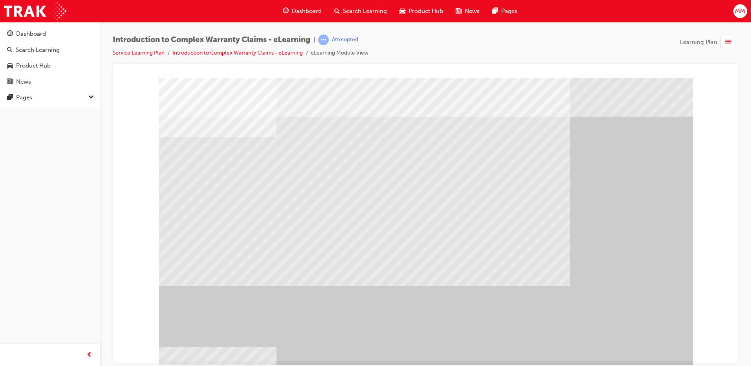
click at [657, 345] on div "" at bounding box center [426, 219] width 534 height 283
click at [656, 345] on div "" at bounding box center [426, 219] width 534 height 283
click at [636, 345] on div "" at bounding box center [426, 219] width 534 height 283
click at [600, 337] on div "" at bounding box center [426, 219] width 534 height 283
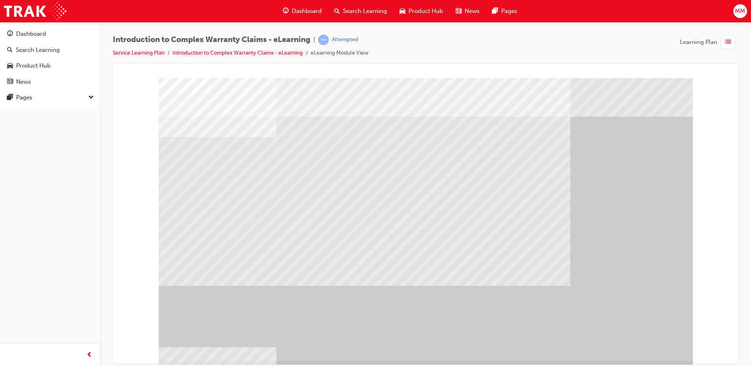
click at [431, 198] on div at bounding box center [426, 219] width 534 height 283
click at [384, 187] on div at bounding box center [426, 219] width 534 height 283
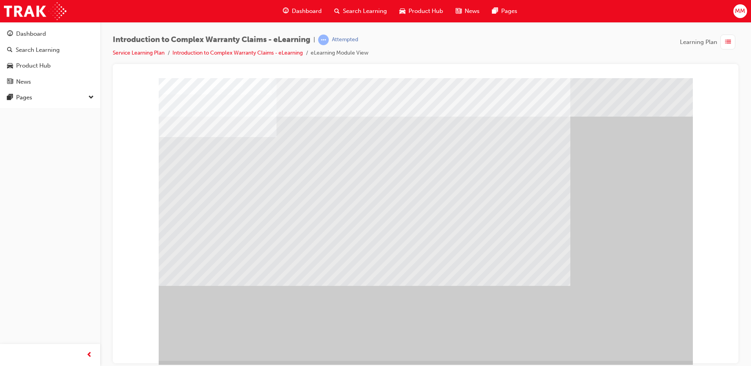
click at [359, 195] on div at bounding box center [426, 219] width 534 height 283
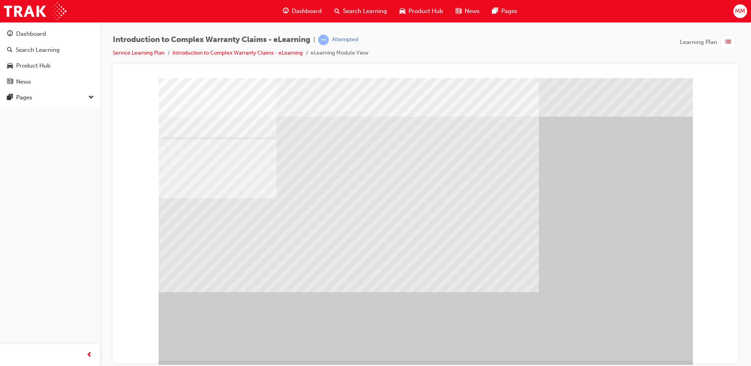
click at [634, 342] on div "" at bounding box center [426, 219] width 534 height 283
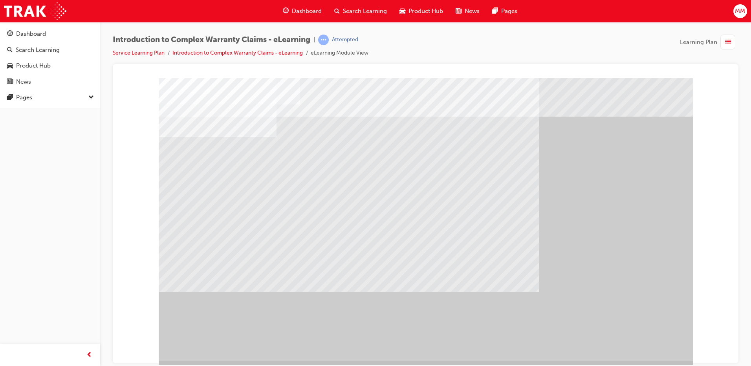
click at [661, 347] on div "" at bounding box center [426, 219] width 534 height 283
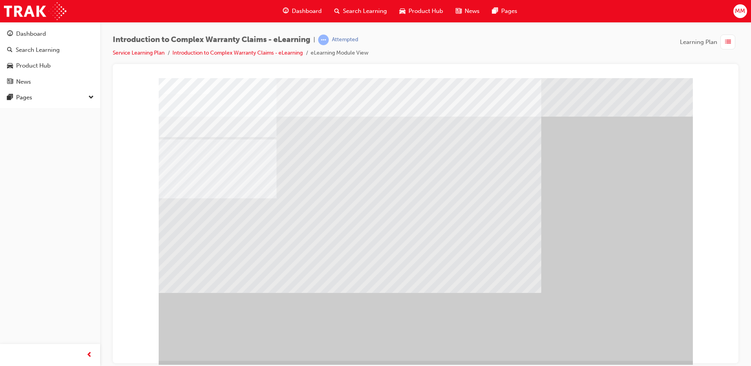
click at [661, 347] on div "" at bounding box center [426, 219] width 534 height 283
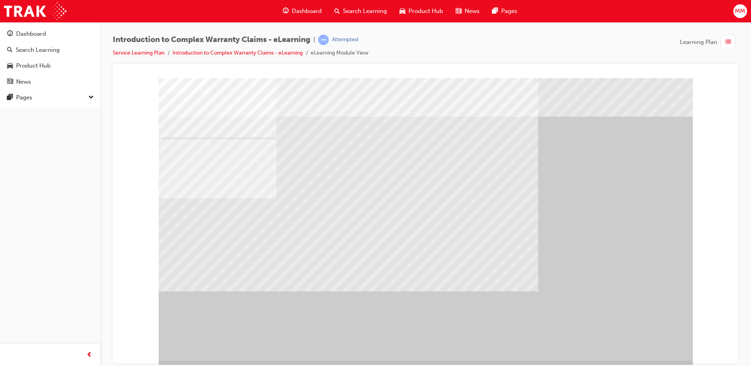
click at [661, 347] on div "" at bounding box center [426, 219] width 534 height 283
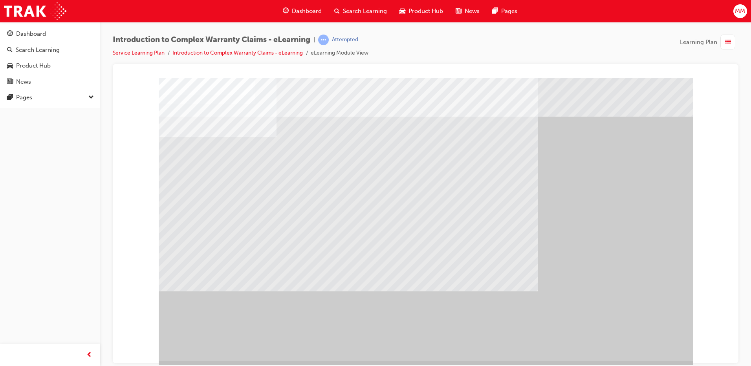
click at [640, 342] on div "" at bounding box center [426, 219] width 534 height 283
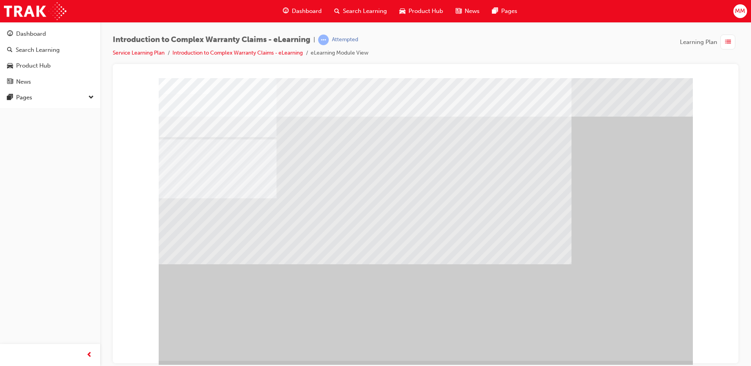
click at [640, 343] on div "" at bounding box center [426, 219] width 534 height 283
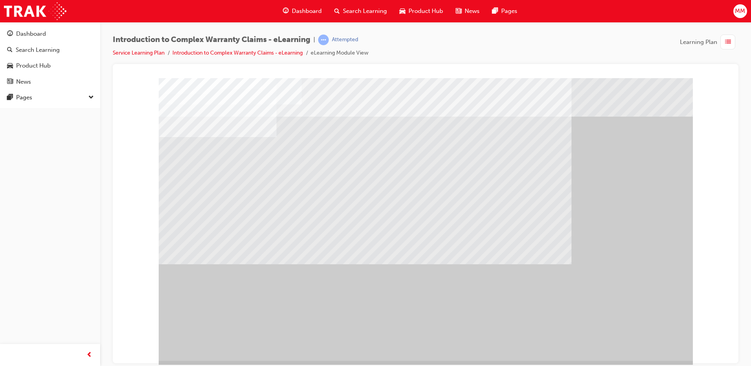
click at [640, 343] on div "" at bounding box center [426, 219] width 534 height 283
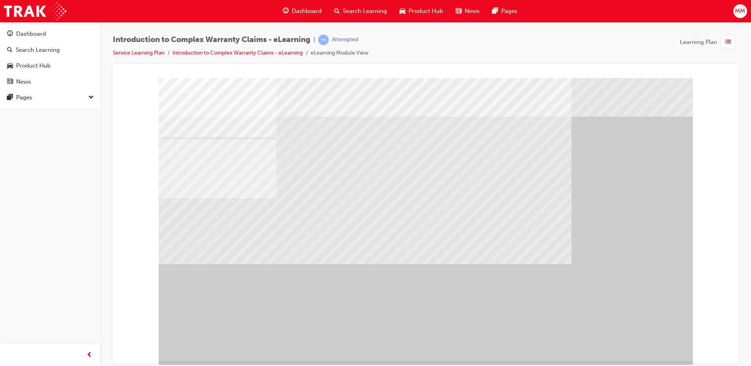
click at [640, 343] on div "" at bounding box center [426, 219] width 534 height 283
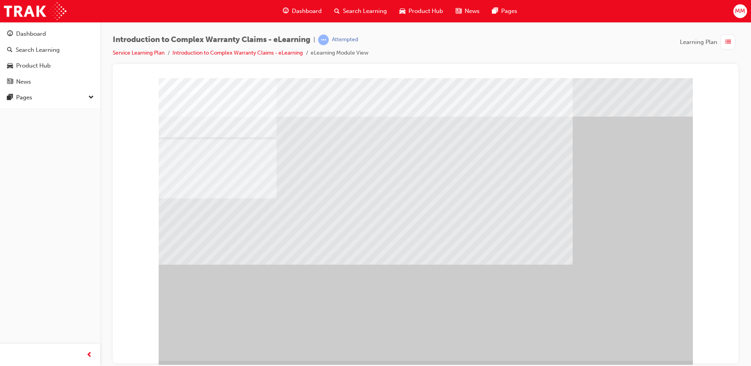
click at [642, 341] on div "" at bounding box center [426, 219] width 534 height 283
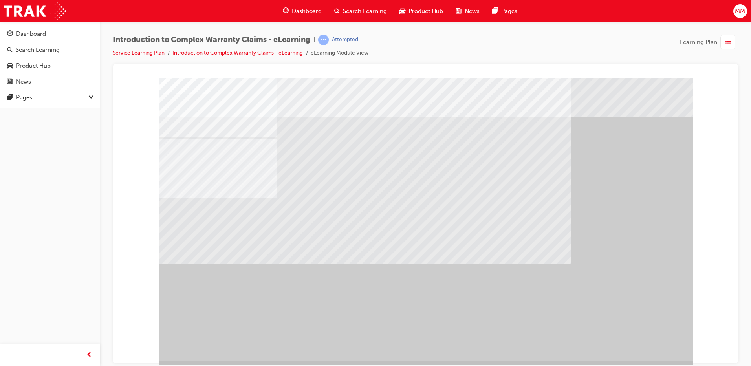
click at [622, 336] on div "" at bounding box center [426, 219] width 534 height 283
drag, startPoint x: 625, startPoint y: 239, endPoint x: 589, endPoint y: 283, distance: 57.0
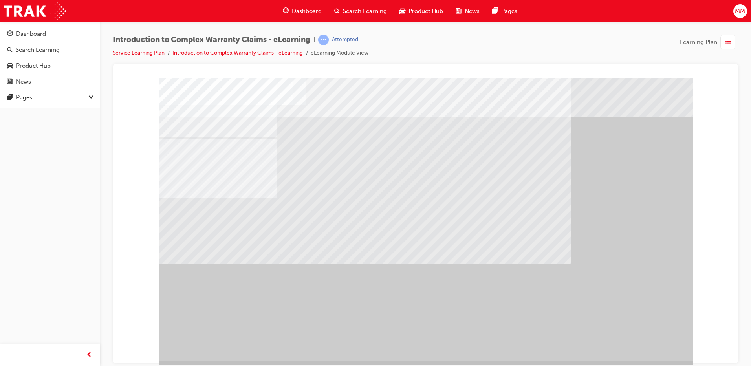
drag, startPoint x: 529, startPoint y: 266, endPoint x: 524, endPoint y: 266, distance: 4.7
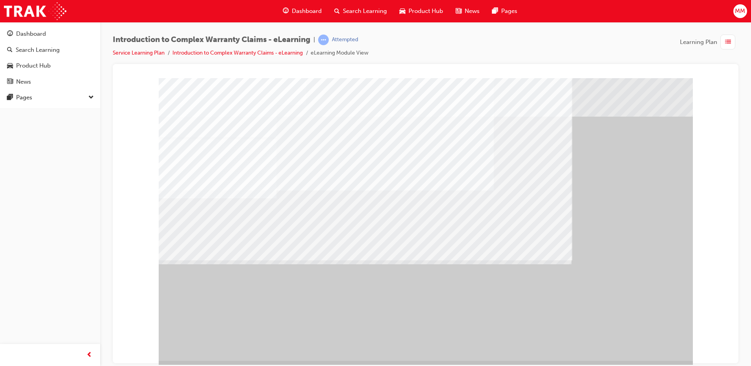
drag, startPoint x: 520, startPoint y: 268, endPoint x: 547, endPoint y: 273, distance: 27.7
click at [652, 353] on div "" at bounding box center [426, 219] width 534 height 283
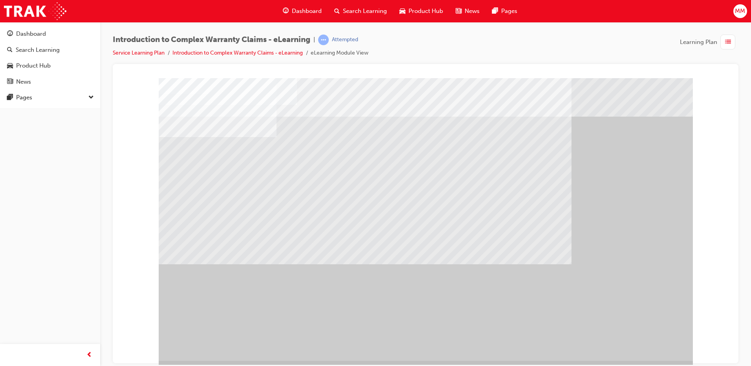
drag, startPoint x: 443, startPoint y: 228, endPoint x: 422, endPoint y: 218, distance: 23.4
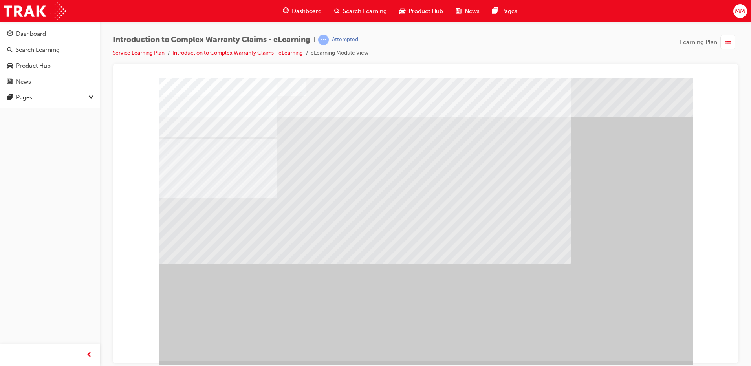
drag, startPoint x: 614, startPoint y: 322, endPoint x: 574, endPoint y: 296, distance: 47.9
click at [614, 322] on div "" at bounding box center [426, 219] width 534 height 283
drag, startPoint x: 610, startPoint y: 311, endPoint x: 656, endPoint y: 335, distance: 51.9
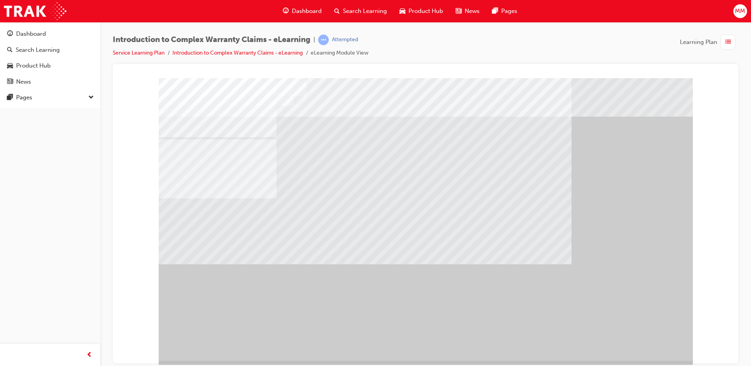
click at [662, 344] on div "" at bounding box center [426, 219] width 534 height 283
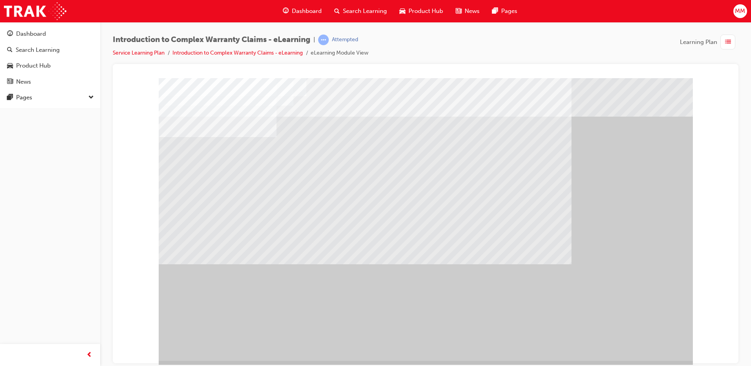
click at [652, 341] on div "" at bounding box center [426, 219] width 534 height 283
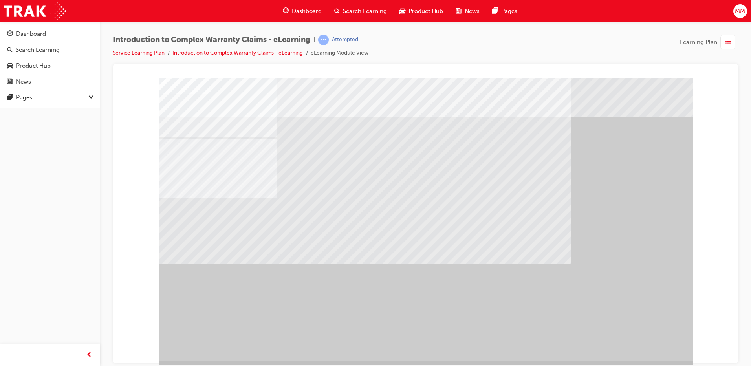
drag, startPoint x: 652, startPoint y: 341, endPoint x: 703, endPoint y: 334, distance: 52.4
click at [654, 341] on div "" at bounding box center [426, 219] width 534 height 283
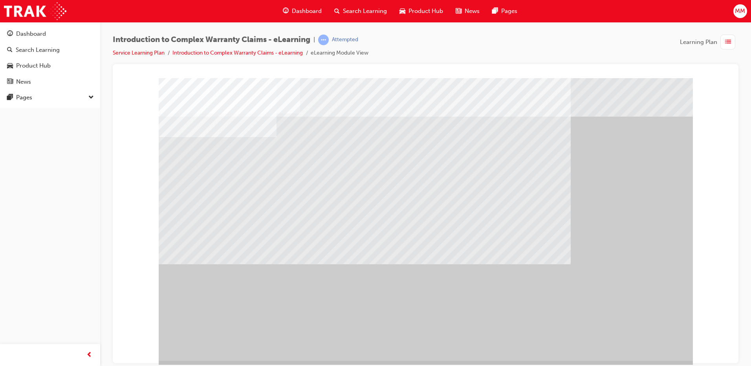
drag, startPoint x: 656, startPoint y: 349, endPoint x: 654, endPoint y: 345, distance: 4.4
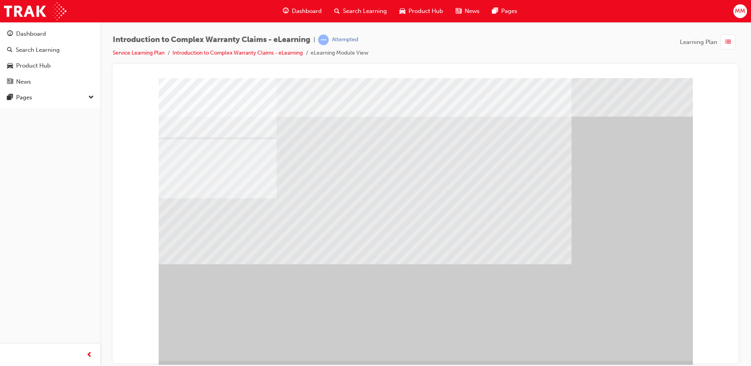
click at [654, 344] on div "" at bounding box center [426, 219] width 534 height 283
drag, startPoint x: 657, startPoint y: 343, endPoint x: 666, endPoint y: 340, distance: 9.0
click at [666, 340] on div "" at bounding box center [426, 219] width 534 height 283
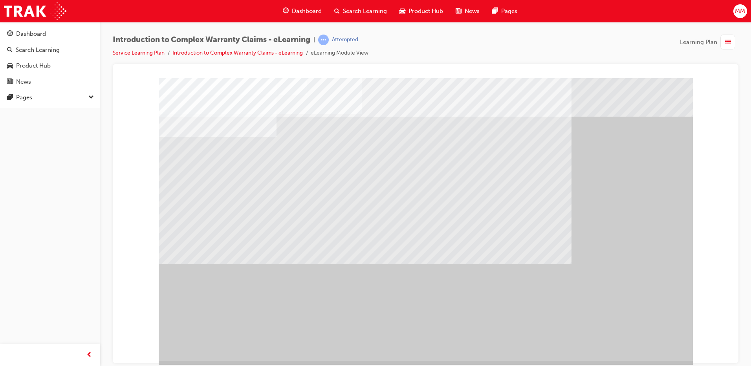
click at [650, 335] on div at bounding box center [426, 219] width 534 height 283
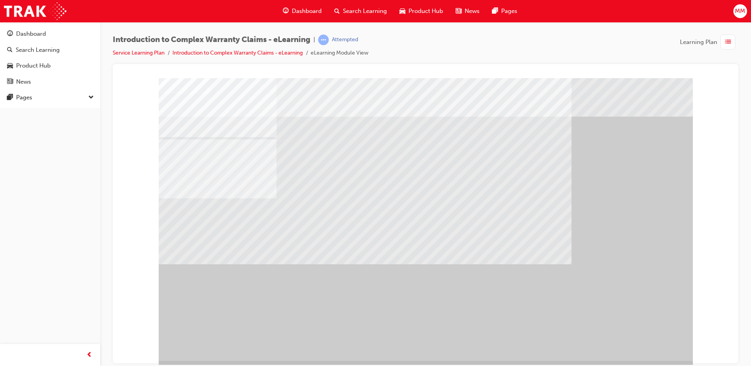
click at [650, 336] on div "" at bounding box center [426, 219] width 534 height 283
click at [653, 337] on div "" at bounding box center [426, 219] width 534 height 283
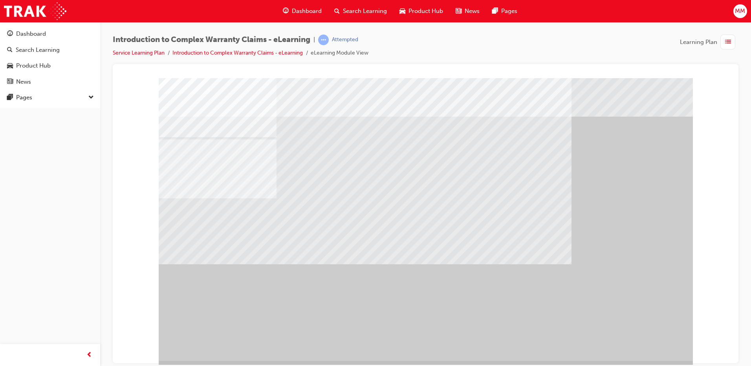
click at [650, 344] on div "" at bounding box center [426, 219] width 534 height 283
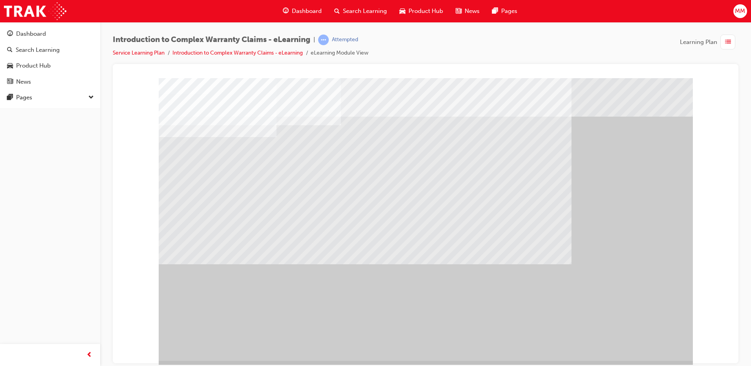
click at [643, 352] on div "" at bounding box center [426, 219] width 534 height 283
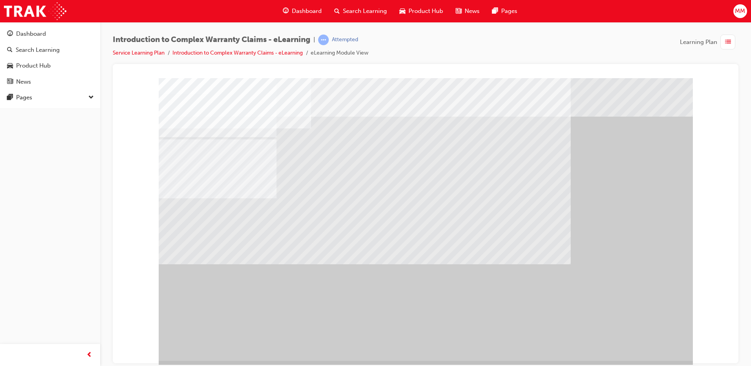
click at [658, 345] on div "" at bounding box center [426, 219] width 534 height 283
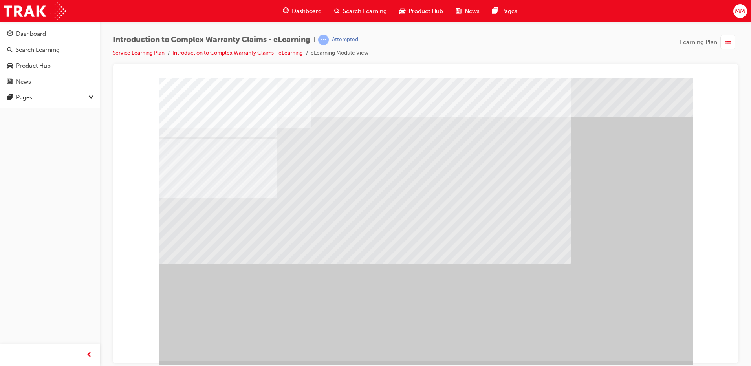
click at [658, 345] on div "" at bounding box center [426, 219] width 534 height 283
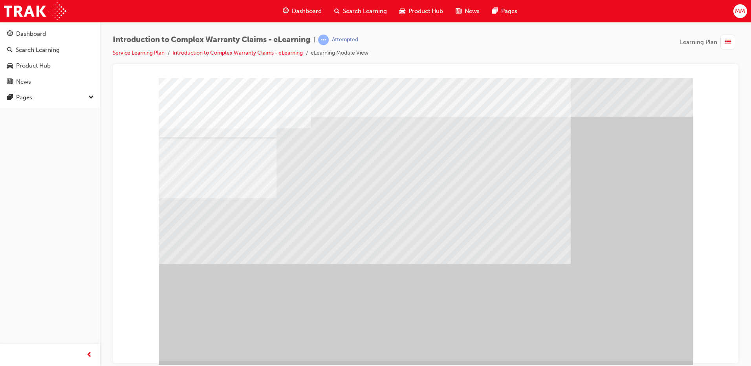
click at [658, 345] on div "" at bounding box center [426, 219] width 534 height 283
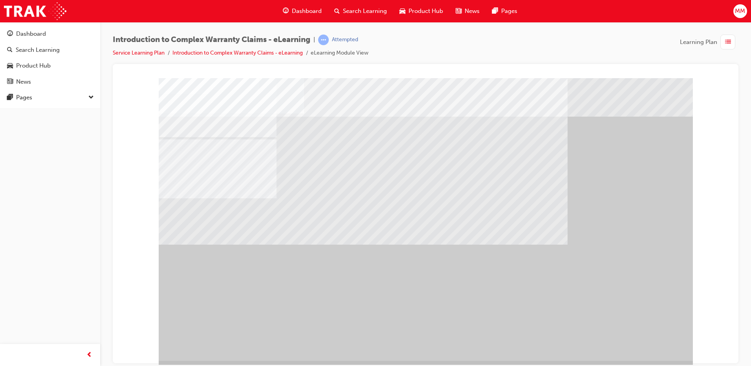
click at [644, 330] on div "" at bounding box center [426, 219] width 534 height 283
click at [637, 331] on div "" at bounding box center [426, 219] width 534 height 283
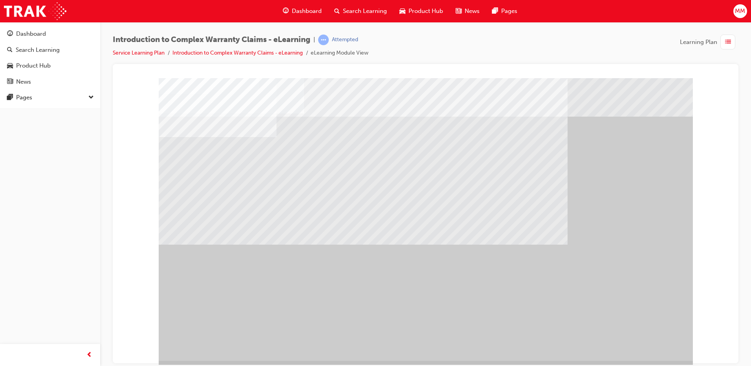
click at [637, 331] on div "" at bounding box center [426, 219] width 534 height 283
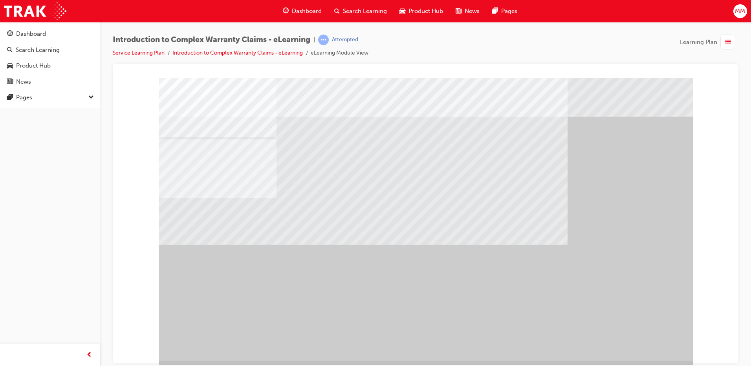
click at [644, 348] on div "" at bounding box center [426, 219] width 534 height 283
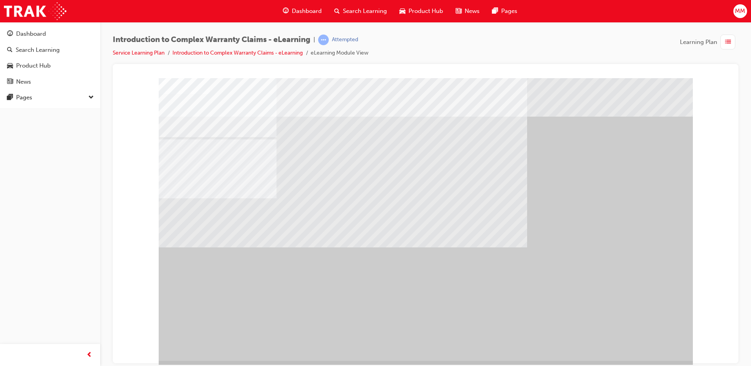
click at [637, 339] on div "" at bounding box center [426, 219] width 534 height 283
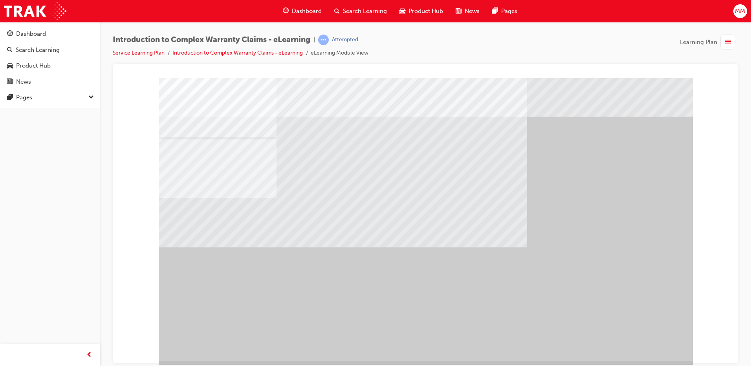
click at [502, 333] on div "" at bounding box center [426, 219] width 534 height 283
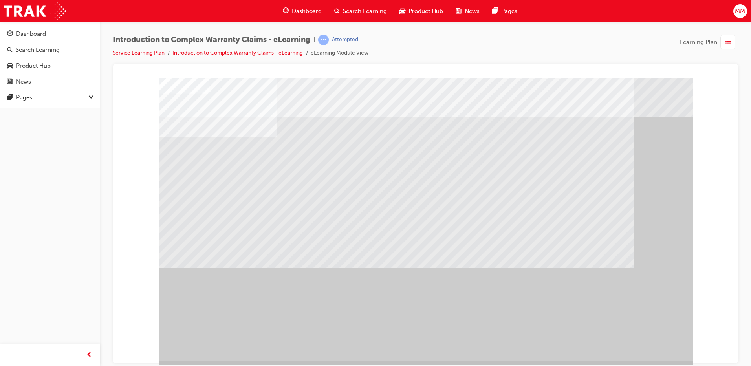
drag, startPoint x: 646, startPoint y: 340, endPoint x: 709, endPoint y: 342, distance: 62.9
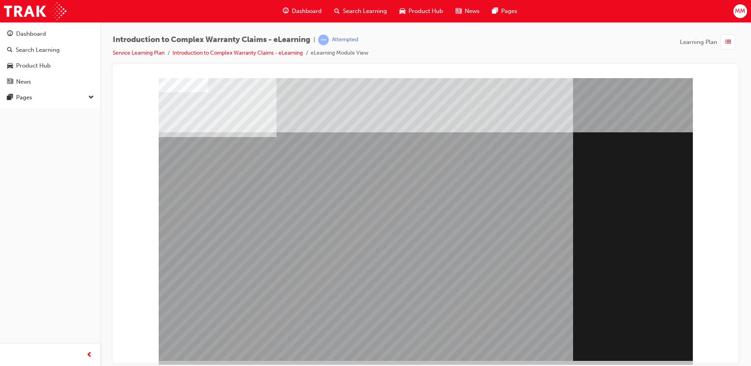
click at [651, 338] on div "Section Title Page" at bounding box center [426, 219] width 534 height 283
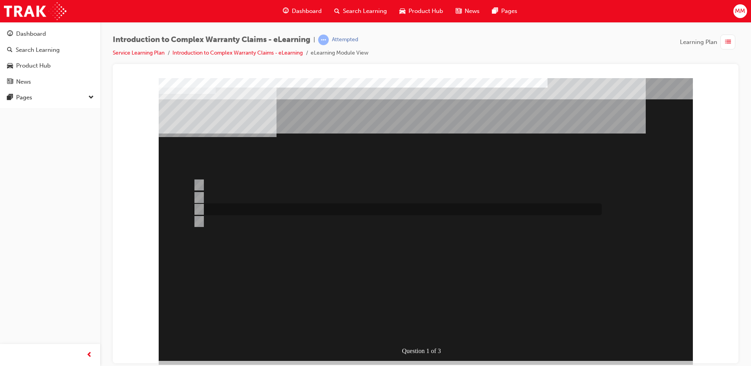
click at [469, 204] on div at bounding box center [395, 210] width 409 height 12
radio input "true"
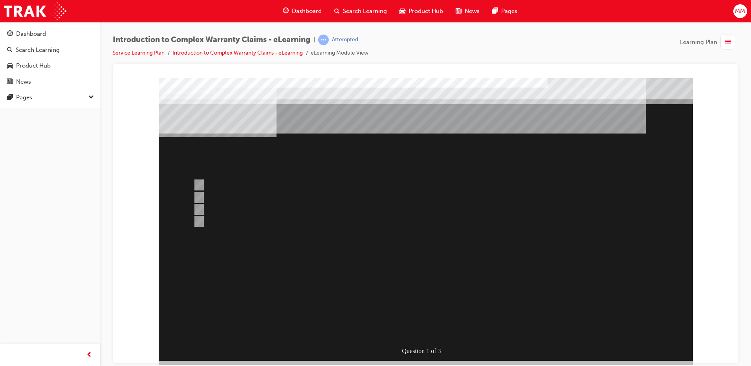
click at [327, 195] on div at bounding box center [426, 219] width 534 height 283
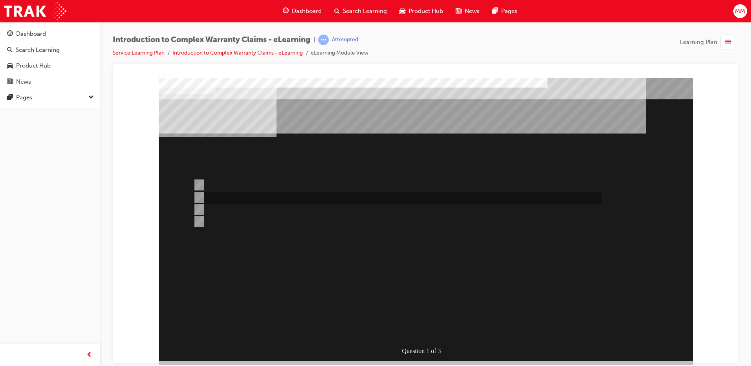
click at [206, 195] on div at bounding box center [395, 198] width 409 height 12
radio input "true"
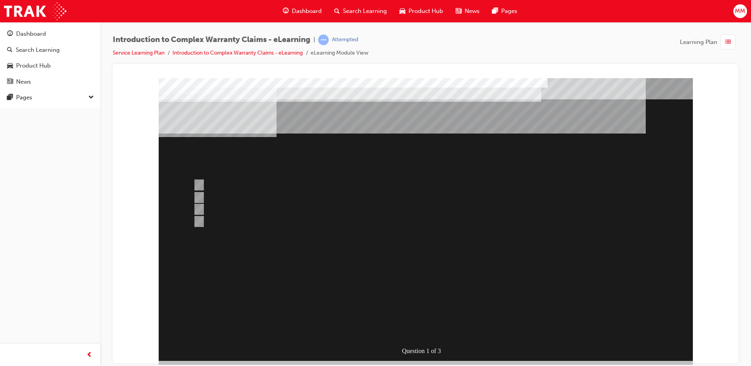
click at [424, 325] on div at bounding box center [426, 219] width 534 height 283
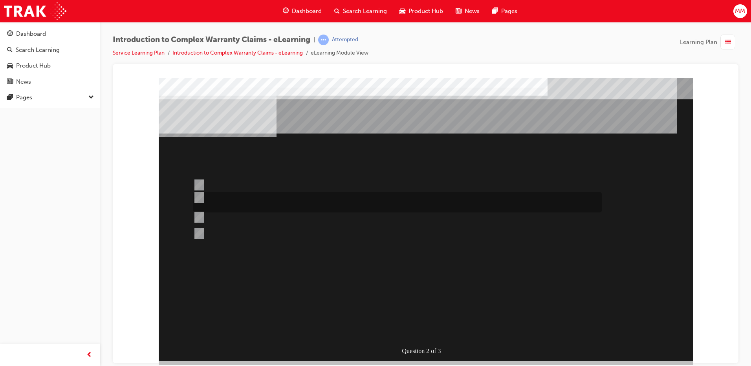
click at [239, 204] on div at bounding box center [395, 202] width 409 height 20
radio input "true"
click at [346, 222] on div at bounding box center [395, 229] width 409 height 21
radio input "true"
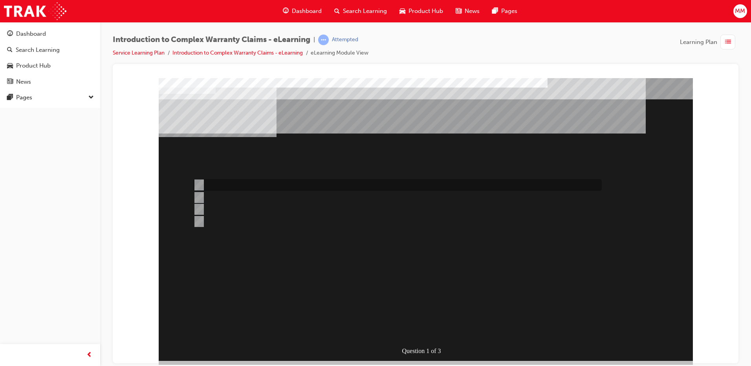
click at [222, 180] on div at bounding box center [395, 185] width 409 height 12
radio input "true"
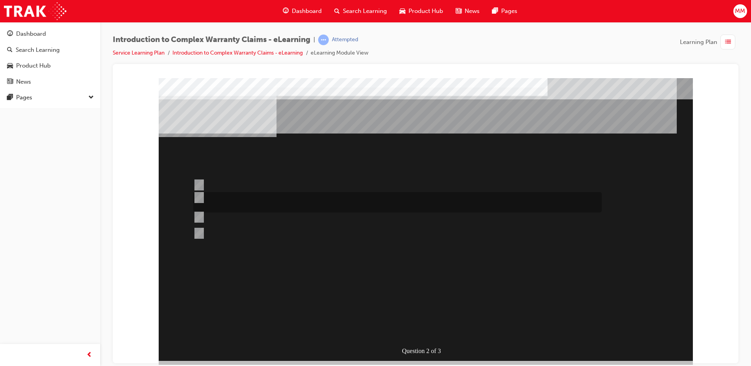
click at [278, 193] on div at bounding box center [395, 202] width 409 height 20
radio input "true"
click at [246, 224] on div at bounding box center [395, 229] width 409 height 21
radio input "true"
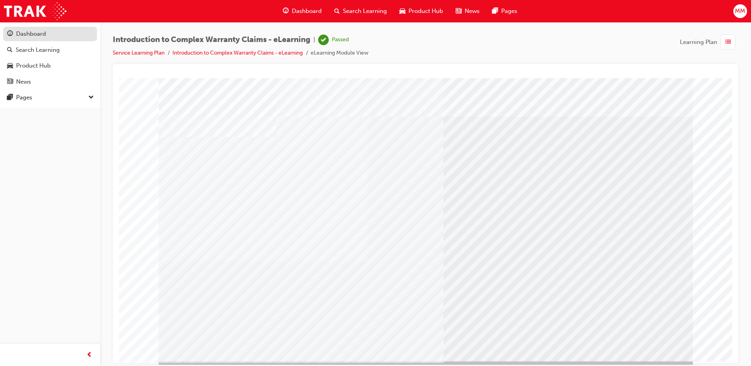
click at [32, 29] on div "Dashboard" at bounding box center [31, 33] width 30 height 9
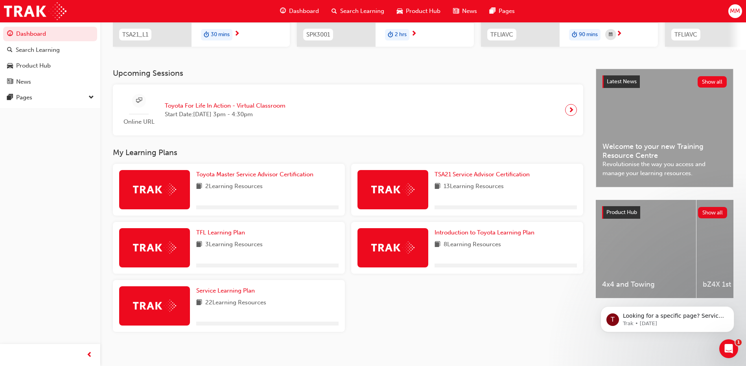
scroll to position [139, 0]
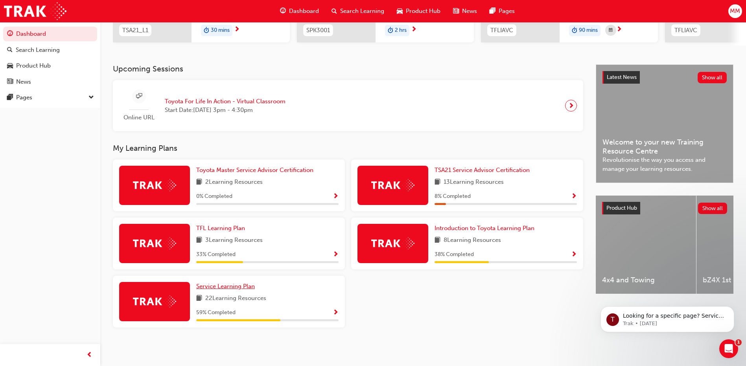
click at [237, 290] on link "Service Learning Plan" at bounding box center [227, 286] width 62 height 9
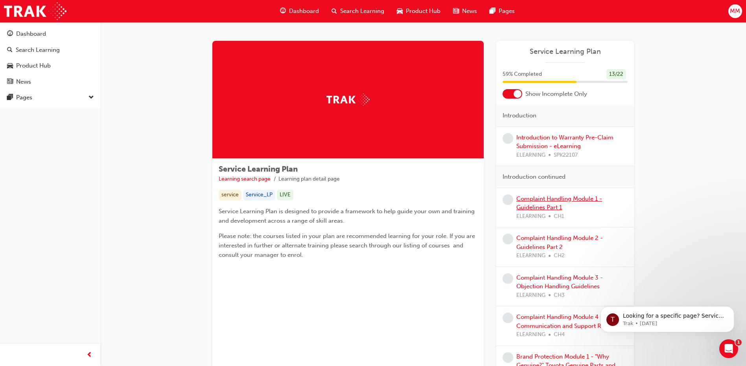
click at [548, 199] on link "Complaint Handling Module 1 - Guidelines Part 1" at bounding box center [559, 203] width 86 height 16
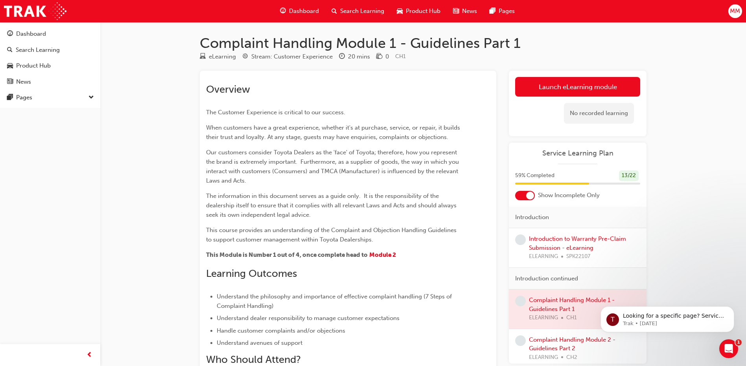
click at [565, 97] on div "No recorded learning" at bounding box center [577, 113] width 125 height 33
click at [572, 89] on link "Launch eLearning module" at bounding box center [577, 87] width 125 height 20
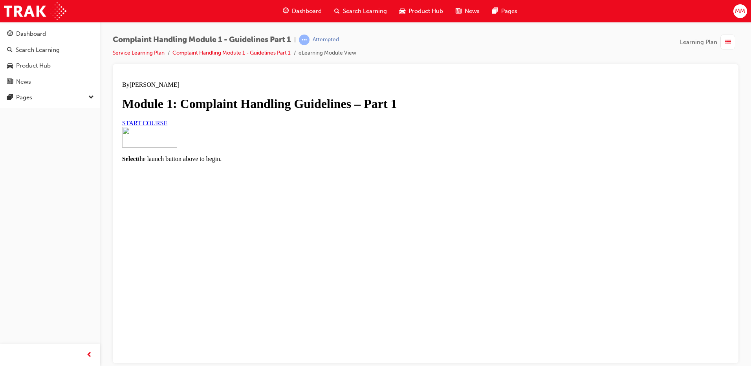
click at [167, 126] on span "START COURSE" at bounding box center [144, 122] width 45 height 7
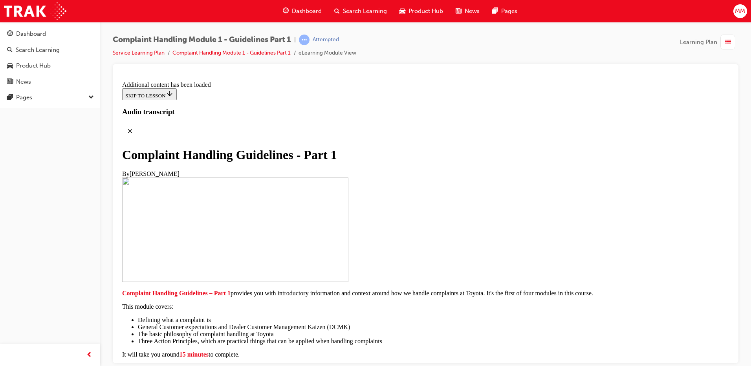
scroll to position [1591, 0]
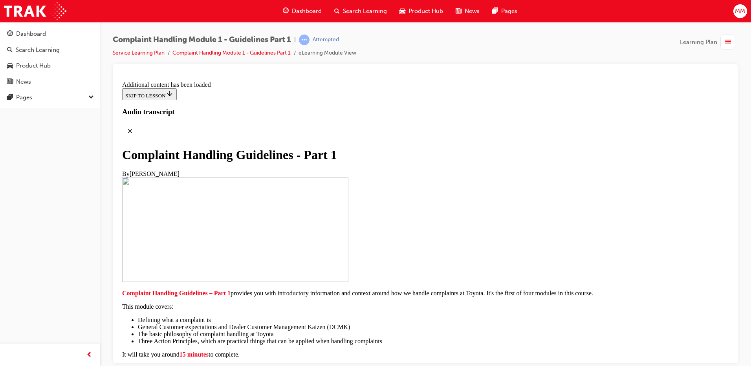
scroll to position [5304, 0]
